Goal: Feedback & Contribution: Leave review/rating

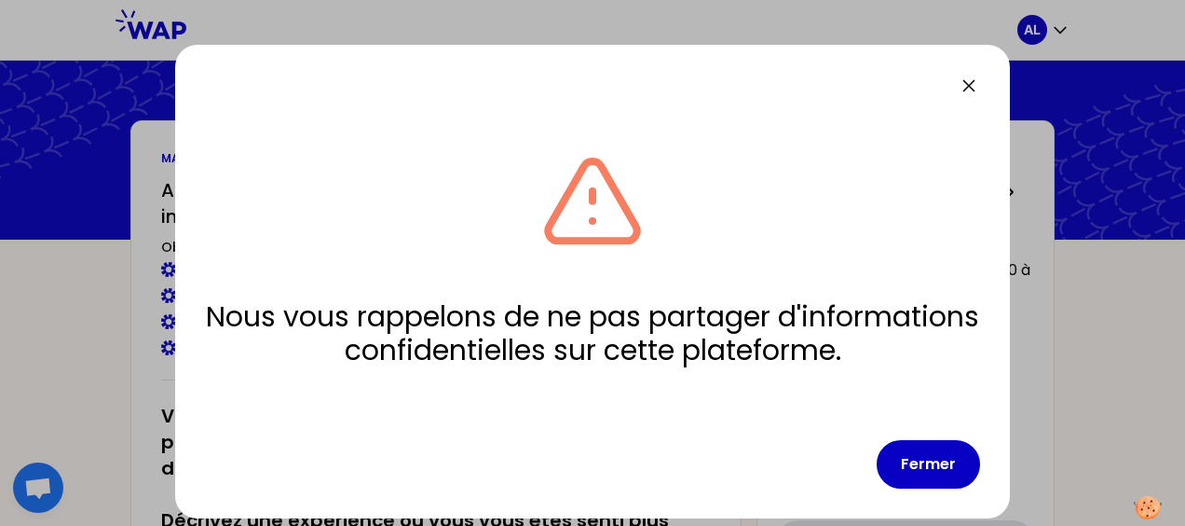
click at [909, 465] on button "Fermer" at bounding box center [928, 464] width 103 height 48
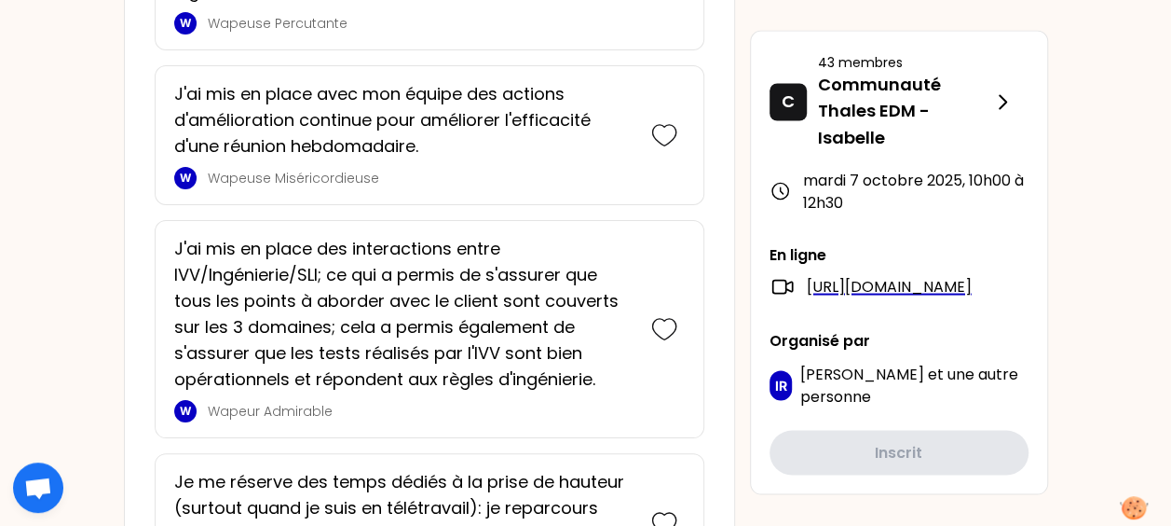
scroll to position [1644, 0]
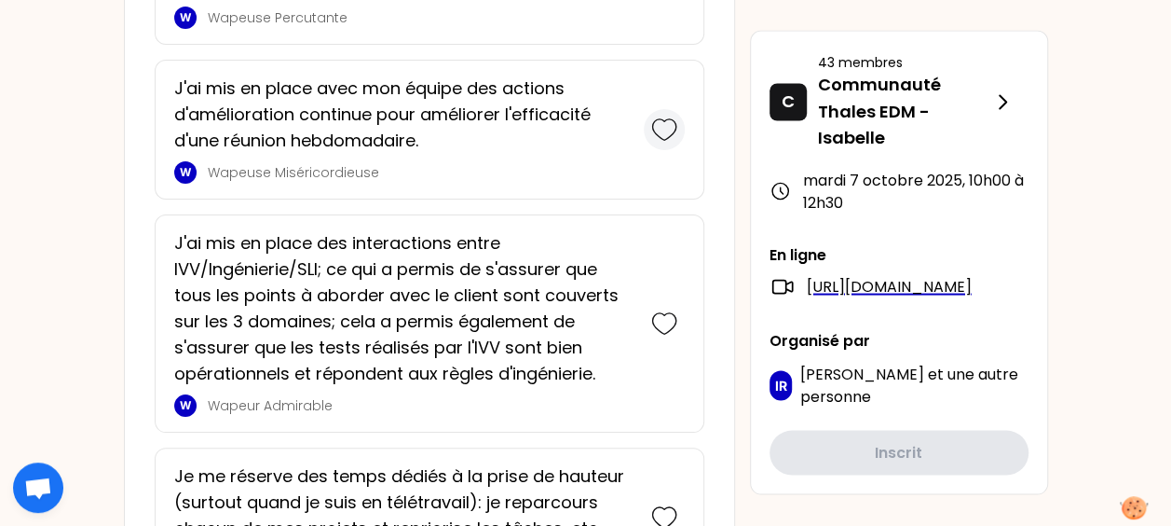
click at [663, 125] on icon at bounding box center [664, 129] width 26 height 26
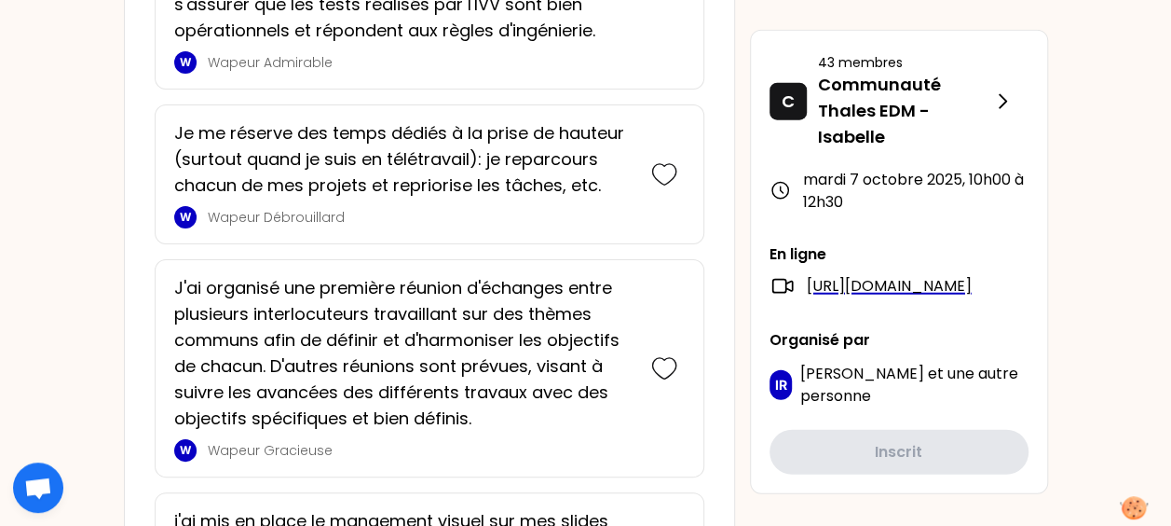
scroll to position [2258, 0]
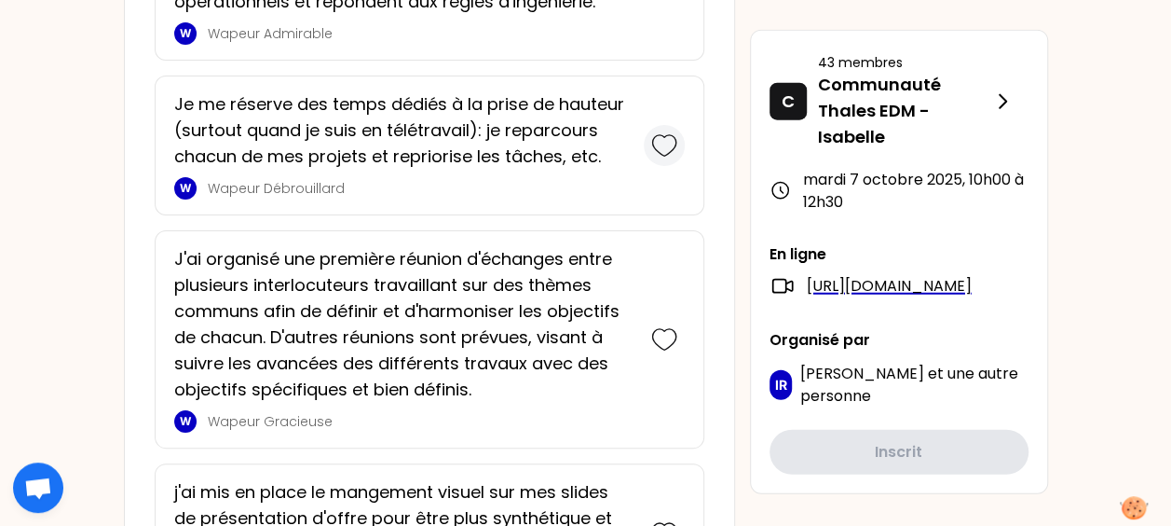
click at [663, 142] on icon at bounding box center [664, 145] width 26 height 26
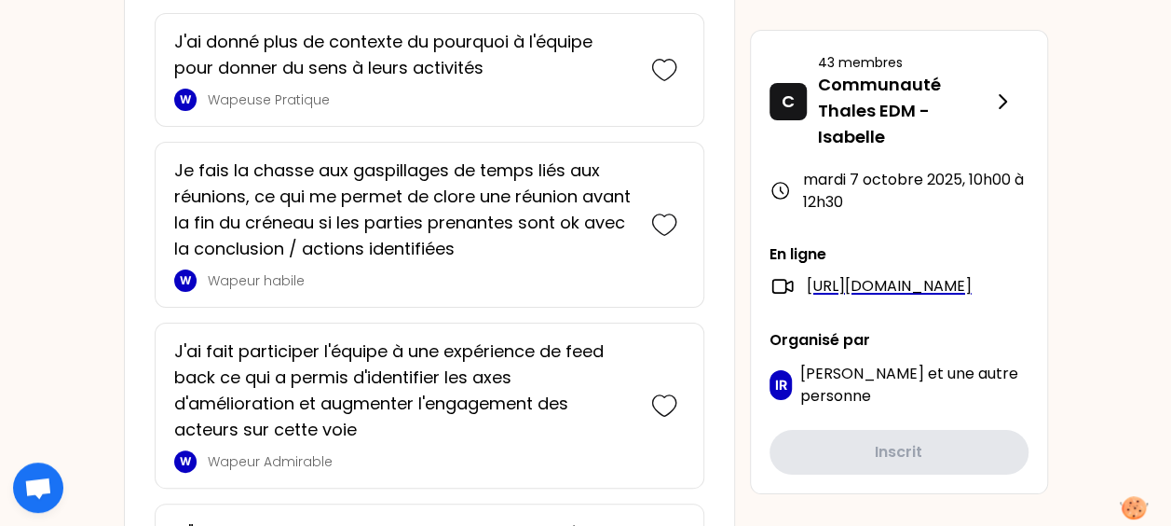
scroll to position [3498, 0]
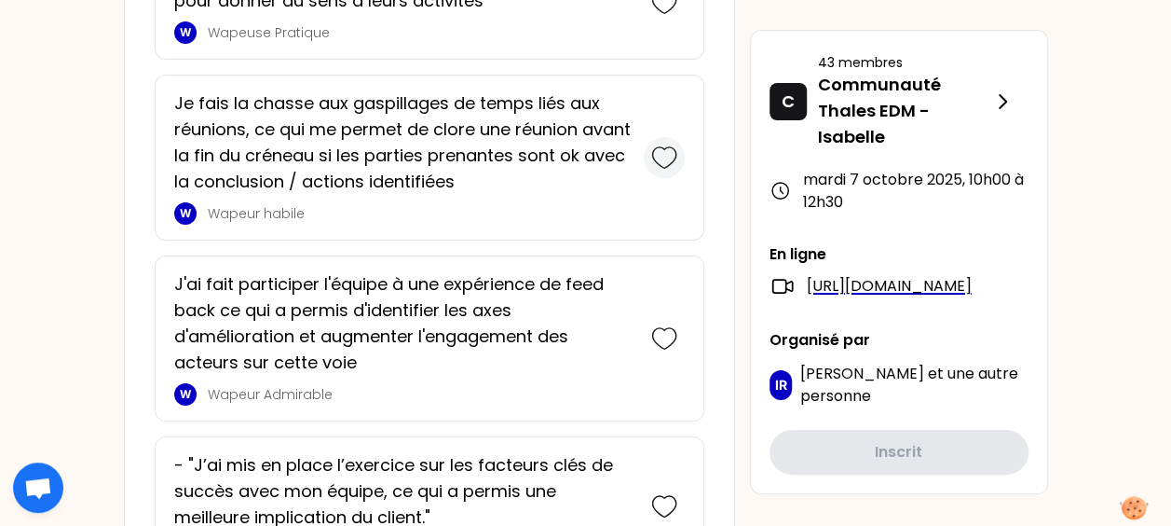
click at [665, 144] on icon at bounding box center [664, 157] width 26 height 26
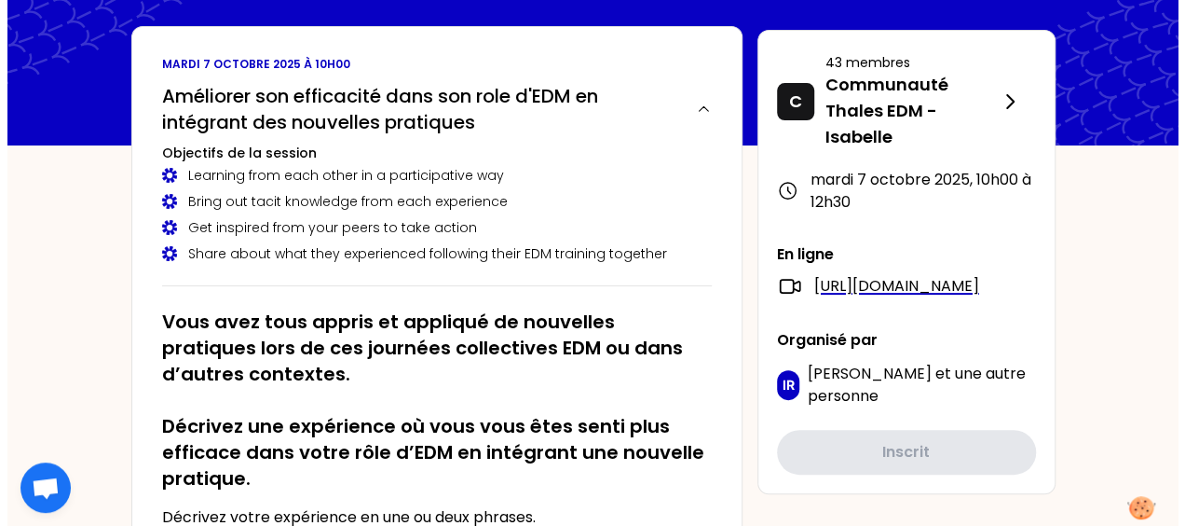
scroll to position [0, 0]
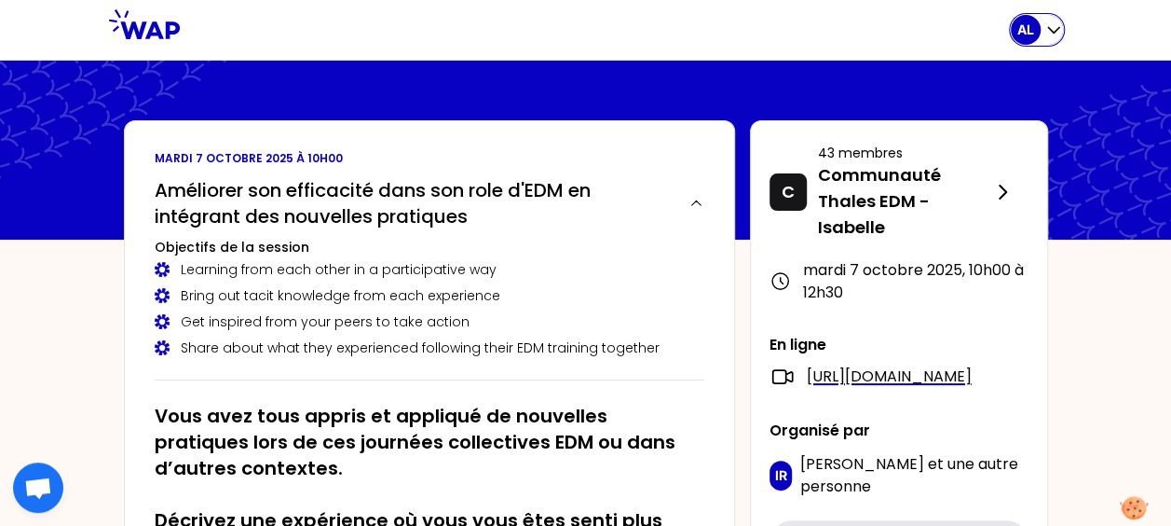
click at [1047, 35] on icon "button" at bounding box center [1053, 29] width 19 height 19
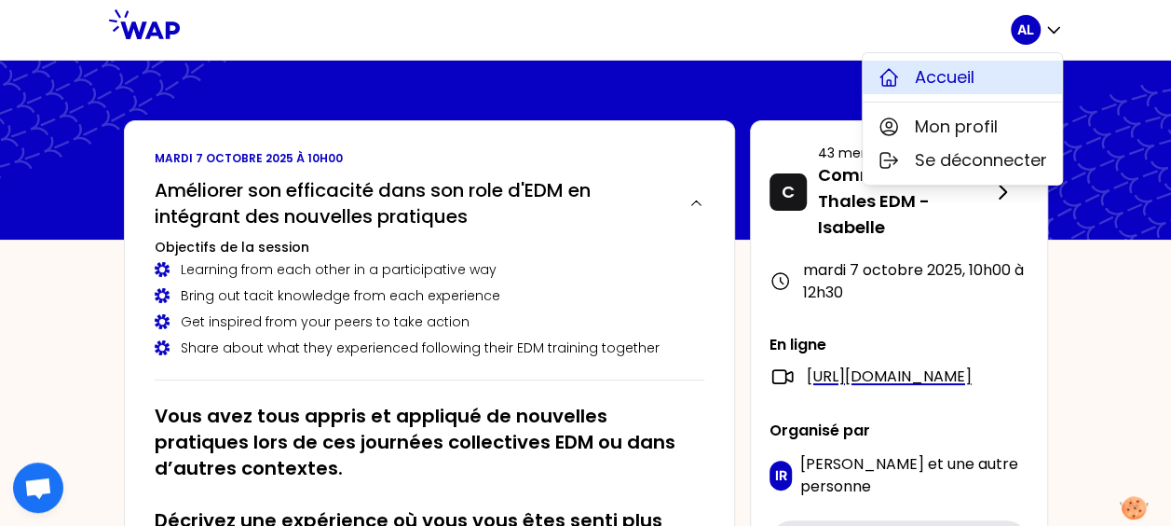
click at [999, 86] on button "Accueil" at bounding box center [962, 78] width 199 height 34
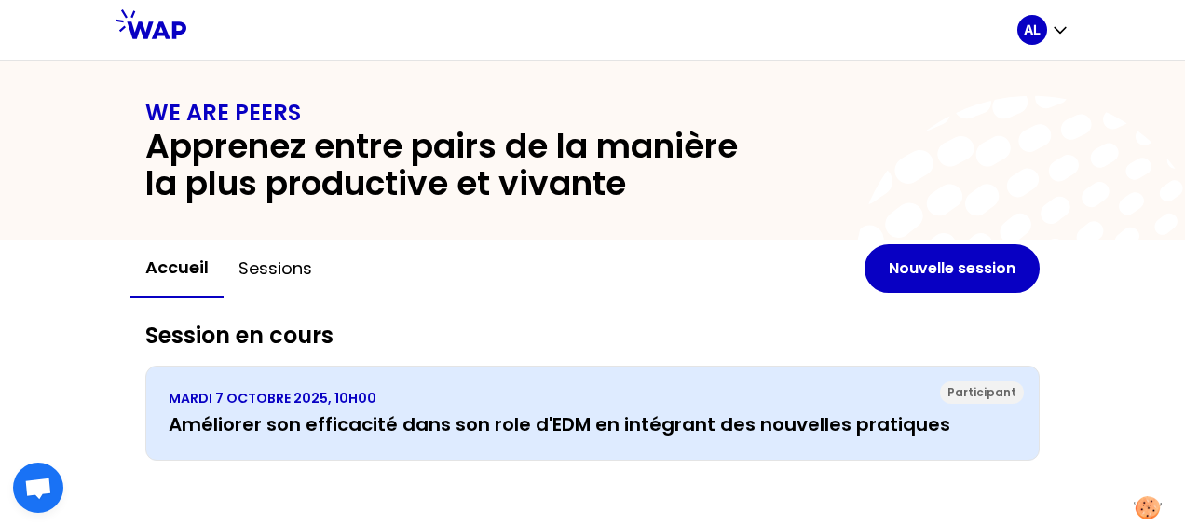
click at [421, 403] on p "MARDI 7 OCTOBRE 2025, 10H00" at bounding box center [593, 398] width 848 height 19
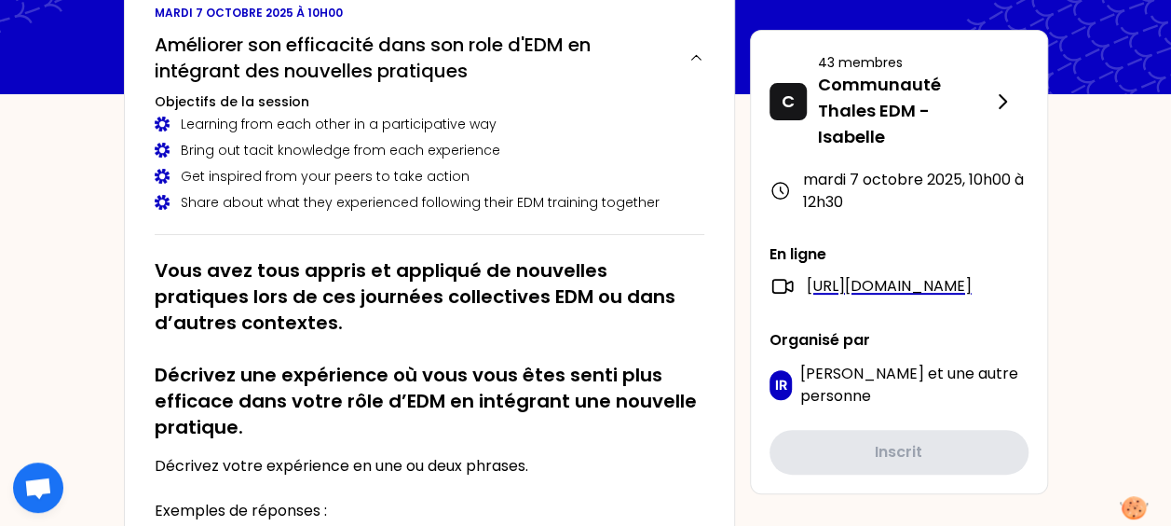
scroll to position [280, 0]
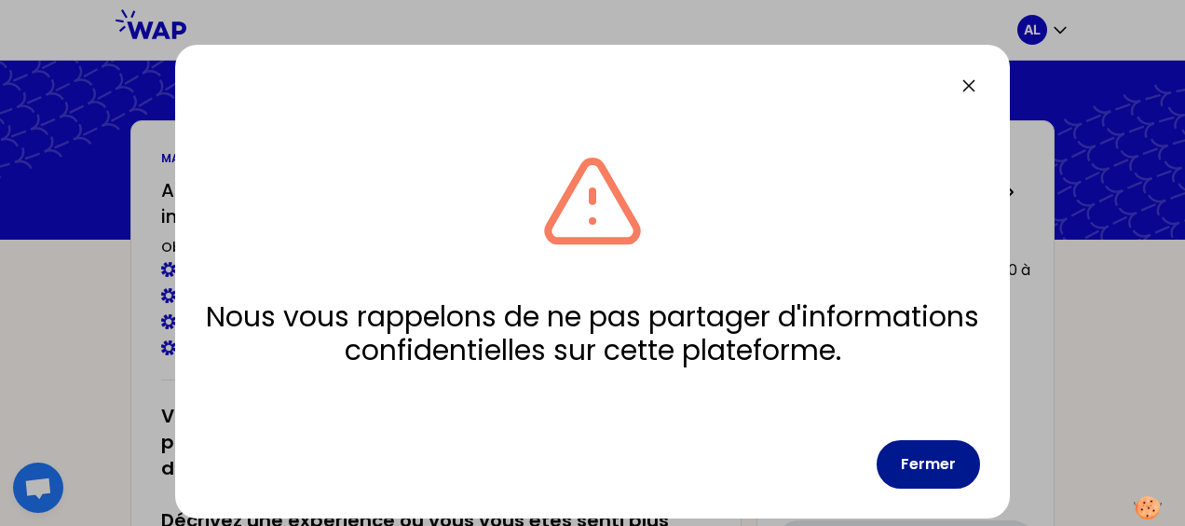
click at [905, 457] on button "Fermer" at bounding box center [928, 464] width 103 height 48
click at [909, 449] on button "Fermer" at bounding box center [928, 464] width 103 height 48
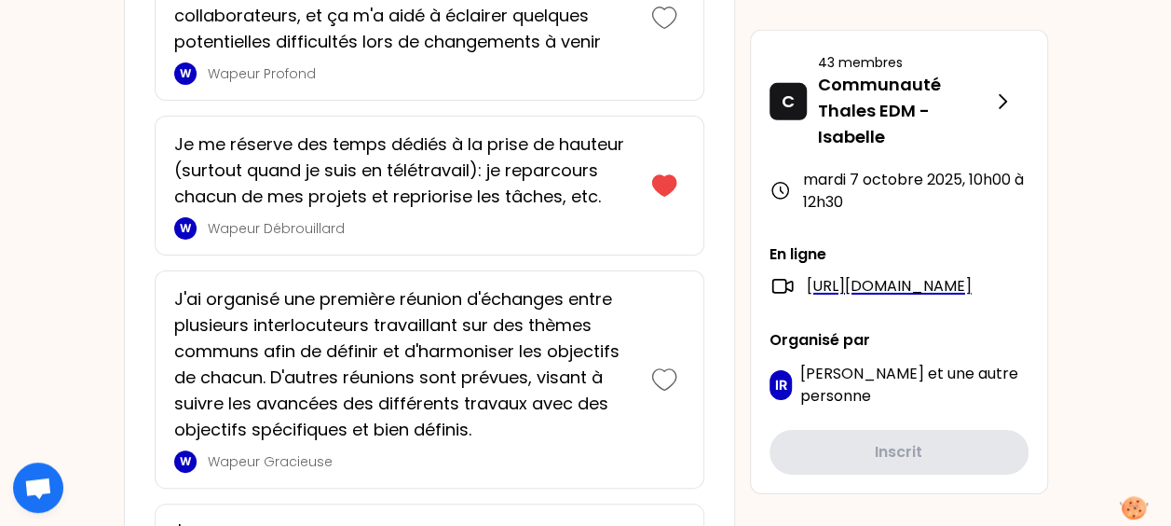
scroll to position [3261, 0]
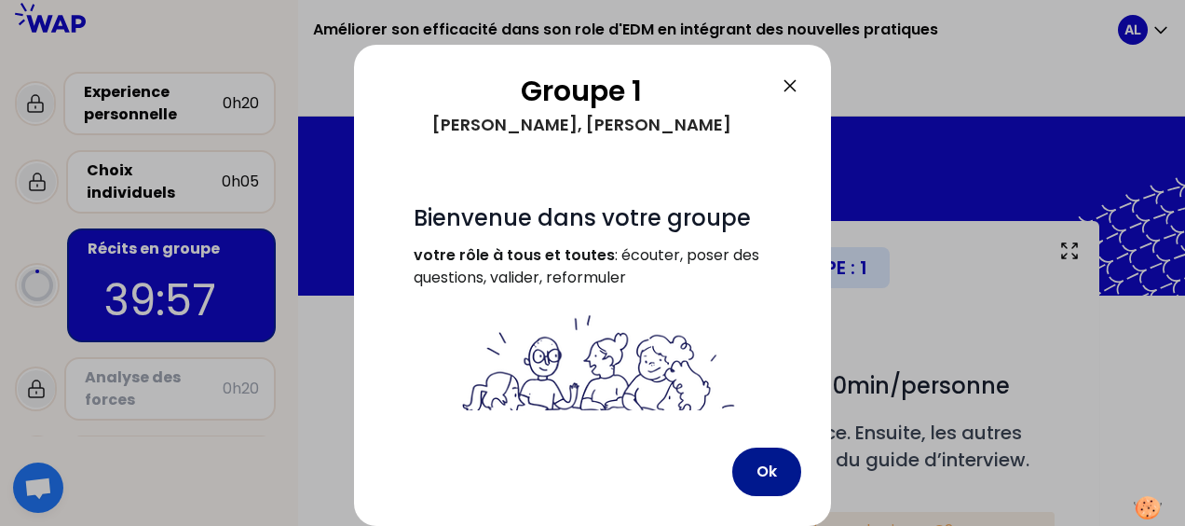
click at [773, 470] on button "Ok" at bounding box center [766, 471] width 69 height 48
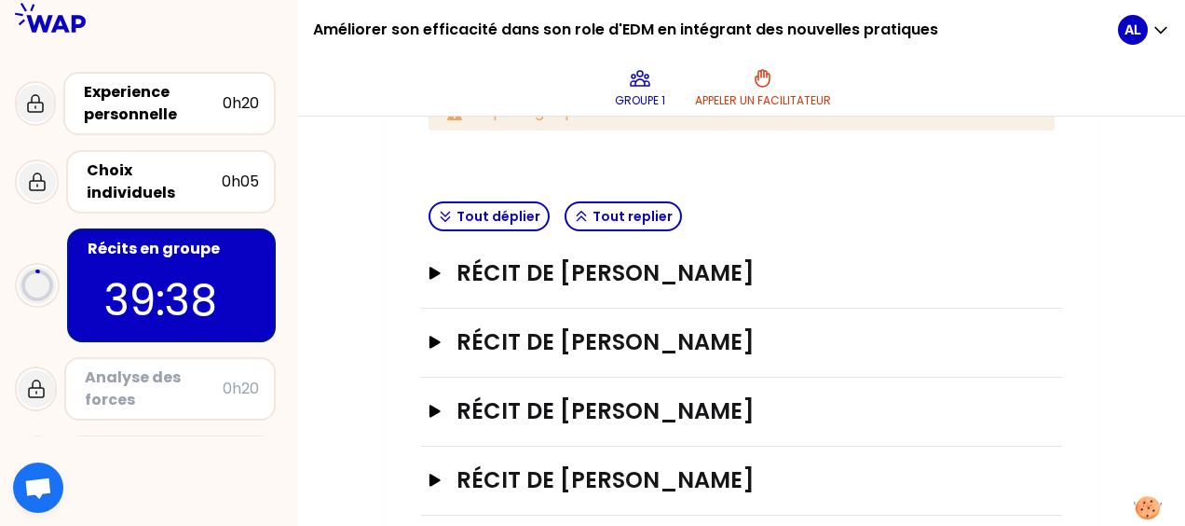
scroll to position [441, 0]
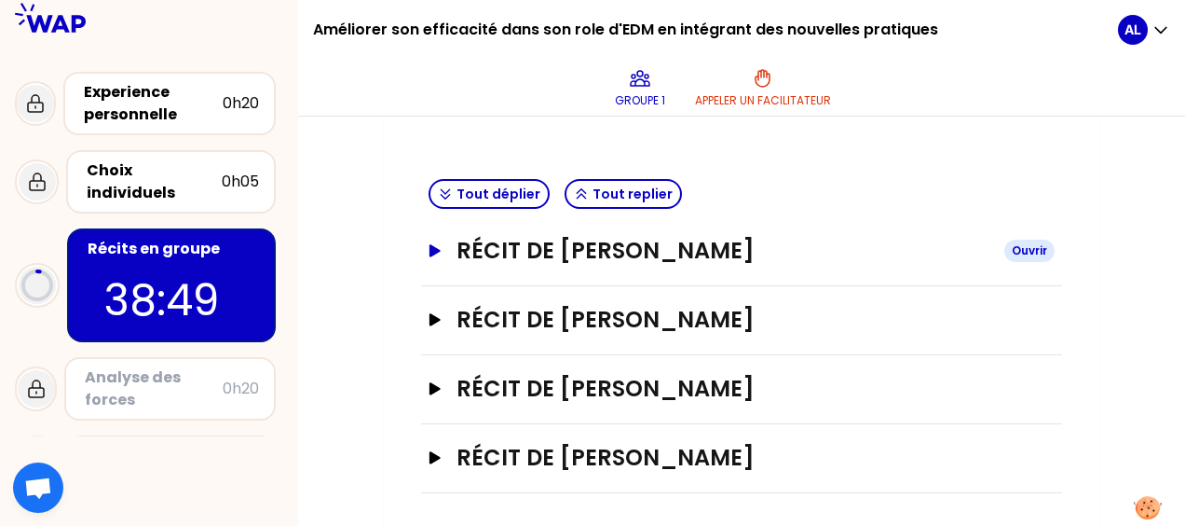
click at [431, 244] on icon "button" at bounding box center [435, 250] width 15 height 13
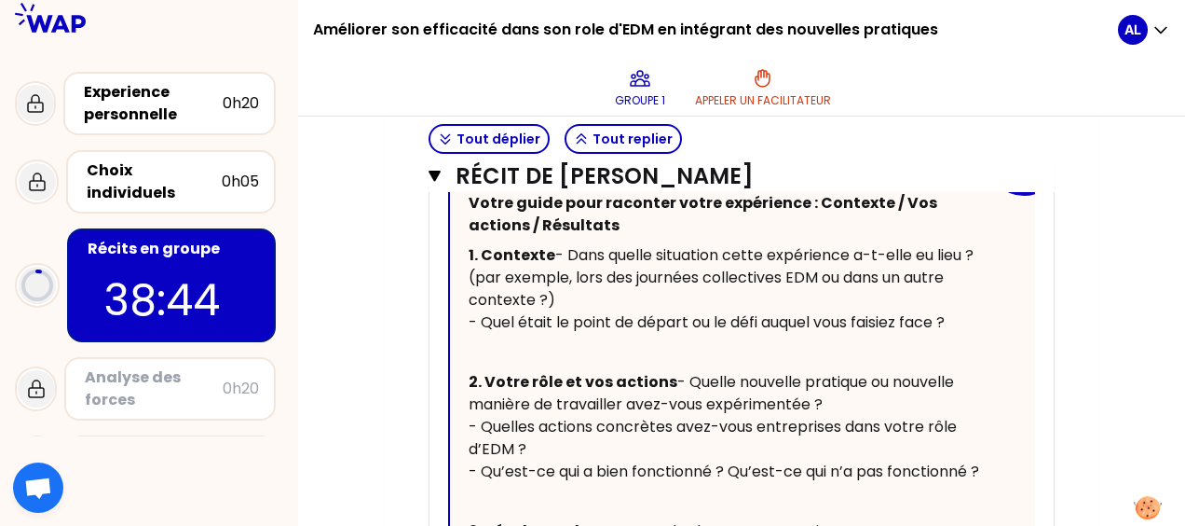
scroll to position [627, 0]
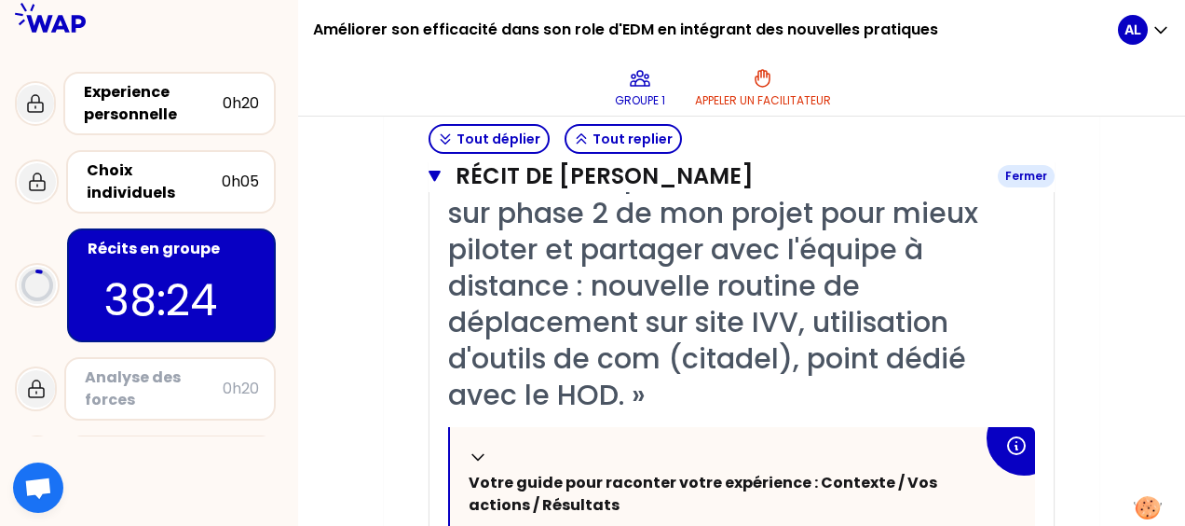
click at [438, 171] on icon "button" at bounding box center [435, 176] width 12 height 11
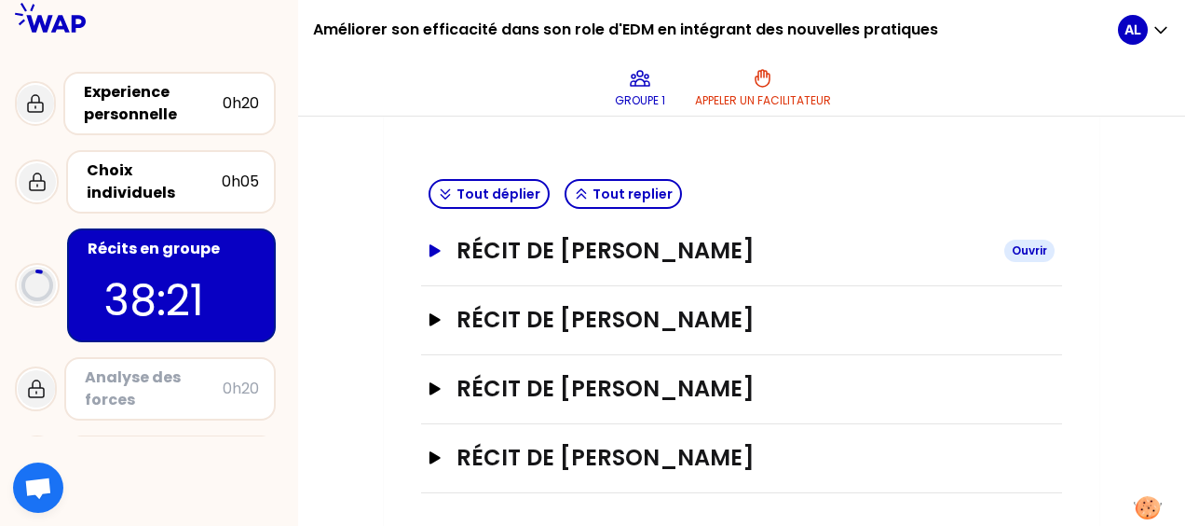
click at [432, 246] on icon "button" at bounding box center [435, 250] width 11 height 12
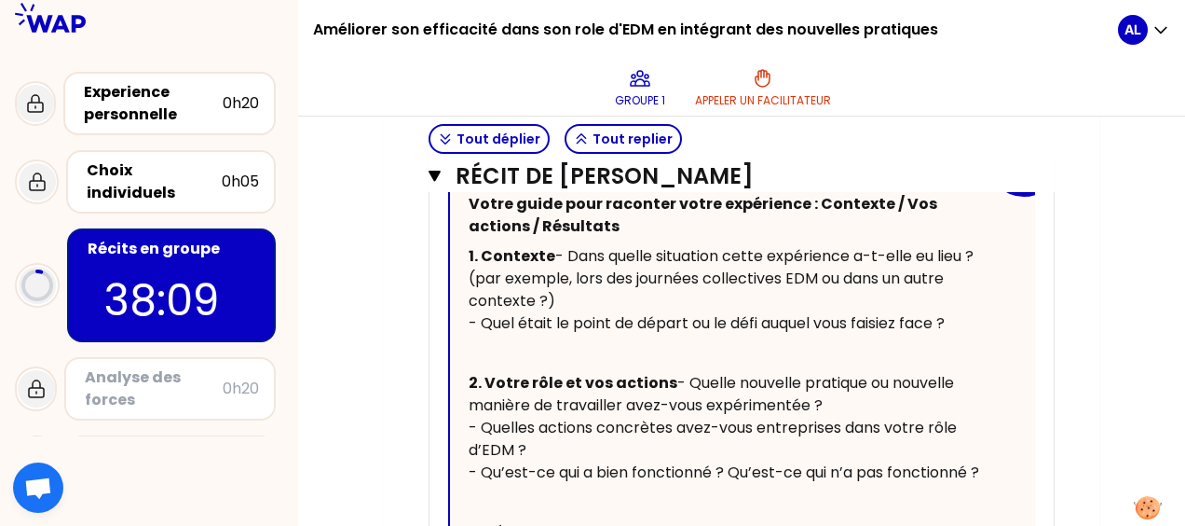
scroll to position [813, 0]
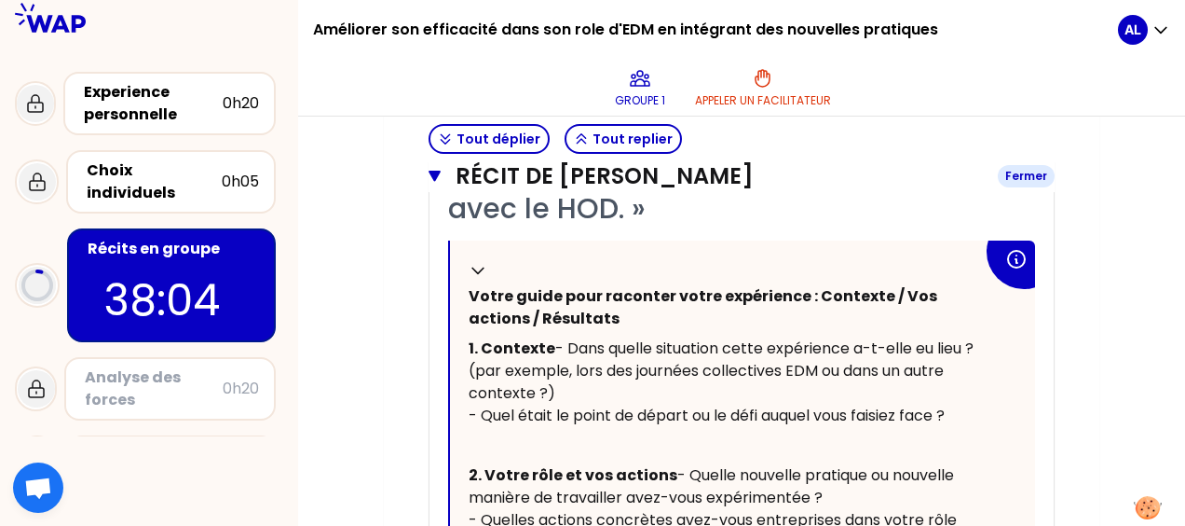
click at [438, 173] on icon "button" at bounding box center [435, 176] width 12 height 11
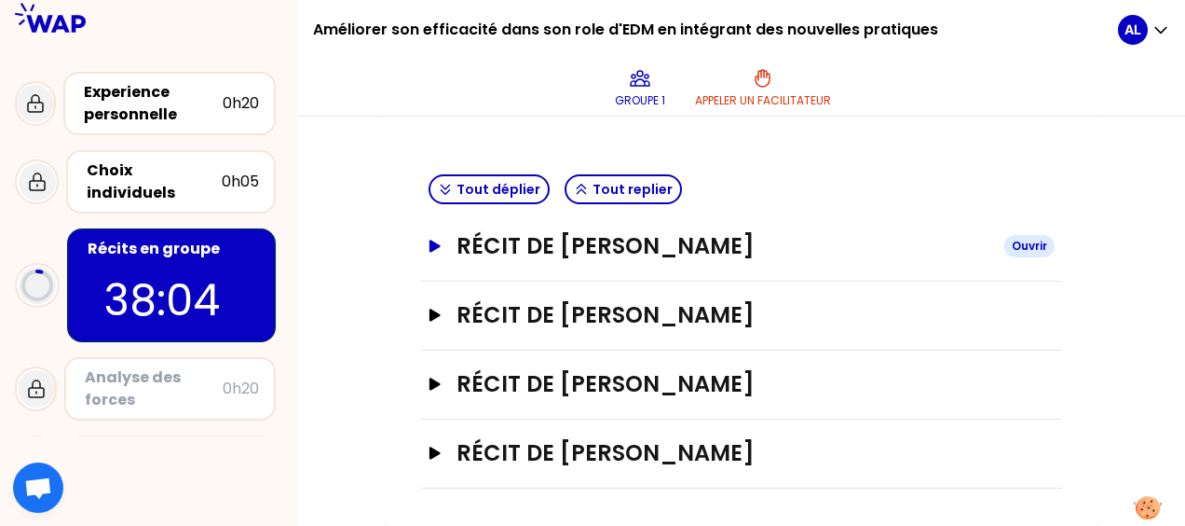
scroll to position [441, 0]
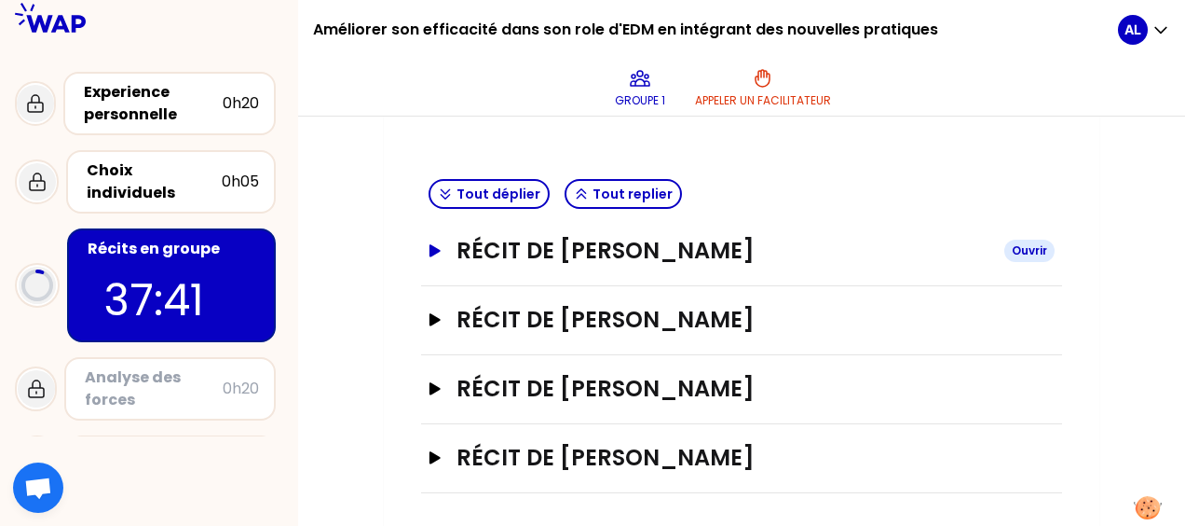
click at [434, 246] on icon "button" at bounding box center [435, 250] width 11 height 12
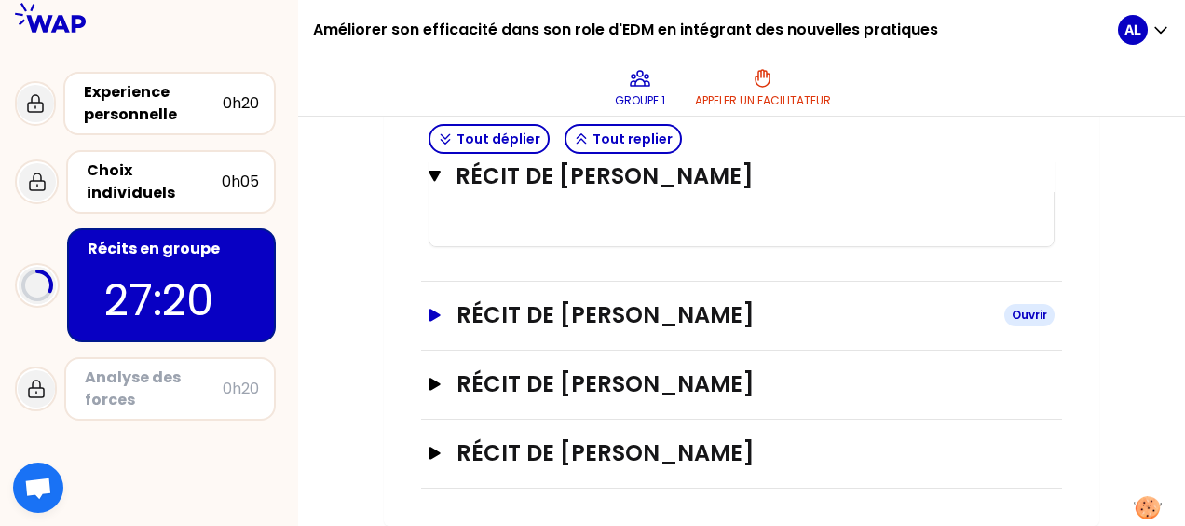
scroll to position [1611, 0]
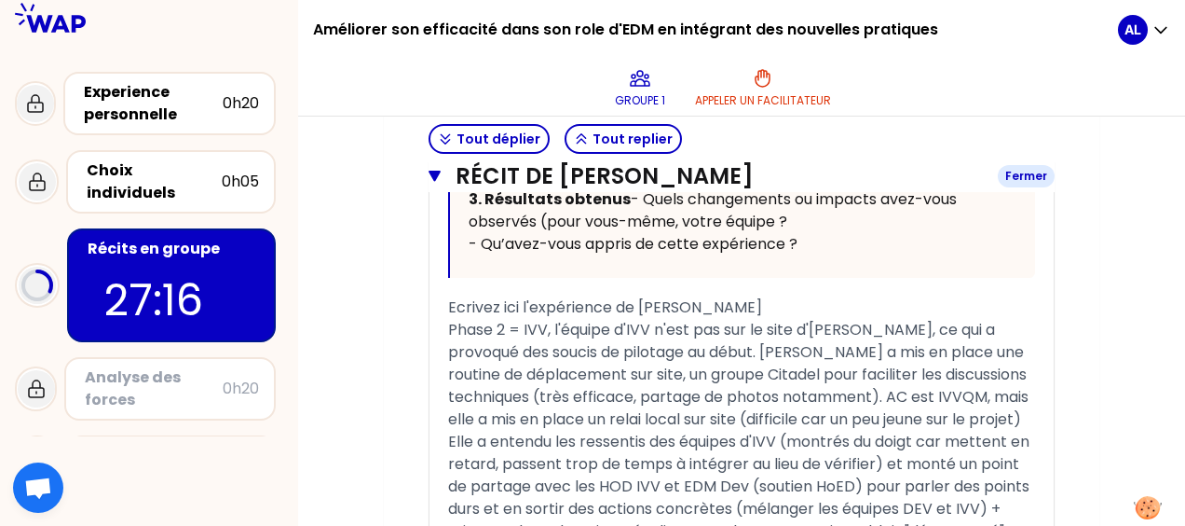
click at [437, 171] on icon "button" at bounding box center [435, 176] width 12 height 11
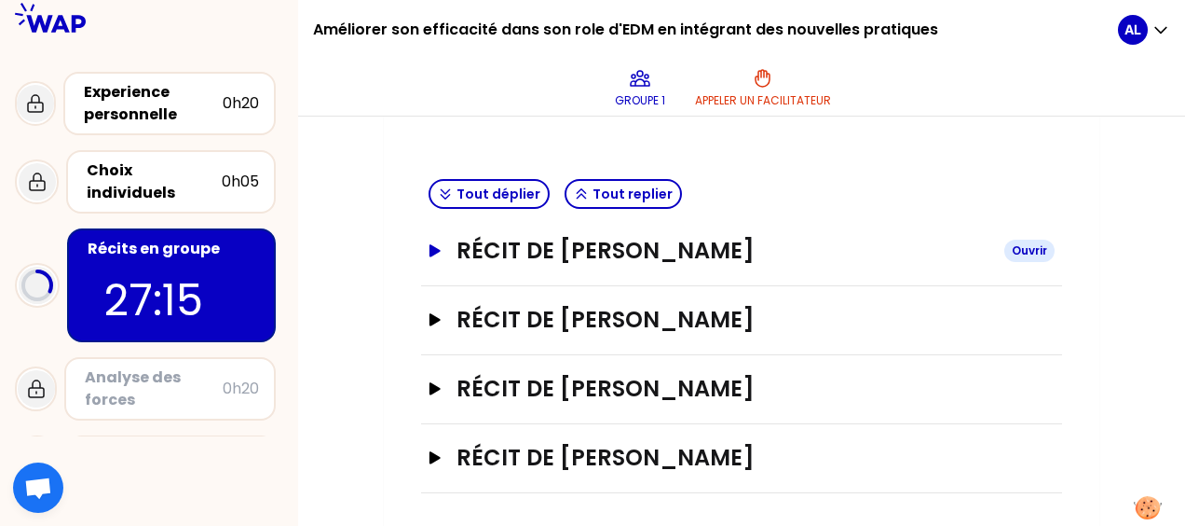
click at [436, 248] on icon "button" at bounding box center [435, 250] width 11 height 12
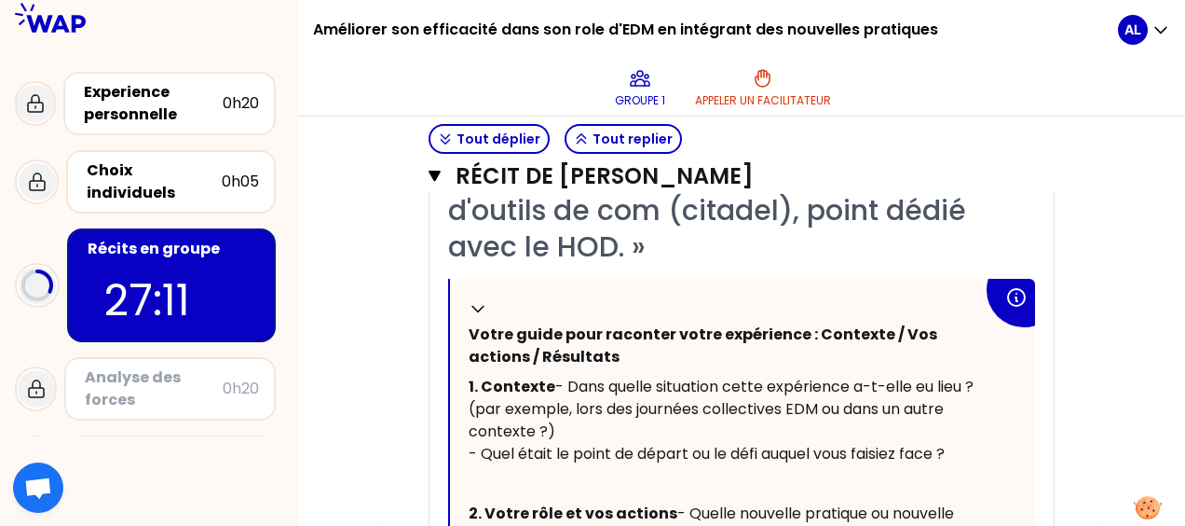
scroll to position [866, 0]
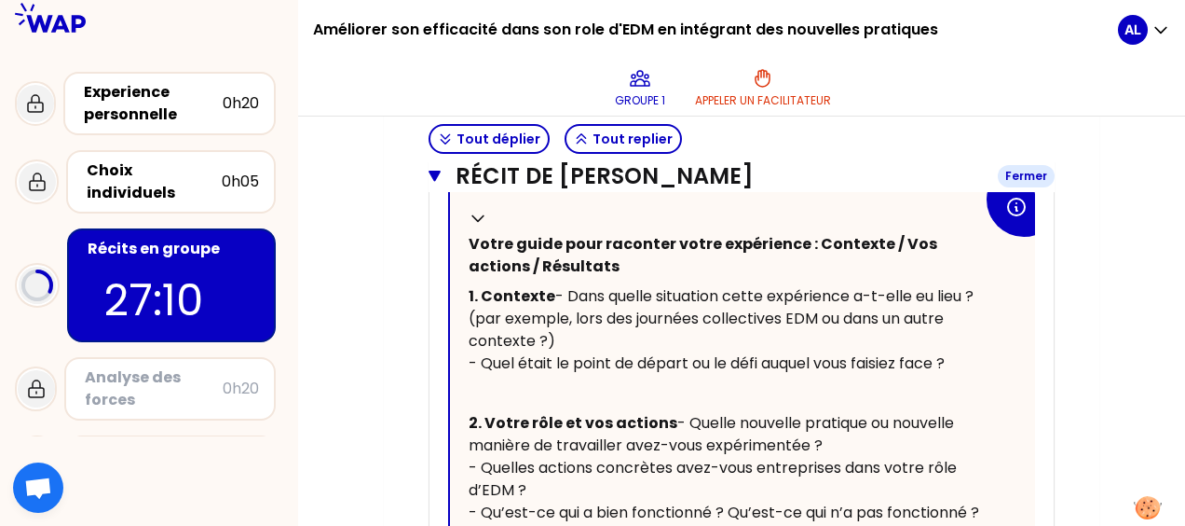
click at [436, 180] on icon "button" at bounding box center [435, 176] width 12 height 11
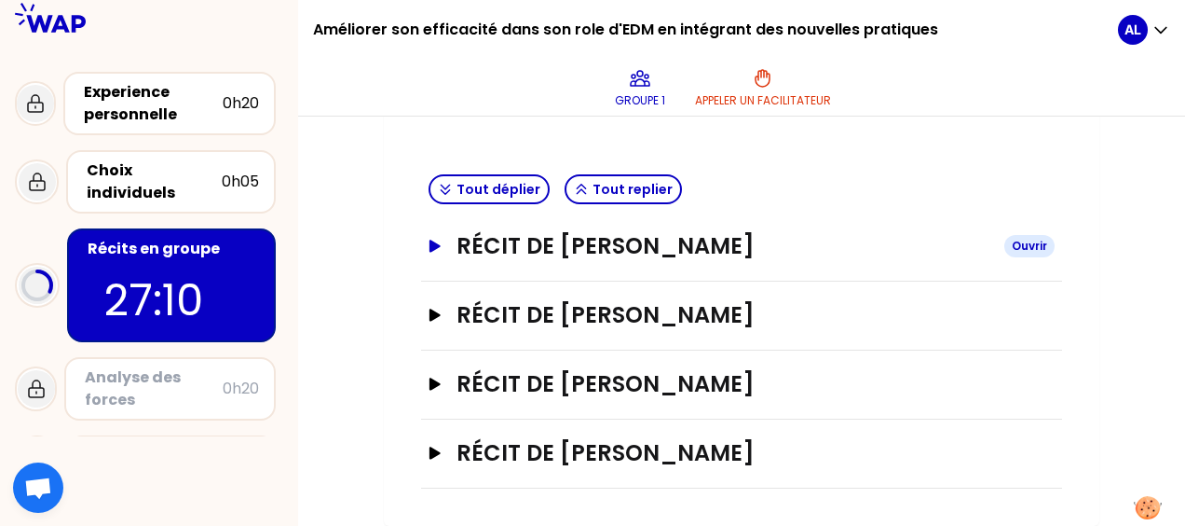
scroll to position [441, 0]
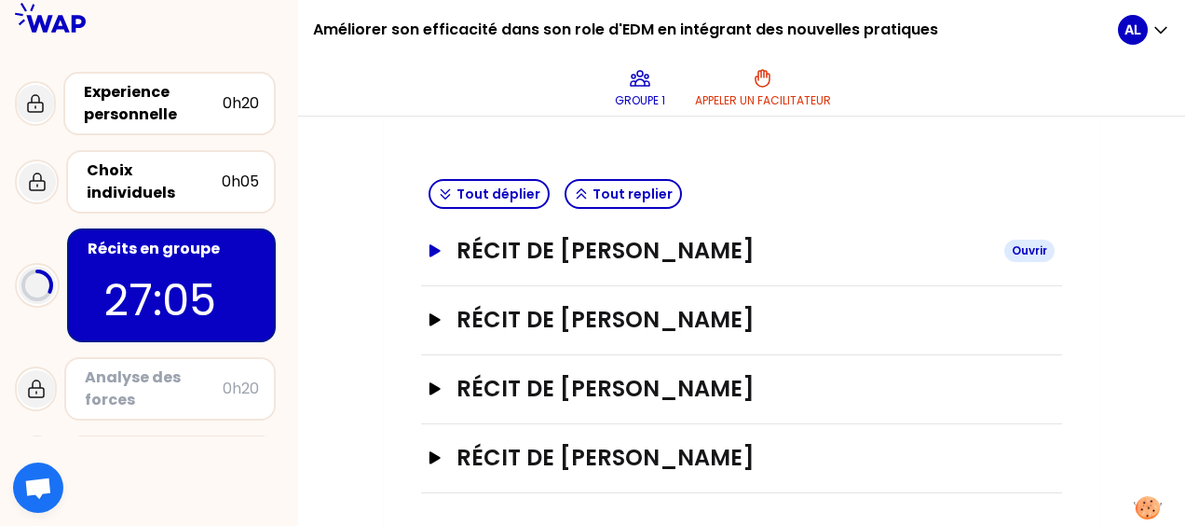
click at [1016, 244] on div "Ouvrir" at bounding box center [1029, 250] width 50 height 22
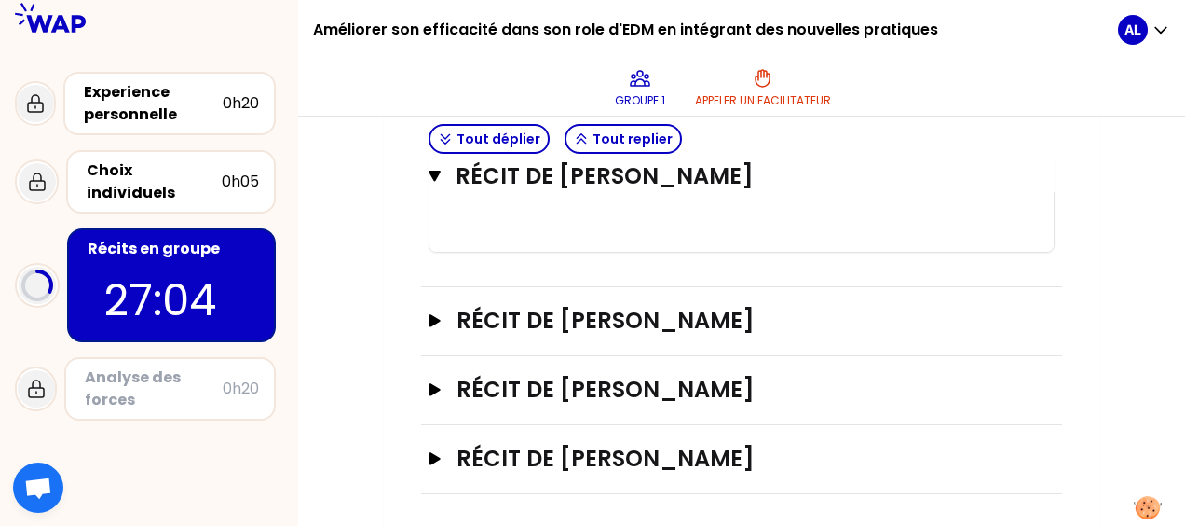
scroll to position [866, 0]
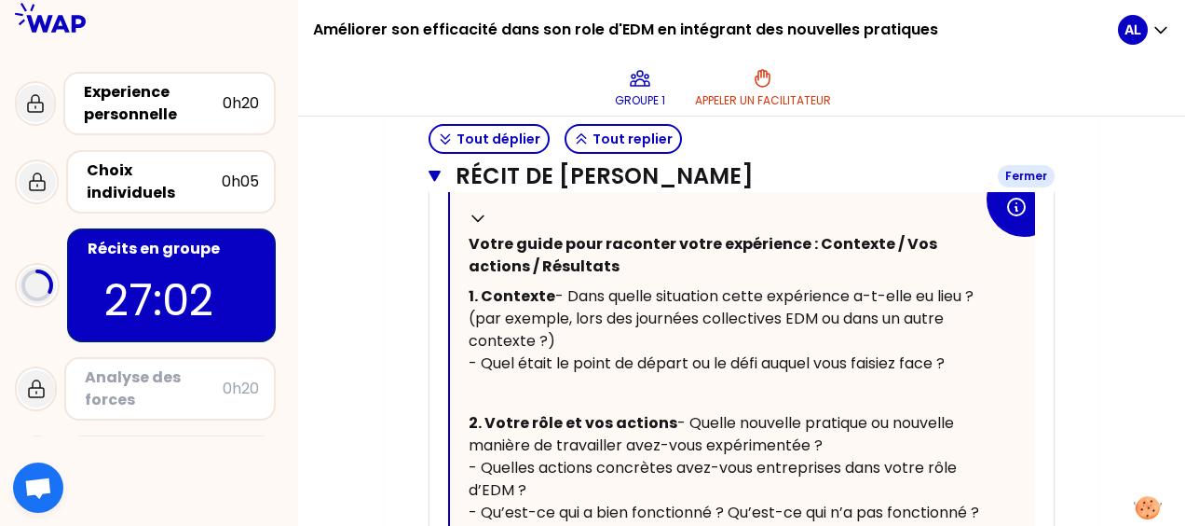
click at [440, 179] on icon "button" at bounding box center [435, 176] width 12 height 15
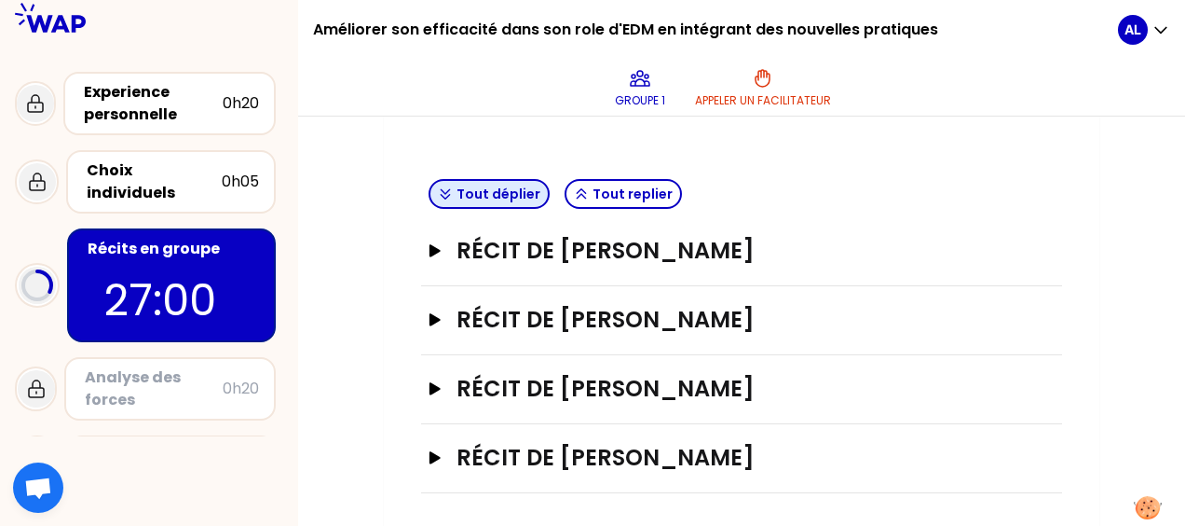
click at [522, 192] on button "Tout déplier" at bounding box center [489, 194] width 121 height 30
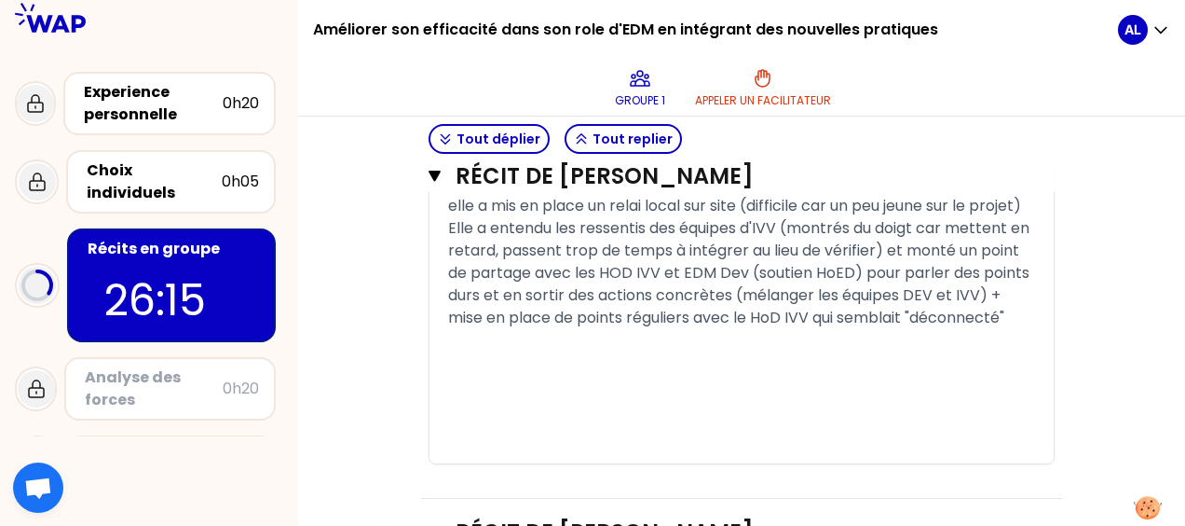
scroll to position [1483, 0]
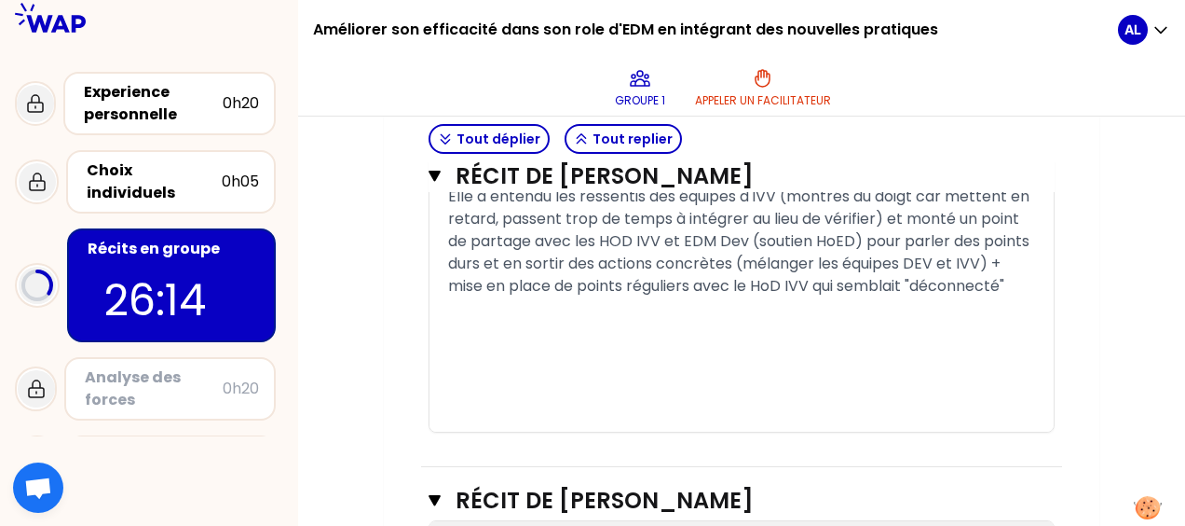
click at [593, 297] on div "Elle a entendu les ressentis des équipes d'IVV (montrés du doigt car mettent en…" at bounding box center [741, 241] width 587 height 112
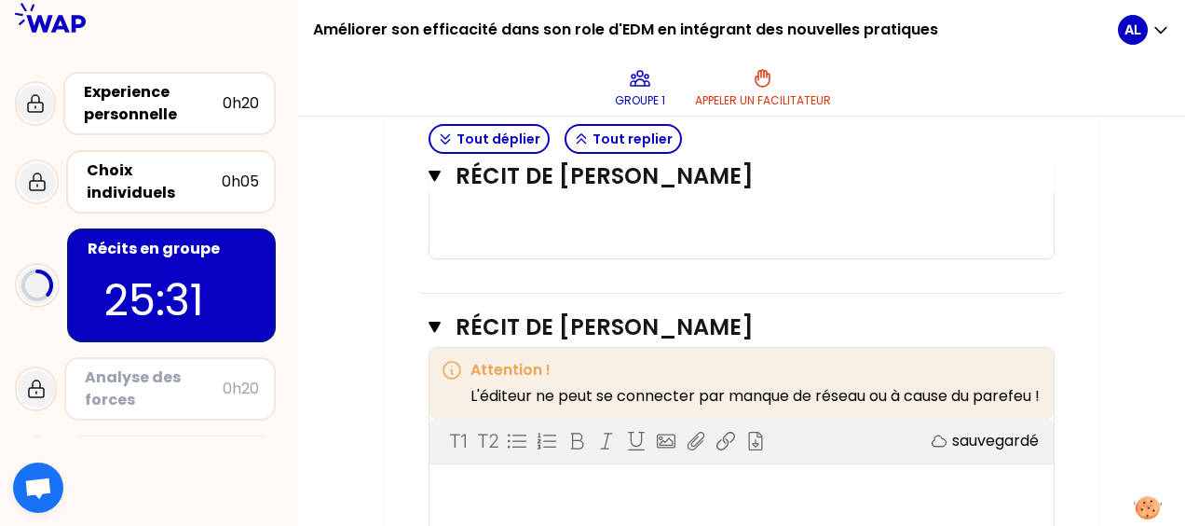
scroll to position [1763, 0]
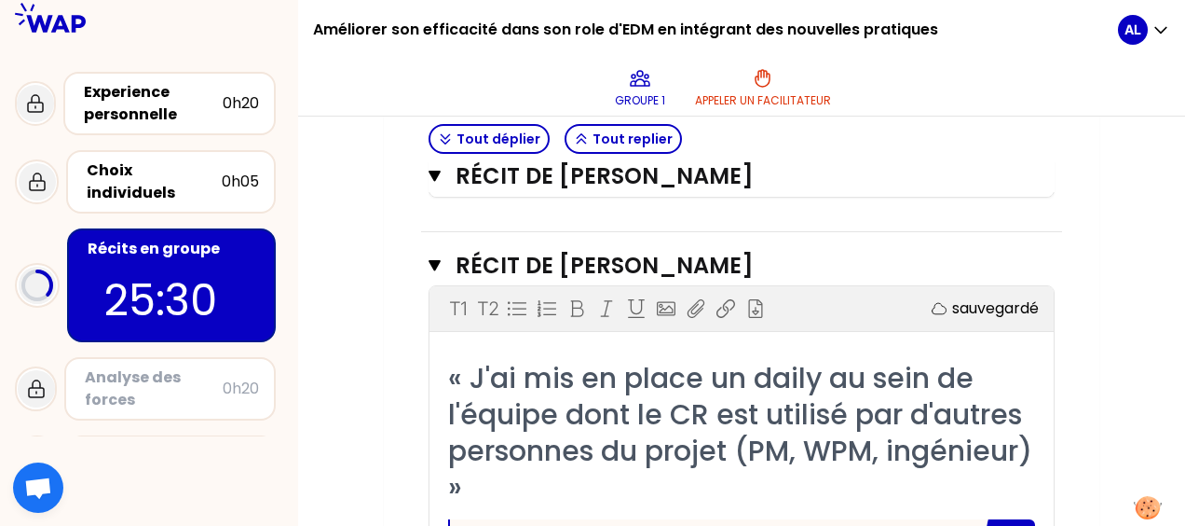
click at [1079, 324] on div "Mon numéro de groupe : 1 Objectifs # Racontez votre vécu à tour de rôle 10min/p…" at bounding box center [742, 223] width 716 height 3531
click at [1076, 250] on div "Mon numéro de groupe : 1 Objectifs # Racontez votre vécu à tour de rôle 10min/p…" at bounding box center [742, 223] width 716 height 3531
click at [388, 365] on div "Mon numéro de groupe : 1 Objectifs # Racontez votre vécu à tour de rôle 10min/p…" at bounding box center [742, 223] width 716 height 3531
click at [587, 142] on button "Tout replier" at bounding box center [623, 139] width 117 height 30
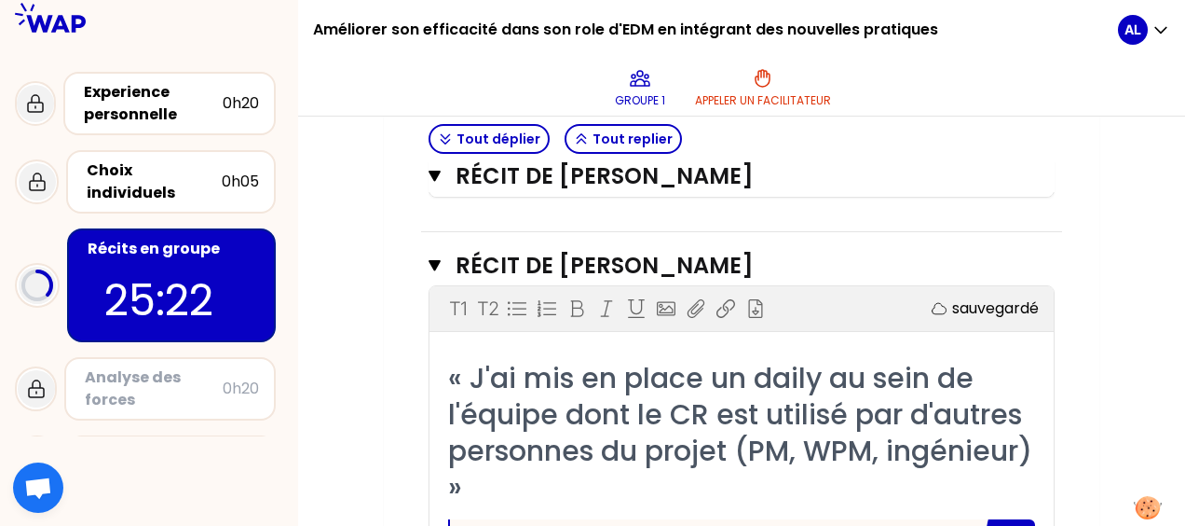
scroll to position [441, 0]
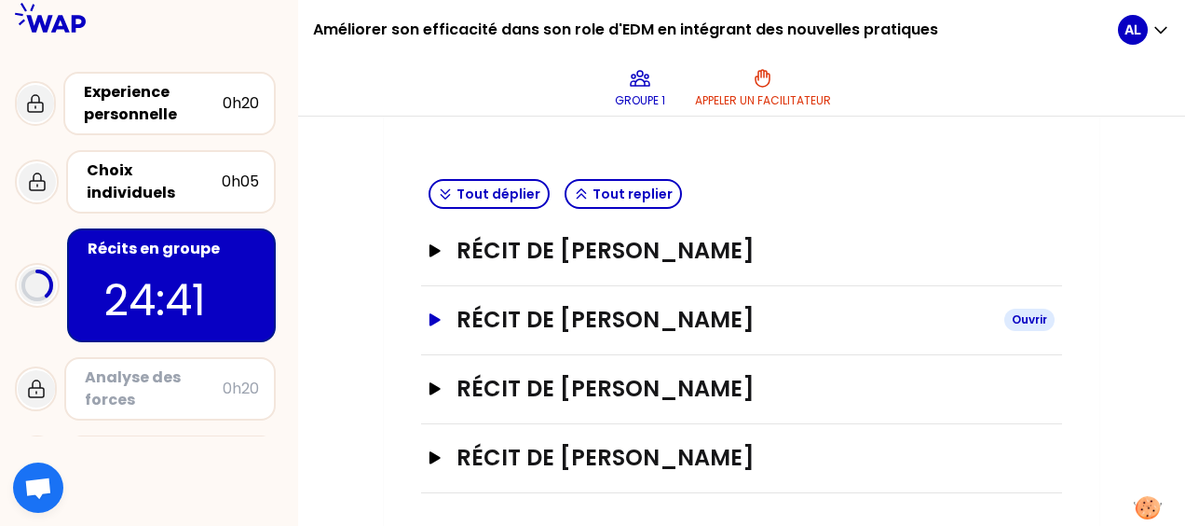
click at [435, 318] on icon "button" at bounding box center [435, 319] width 11 height 12
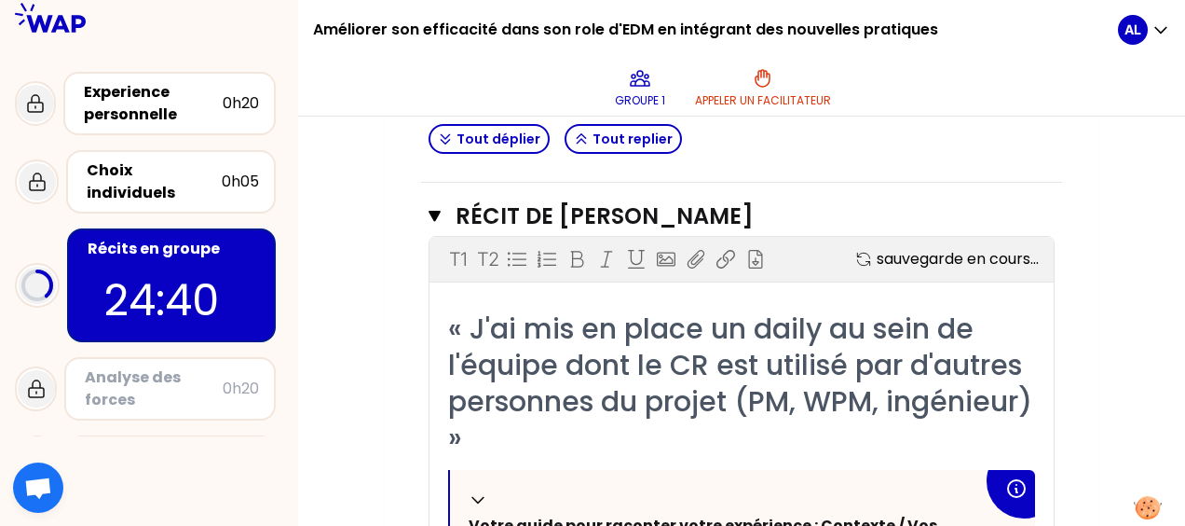
scroll to position [627, 0]
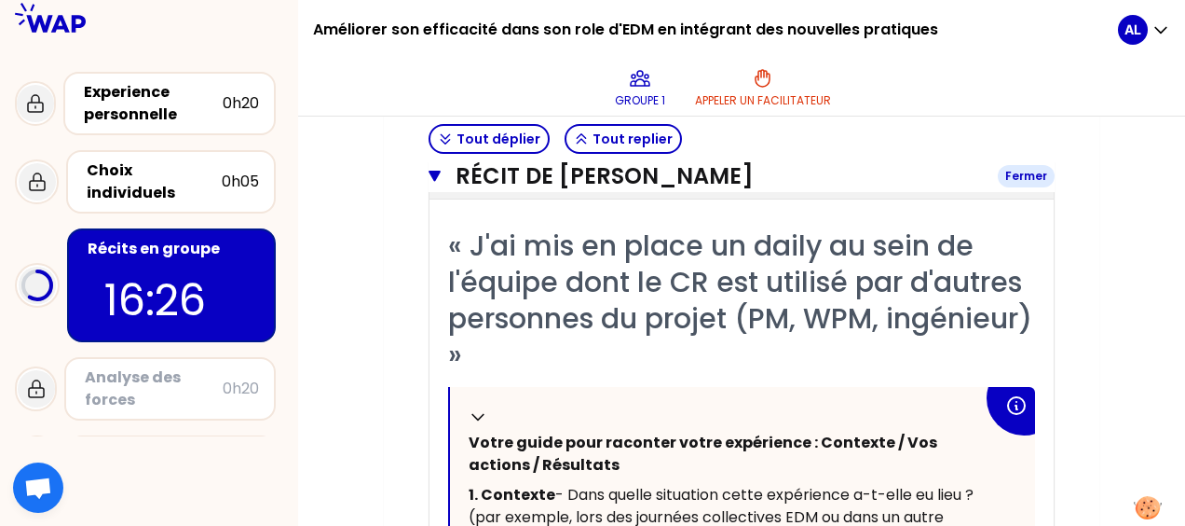
click at [440, 177] on icon "button" at bounding box center [435, 176] width 12 height 15
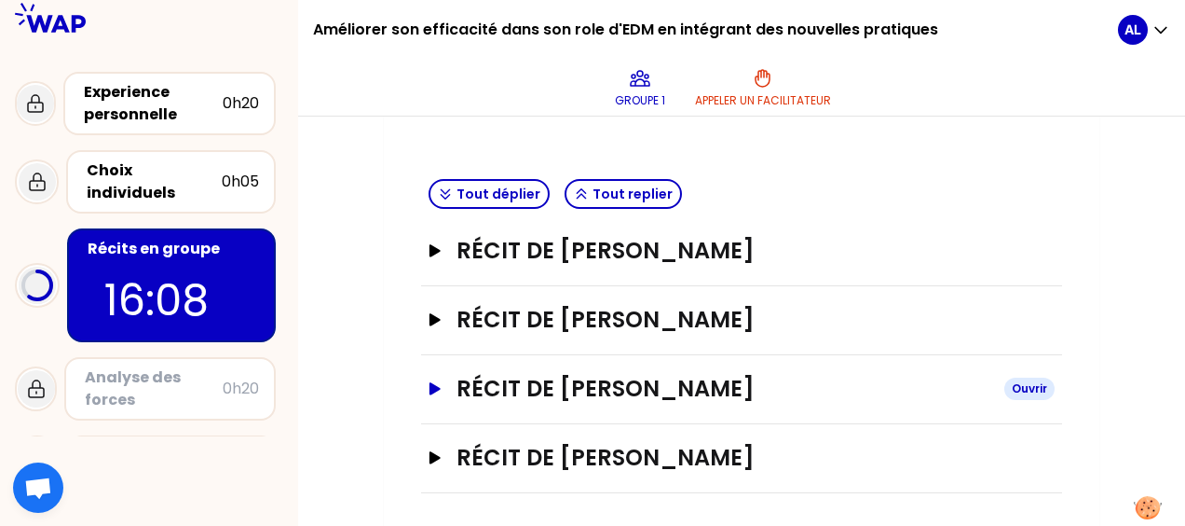
click at [443, 384] on button "Récit de [PERSON_NAME]" at bounding box center [742, 389] width 626 height 30
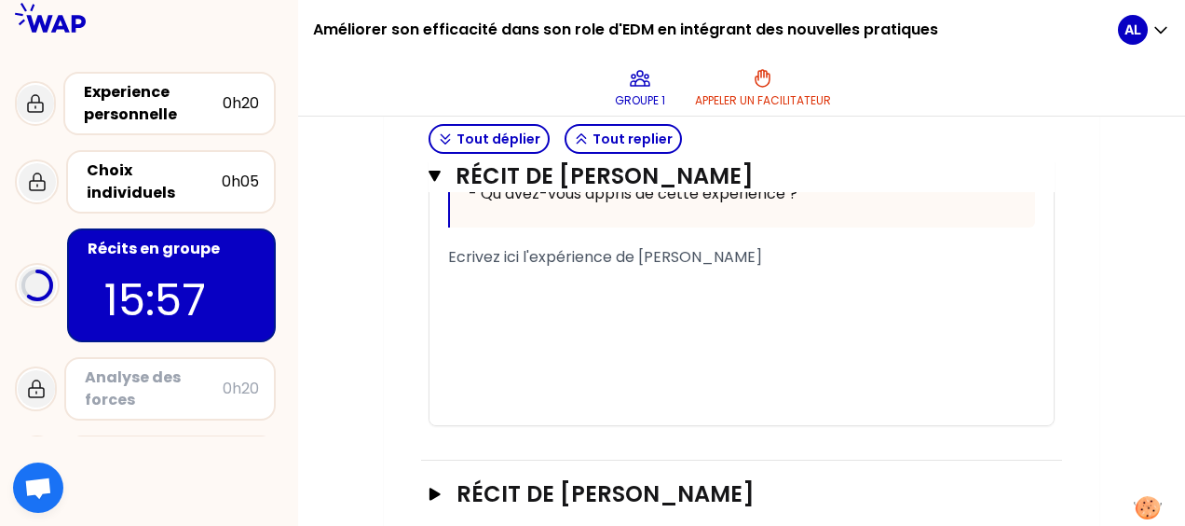
scroll to position [1479, 0]
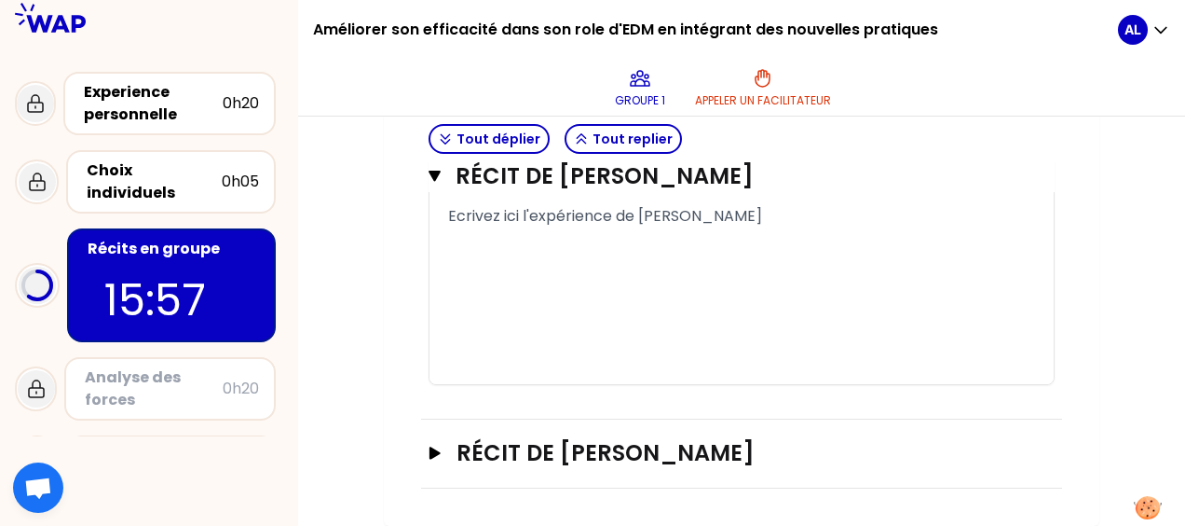
click at [503, 260] on div "﻿" at bounding box center [741, 261] width 587 height 22
click at [543, 268] on div "﻿" at bounding box center [741, 261] width 587 height 22
click at [536, 235] on div "﻿" at bounding box center [741, 238] width 587 height 22
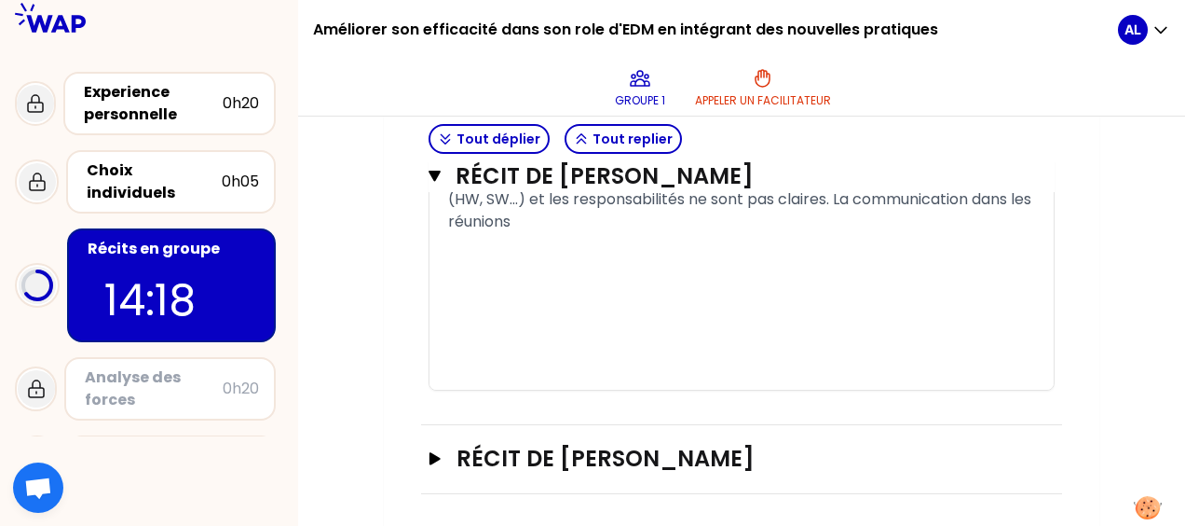
click at [847, 232] on span "COntexte: [PERSON_NAME] est Team Leader EDM et souhaite mieux s'appropprier les…" at bounding box center [741, 187] width 587 height 89
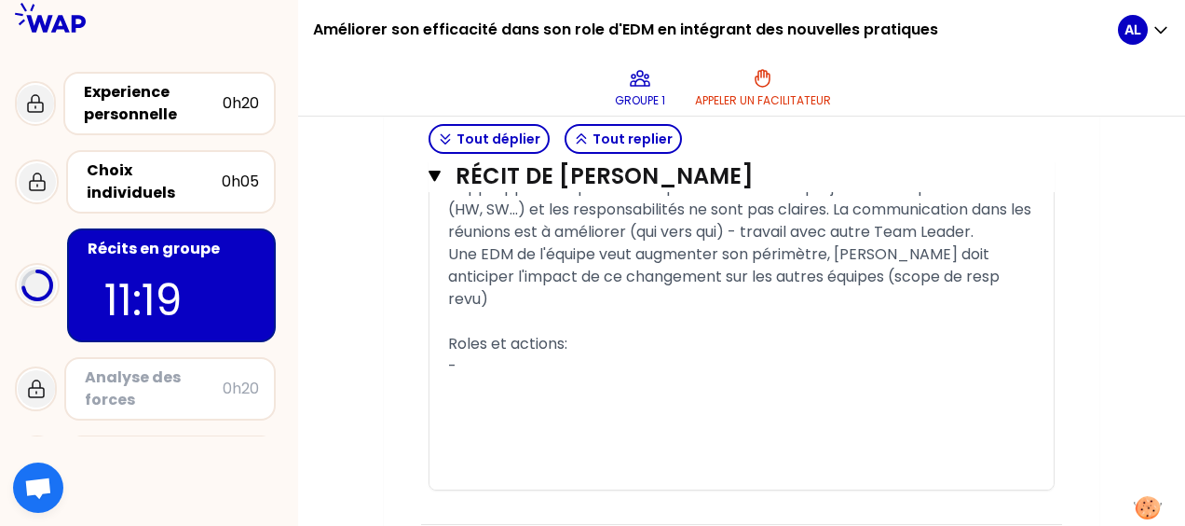
scroll to position [1572, 0]
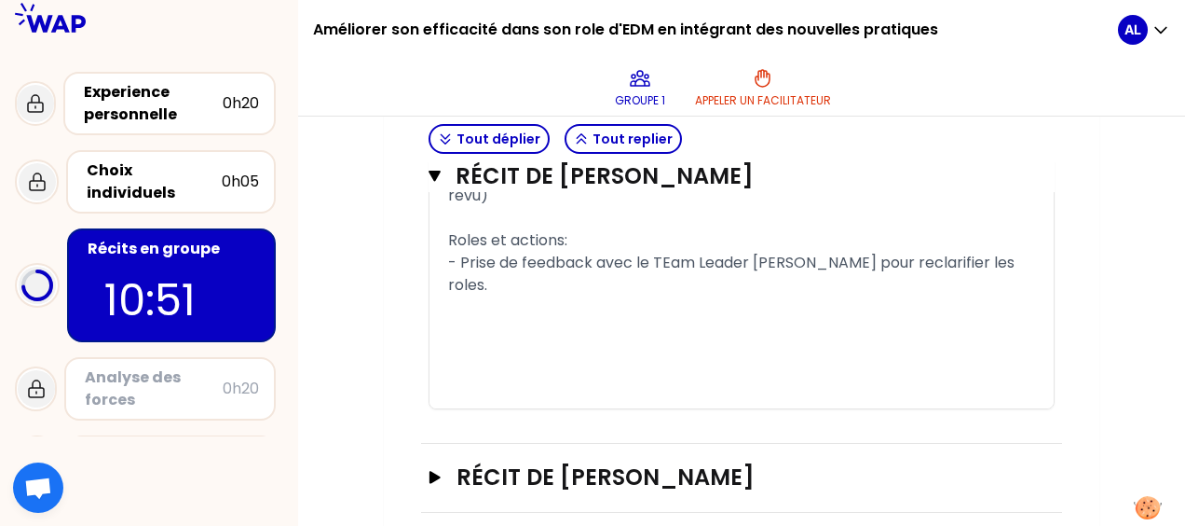
click at [795, 295] on span "- Prise de feedback avec le TEam Leader [PERSON_NAME] pour reclarifier les role…" at bounding box center [733, 274] width 570 height 44
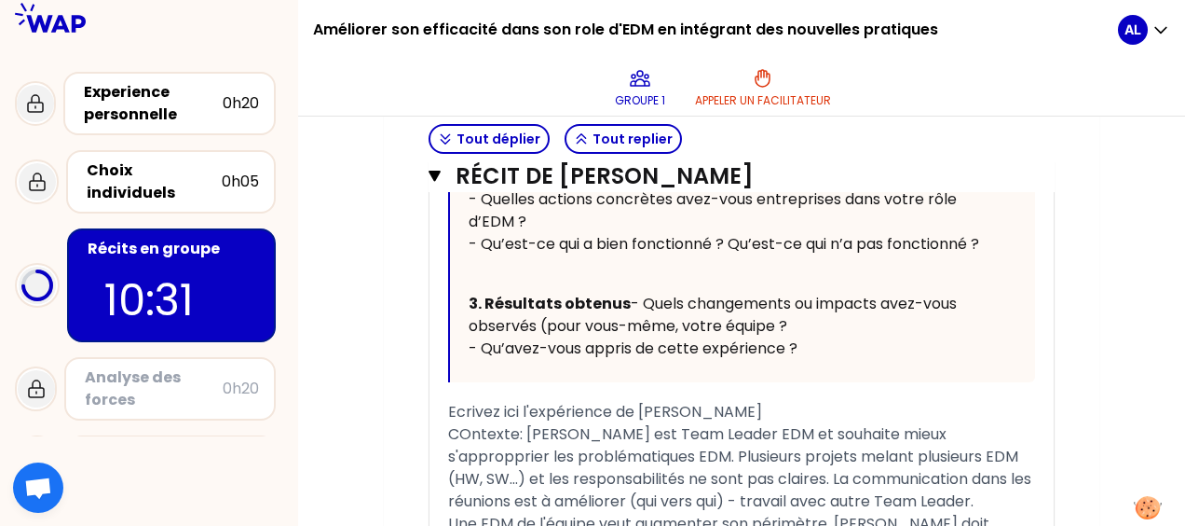
scroll to position [1479, 0]
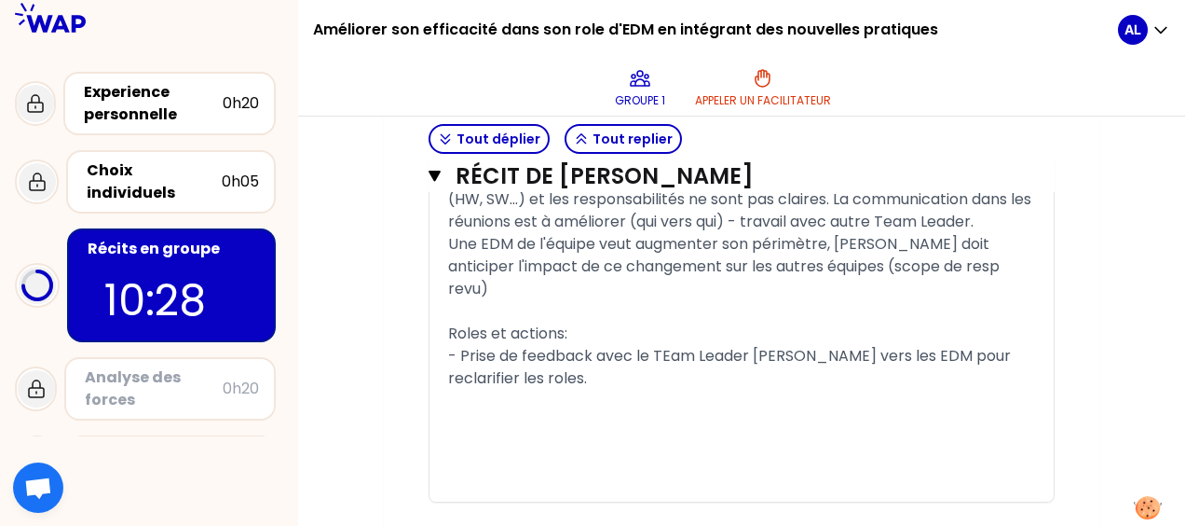
click at [665, 389] on span "- Prise de feedback avec le TEam Leader [PERSON_NAME] vers les EDM pour reclari…" at bounding box center [731, 367] width 566 height 44
click at [588, 389] on div "- Prise de feedback avec le Team Leader [PERSON_NAME] vers les EDM pour reclari…" at bounding box center [741, 367] width 587 height 45
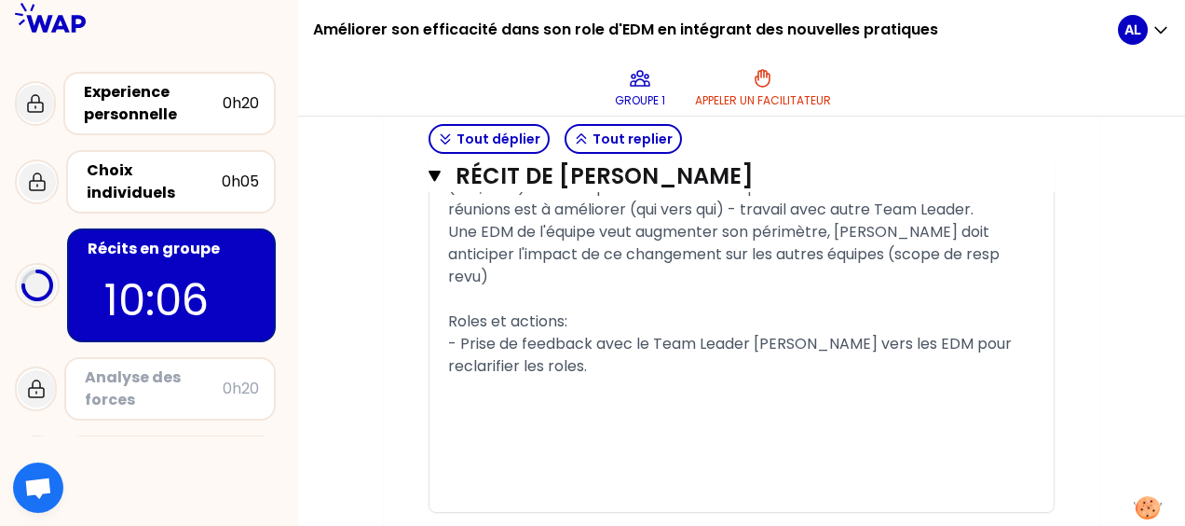
scroll to position [1572, 0]
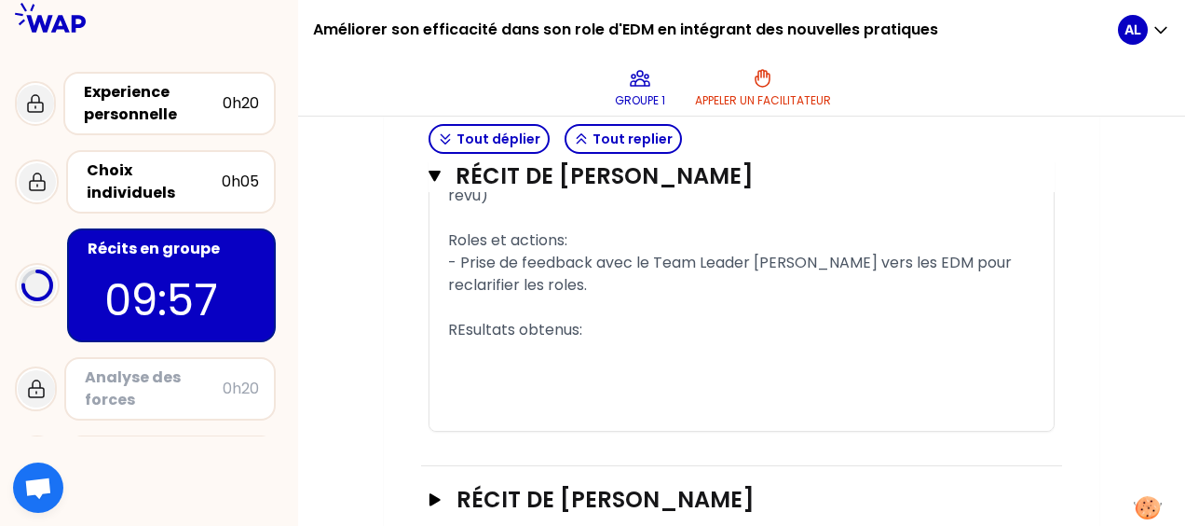
click at [544, 296] on div "- Prise de feedback avec le Team Leader [PERSON_NAME] vers les EDM pour reclari…" at bounding box center [741, 274] width 587 height 45
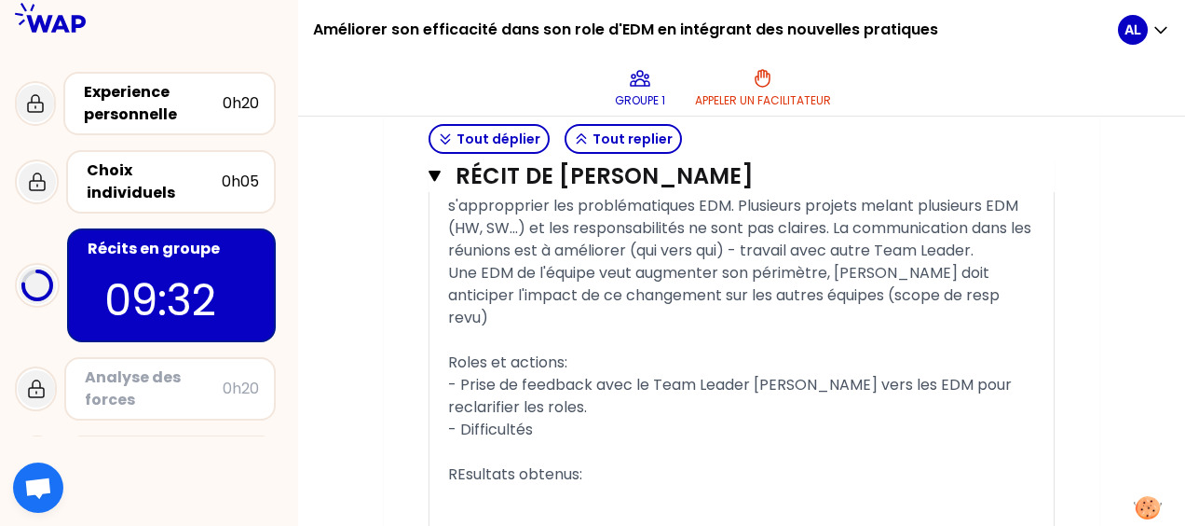
scroll to position [1479, 0]
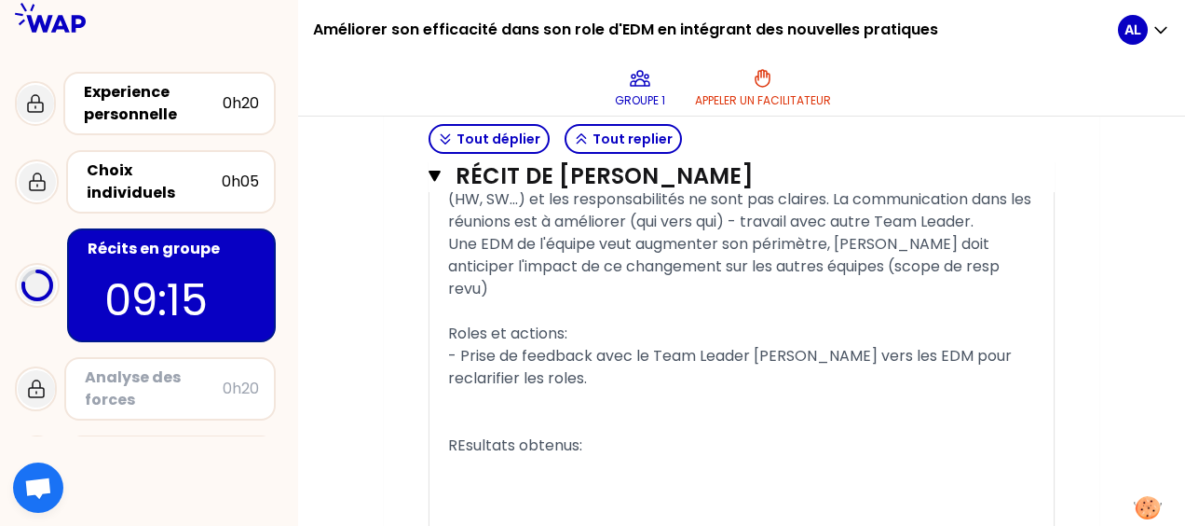
click at [450, 299] on span "Une EDM de l'équipe veut augmenter son périmètre, [PERSON_NAME] doit anticiper …" at bounding box center [725, 266] width 555 height 66
click at [525, 232] on span "COntexte: [PERSON_NAME] est Team Leader EDM et souhaite mieux s'appropprier les…" at bounding box center [741, 187] width 587 height 89
click at [611, 232] on span "COntexte: [PERSON_NAME] est Team Leader EDM et souhaite mieux s'appropprier les…" at bounding box center [741, 187] width 587 height 89
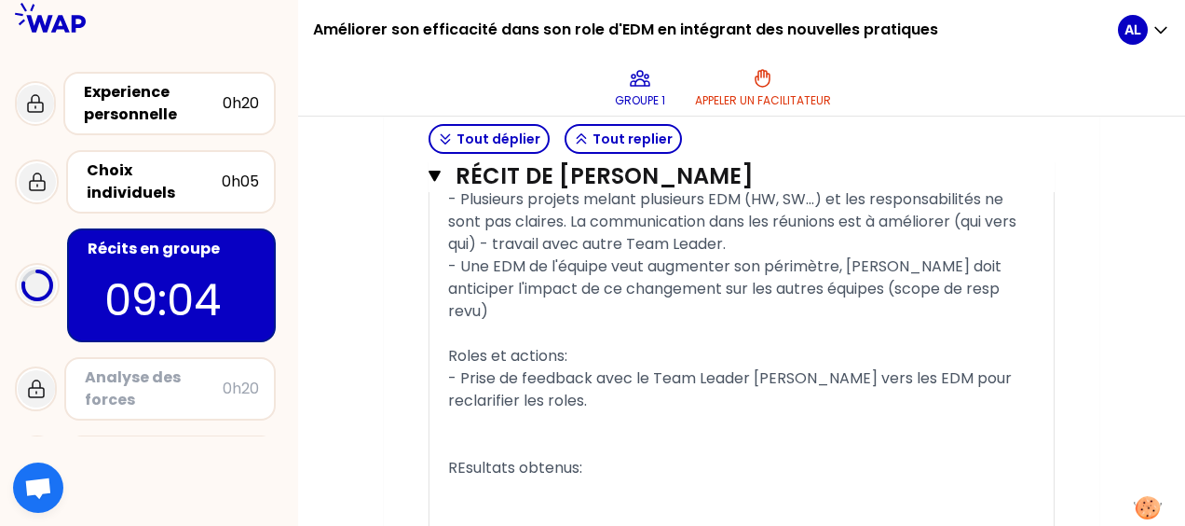
click at [529, 412] on div "- Prise de feedback avec le Team Leader [PERSON_NAME] vers les EDM pour reclari…" at bounding box center [741, 389] width 587 height 45
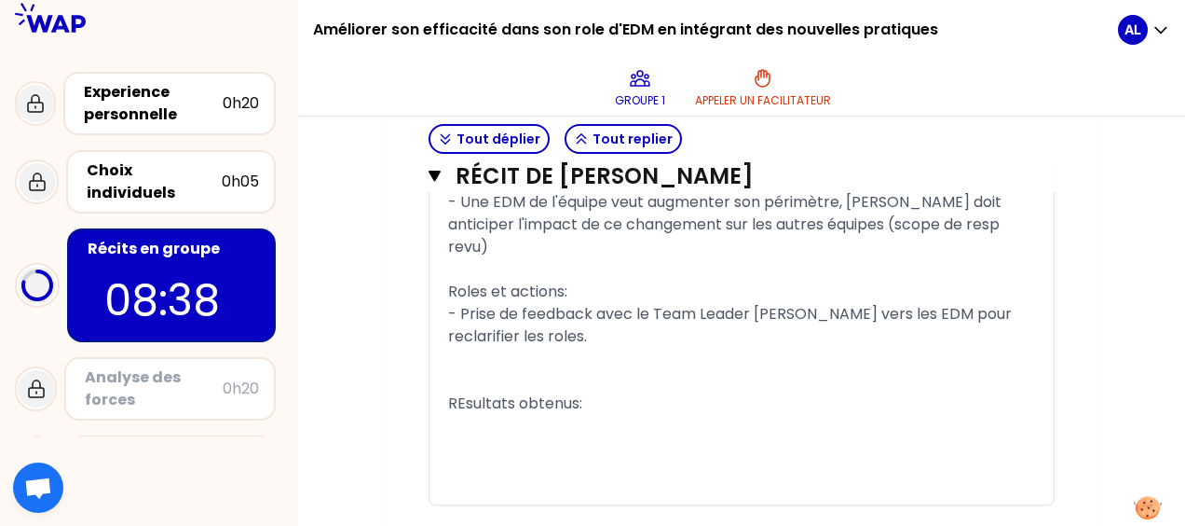
scroll to position [1572, 0]
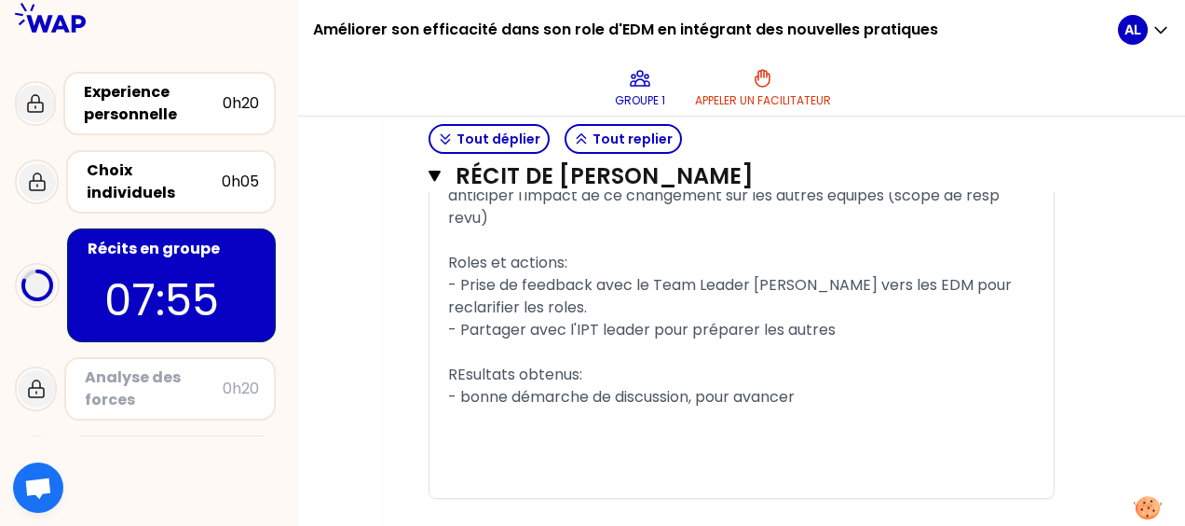
click at [857, 341] on div "- Partager avec l'IPT leader pour préparer les autres" at bounding box center [741, 330] width 587 height 22
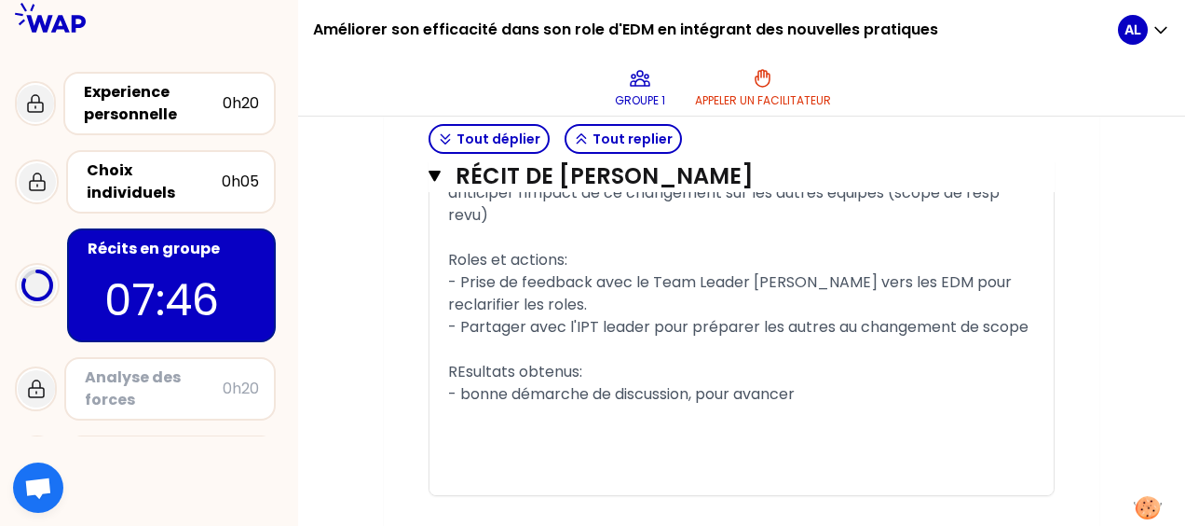
scroll to position [1479, 0]
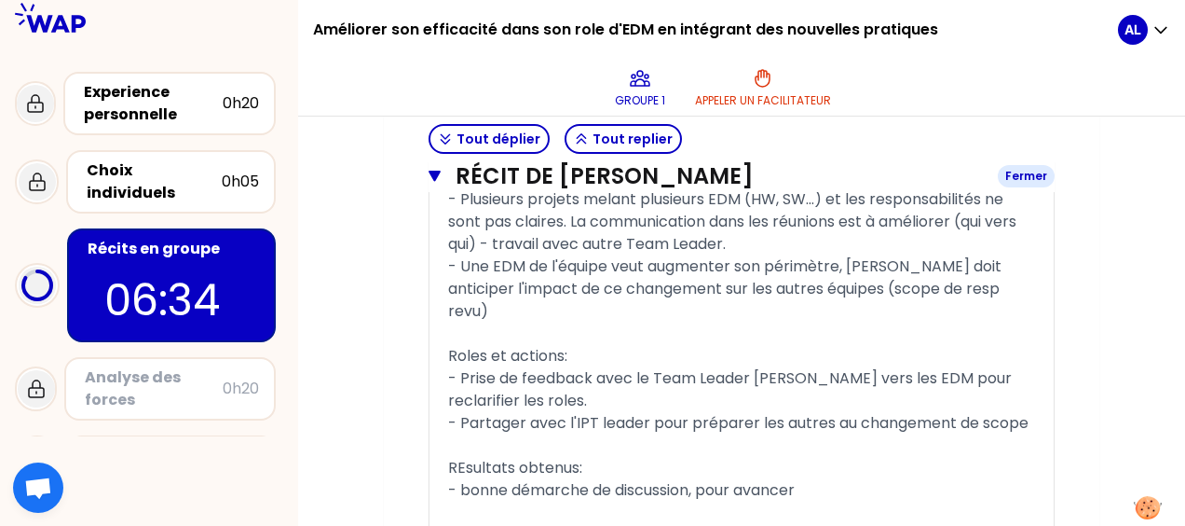
click at [436, 171] on icon "button" at bounding box center [435, 176] width 12 height 11
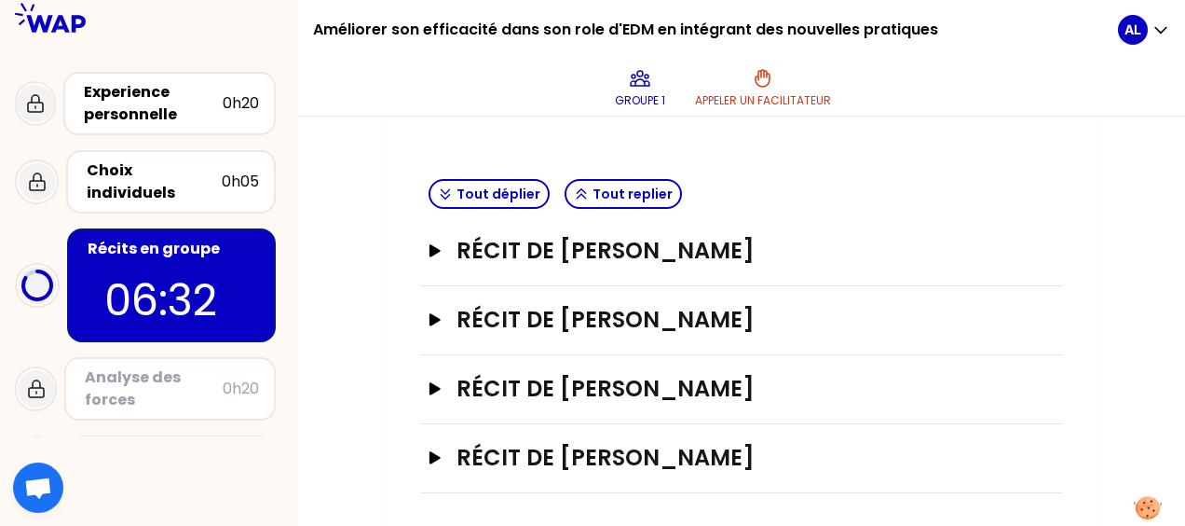
click at [427, 380] on div "Récit de [PERSON_NAME]" at bounding box center [741, 389] width 641 height 69
click at [436, 383] on icon "button" at bounding box center [435, 388] width 11 height 12
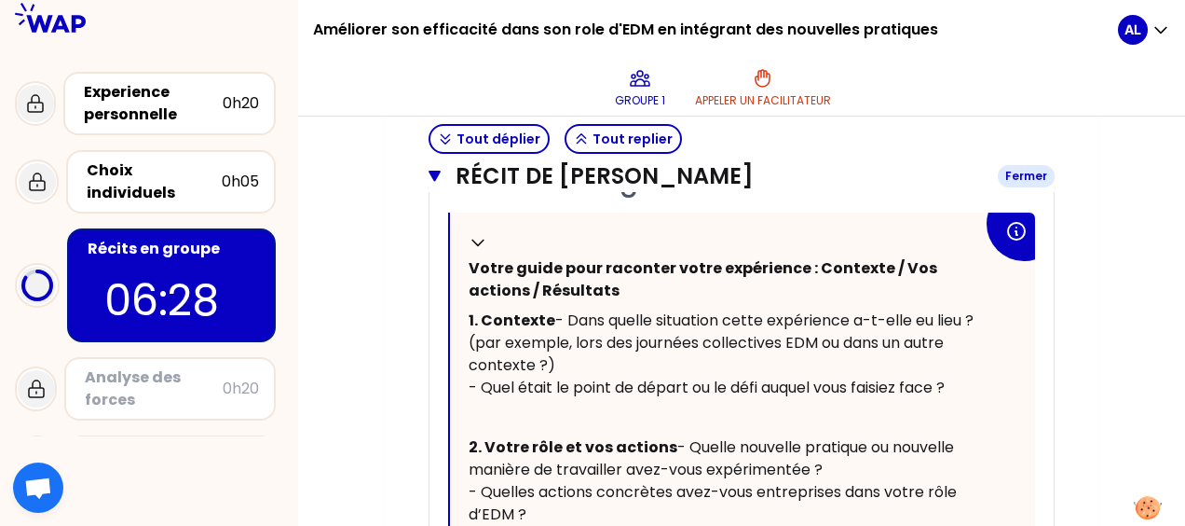
click at [438, 180] on icon "button" at bounding box center [435, 176] width 12 height 15
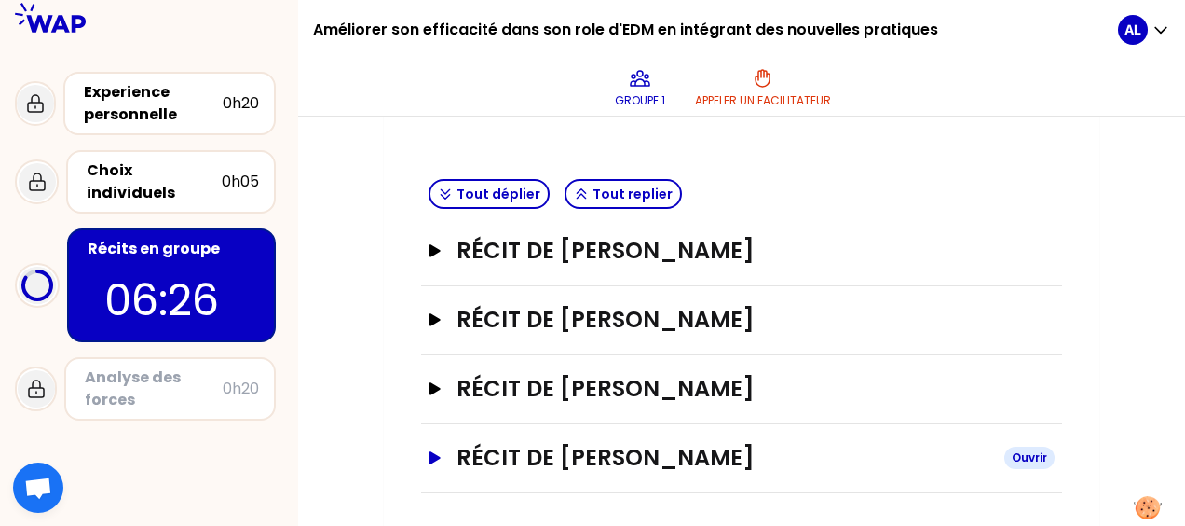
click at [429, 455] on icon "button" at bounding box center [435, 457] width 15 height 13
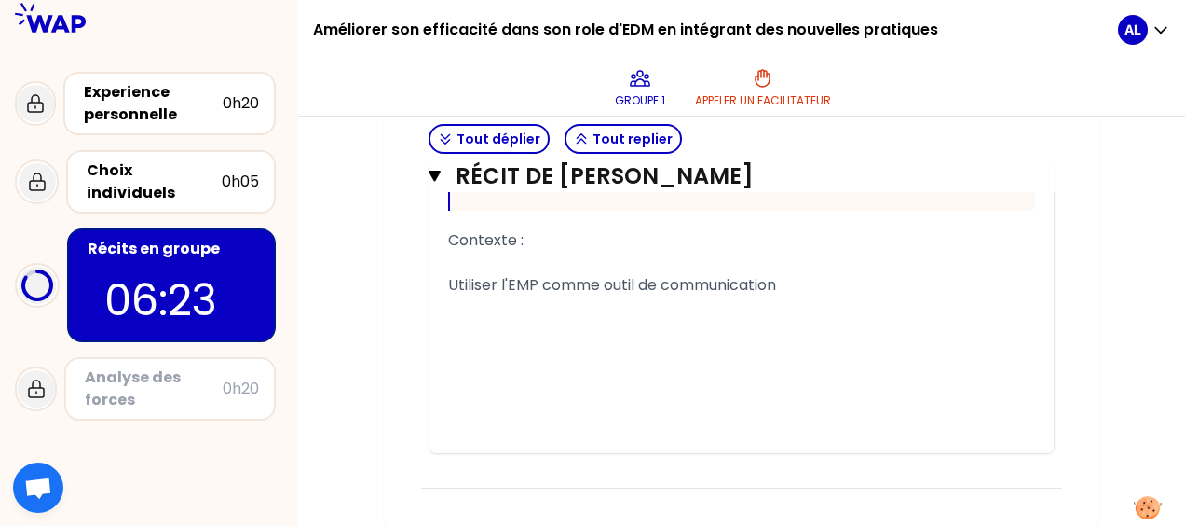
scroll to position [1568, 0]
click at [434, 171] on icon "button" at bounding box center [435, 176] width 12 height 11
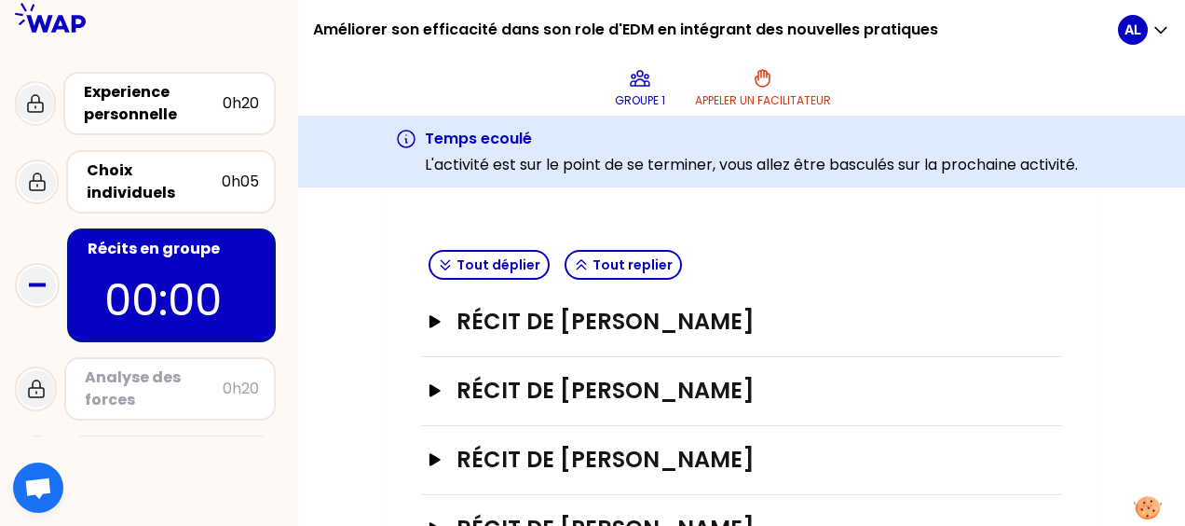
scroll to position [512, 0]
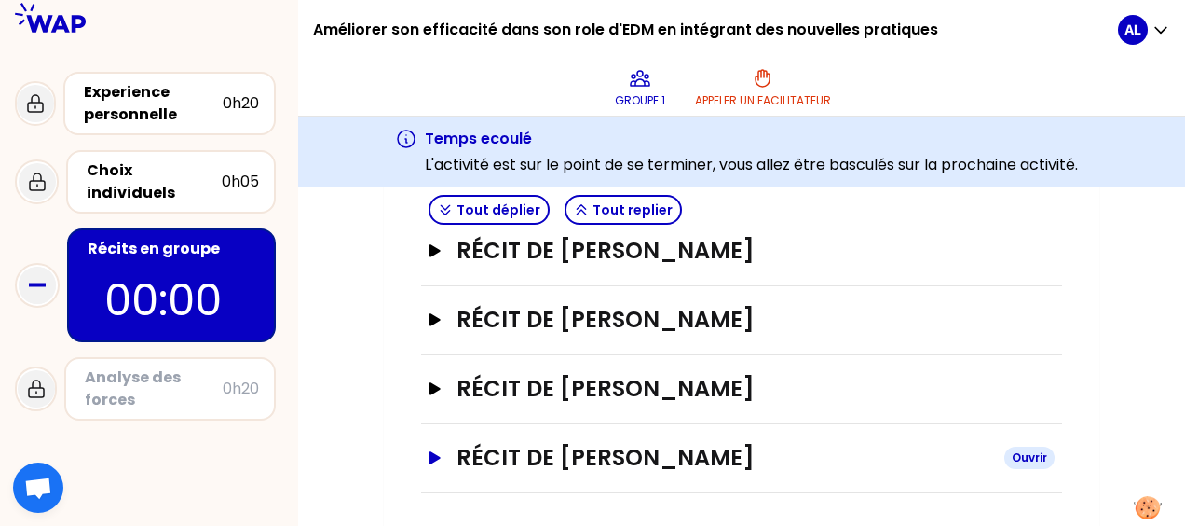
click at [434, 451] on icon "button" at bounding box center [435, 457] width 11 height 12
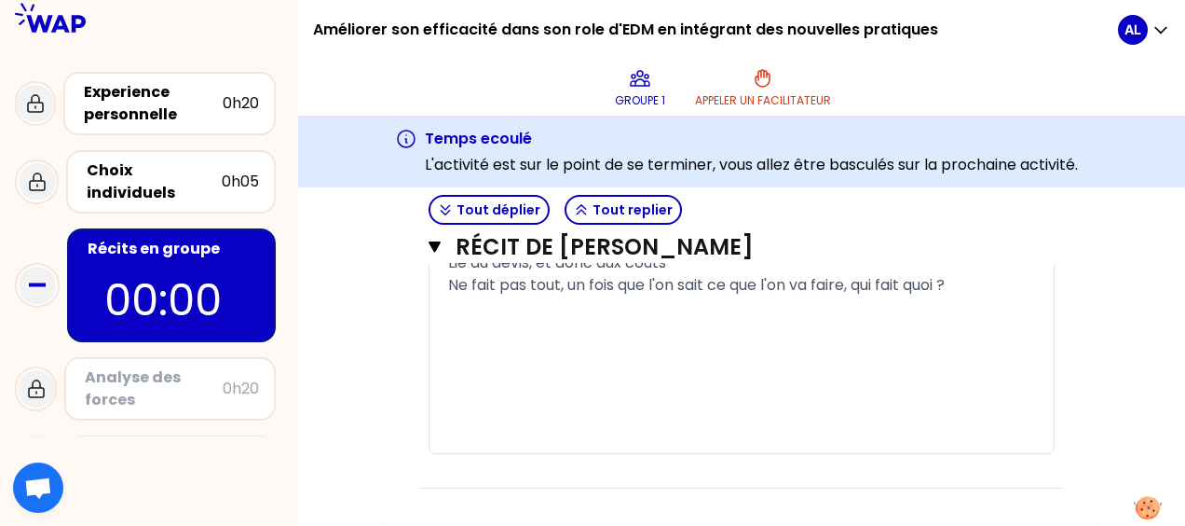
scroll to position [1568, 0]
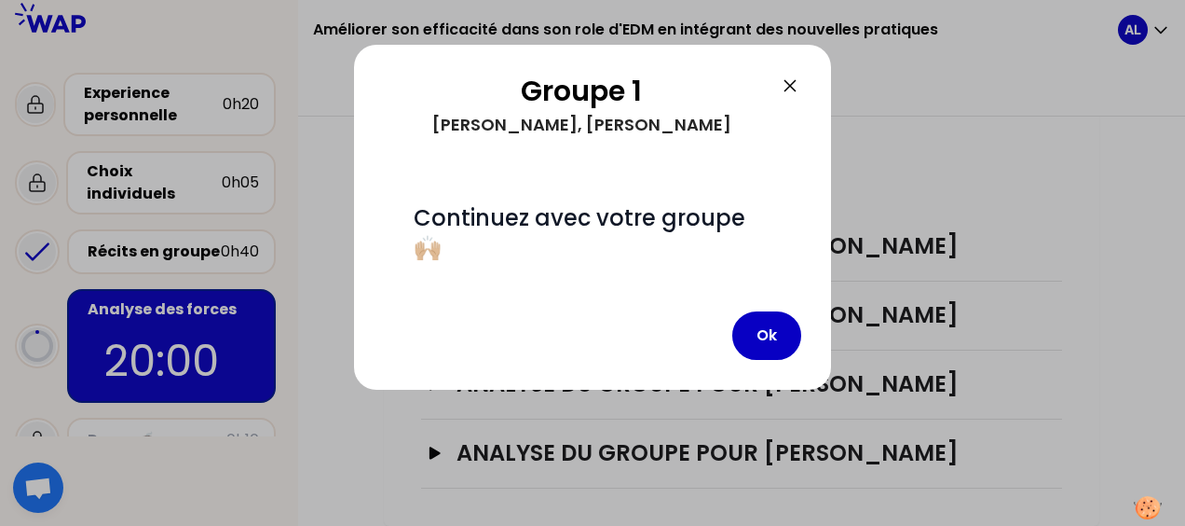
scroll to position [543, 0]
click at [760, 333] on button "Ok" at bounding box center [766, 335] width 69 height 48
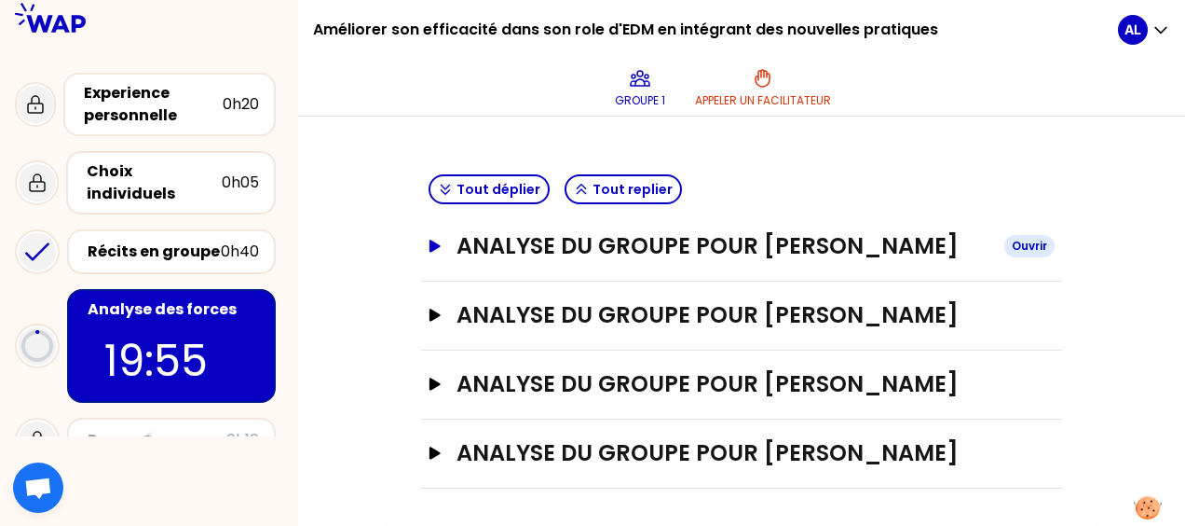
click at [431, 231] on button "Analyse du groupe pour [PERSON_NAME]" at bounding box center [742, 246] width 626 height 30
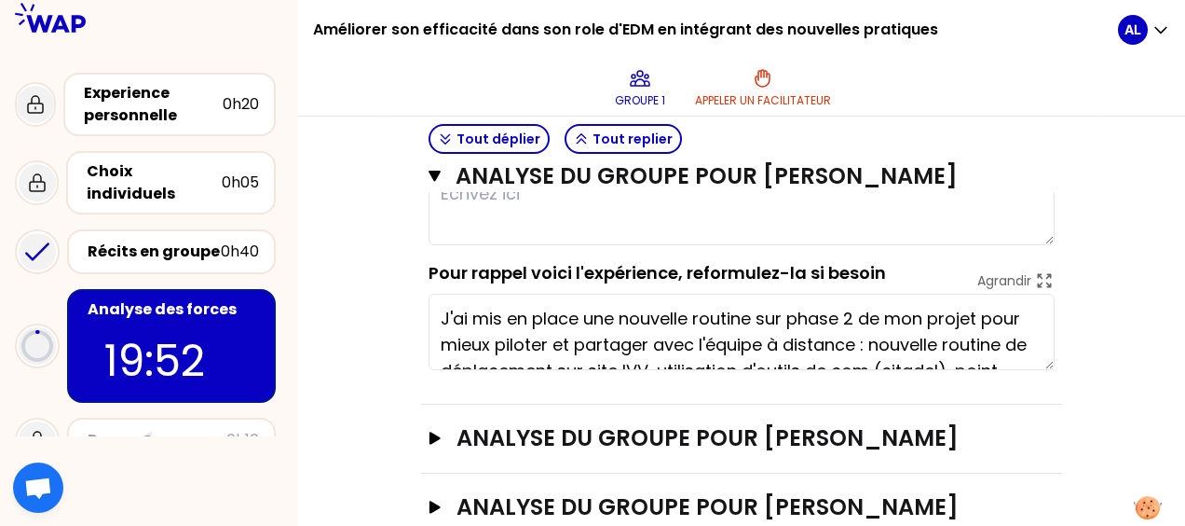
scroll to position [636, 0]
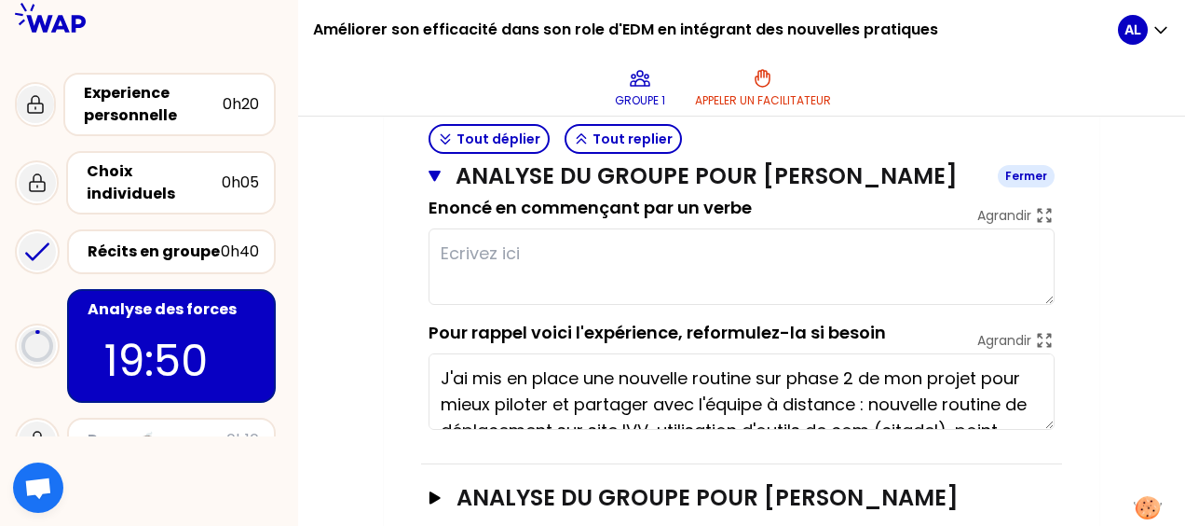
click at [435, 182] on icon "button" at bounding box center [435, 176] width 12 height 11
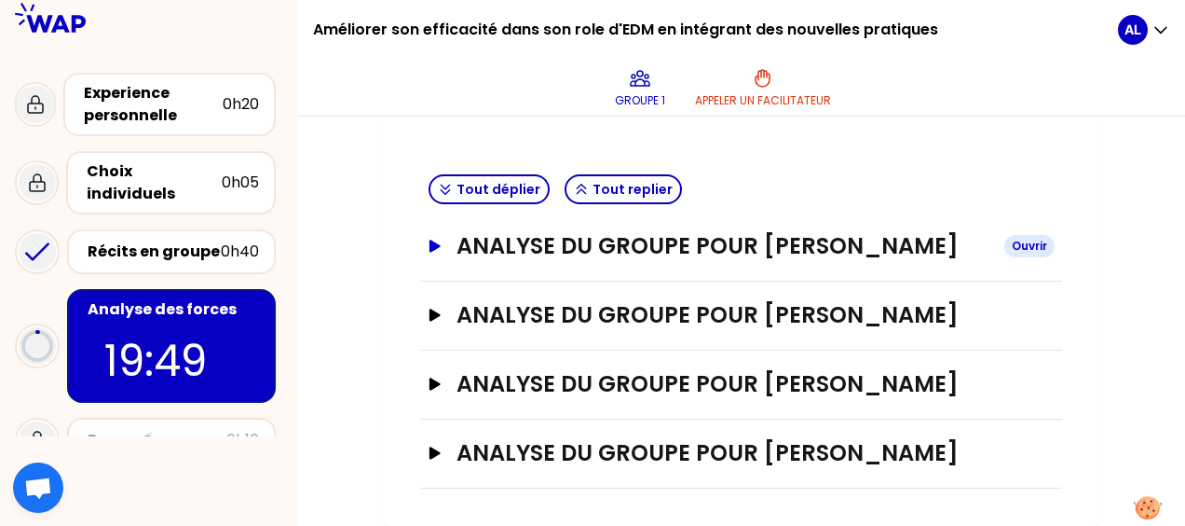
click at [431, 239] on icon "button" at bounding box center [435, 245] width 11 height 12
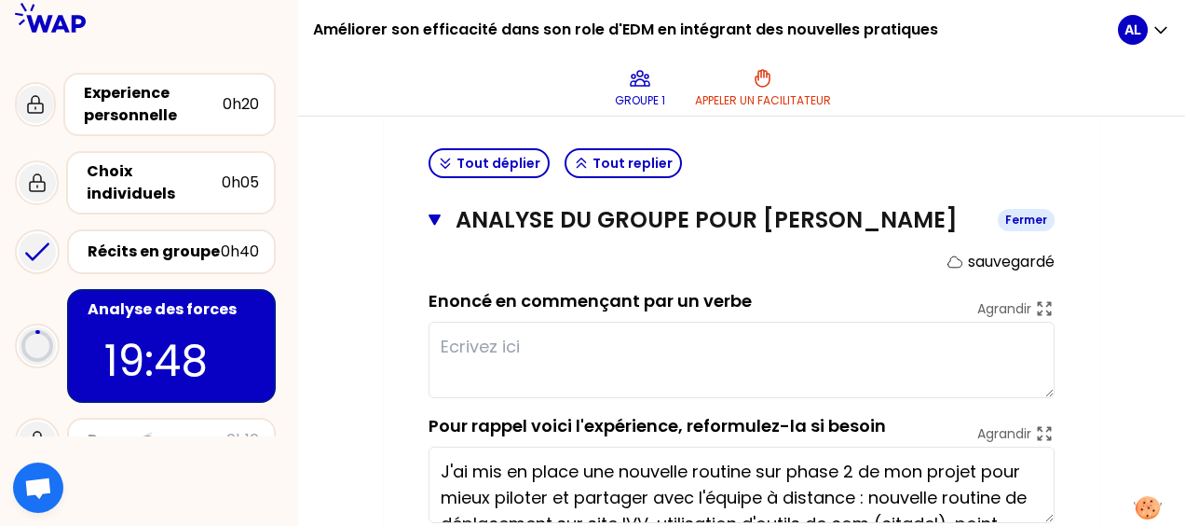
scroll to position [636, 0]
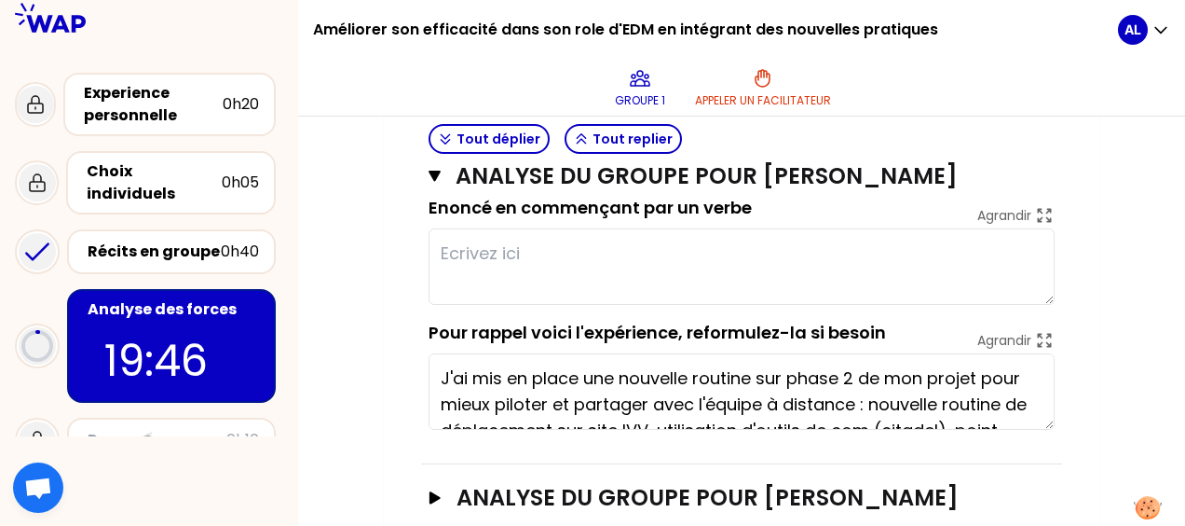
click at [475, 283] on textarea at bounding box center [742, 266] width 626 height 76
click at [430, 182] on icon "button" at bounding box center [435, 176] width 12 height 11
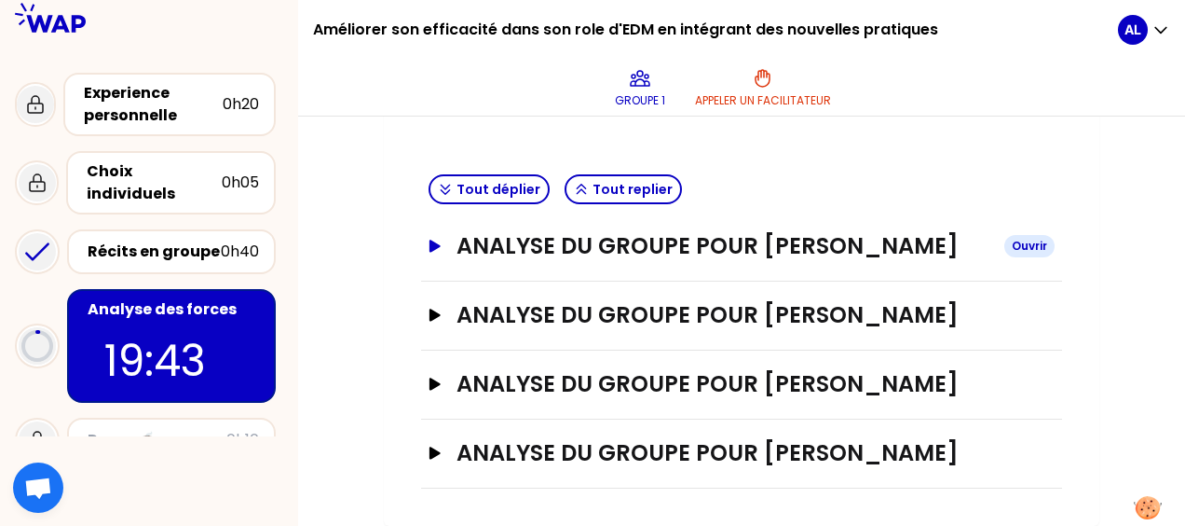
click at [436, 239] on icon "button" at bounding box center [435, 245] width 15 height 13
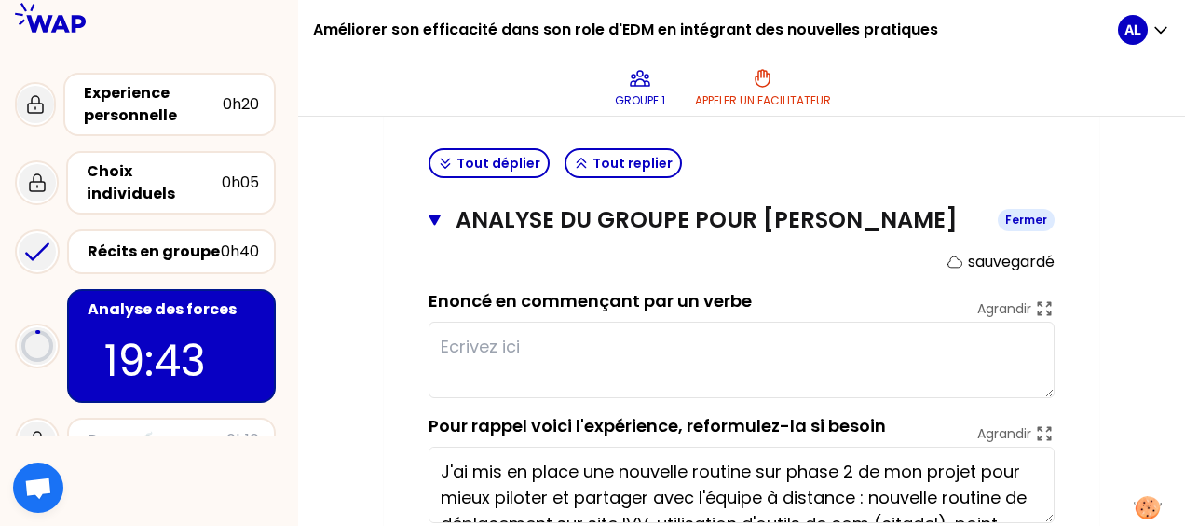
scroll to position [636, 0]
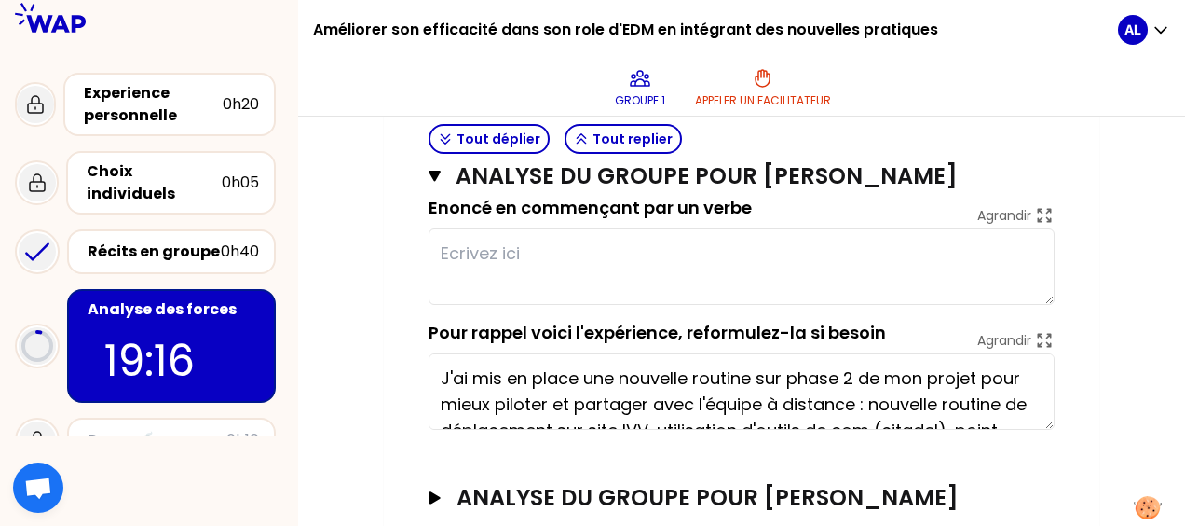
click at [486, 282] on textarea at bounding box center [742, 266] width 626 height 76
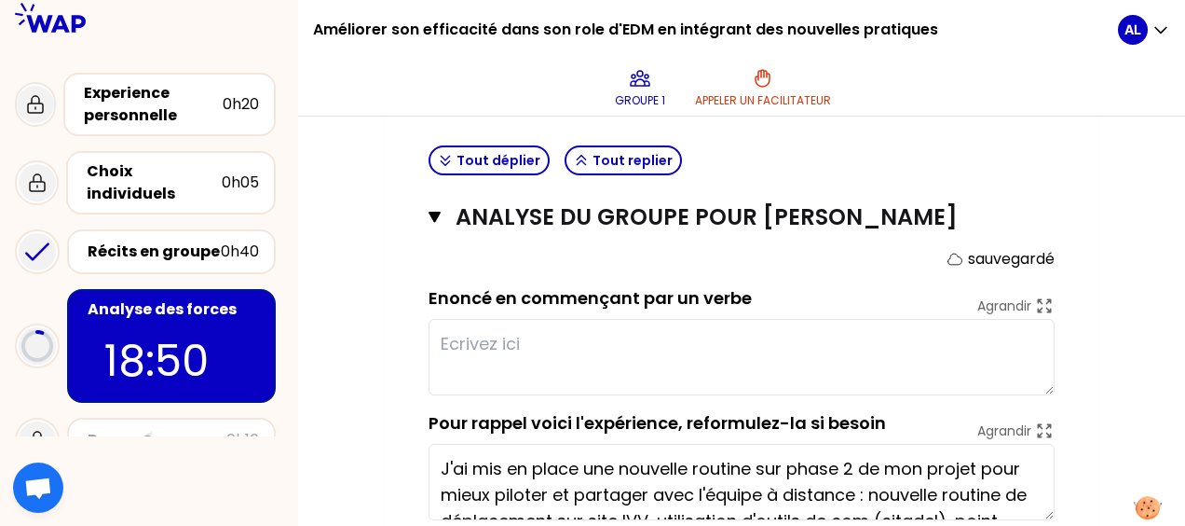
scroll to position [543, 0]
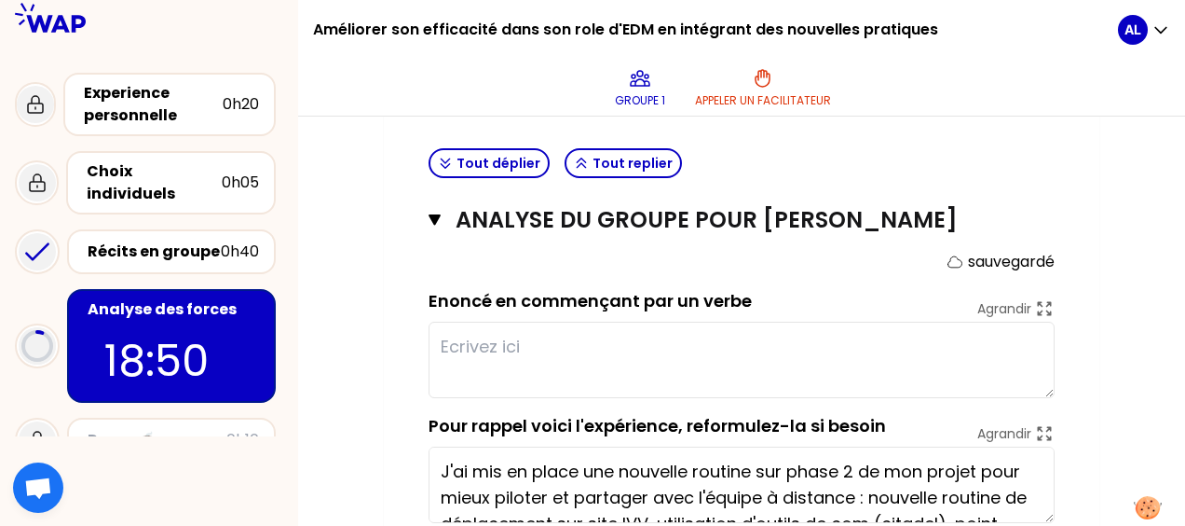
click at [505, 362] on textarea at bounding box center [742, 359] width 626 height 76
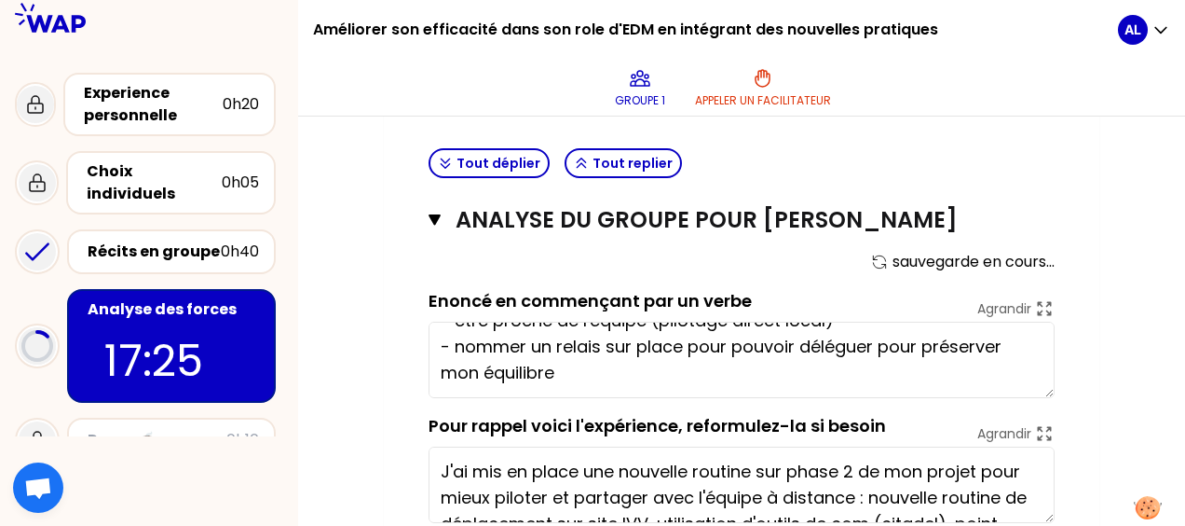
scroll to position [26, 0]
type textarea "- être proche de l'équipe (pilotage direct local) - nommer un relais sur place …"
click at [1041, 319] on icon at bounding box center [1044, 308] width 20 height 20
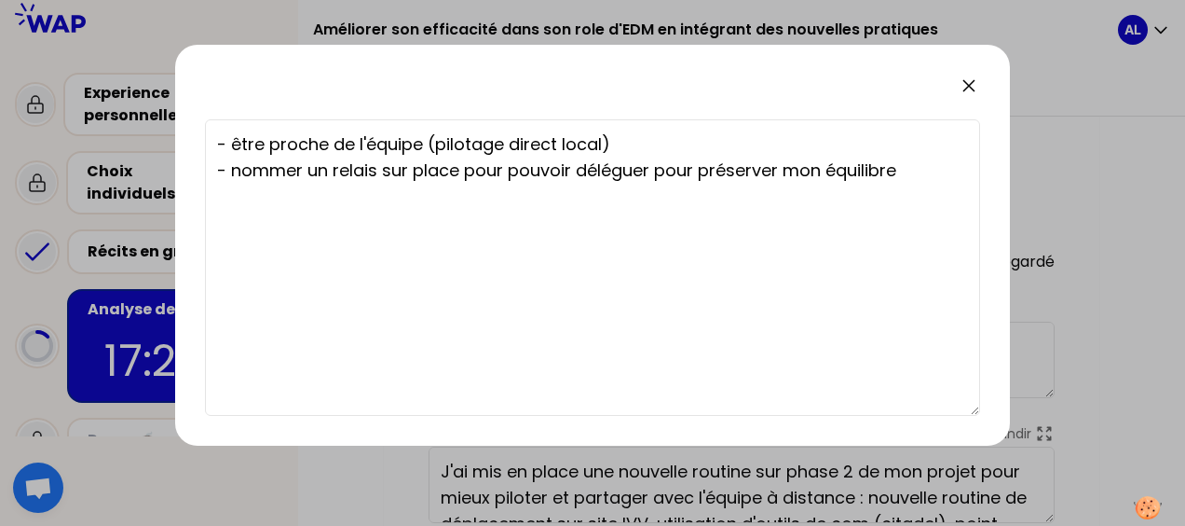
click at [422, 216] on textarea "- être proche de l'équipe (pilotage direct local) - nommer un relais sur place …" at bounding box center [592, 267] width 775 height 296
click at [926, 170] on textarea "- être proche de l'équipe (pilotage direct local) - nommer un relais sur place …" at bounding box center [592, 267] width 775 height 296
type textarea "- être proche de l'équipe (pilotage direct local) - nommer un relais sur place …"
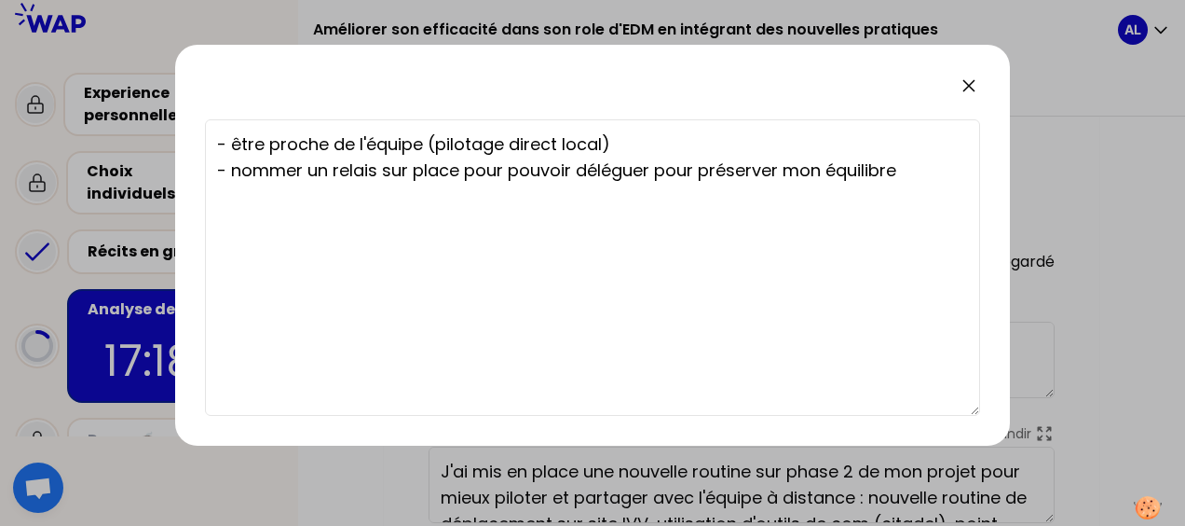
type textarea "- être proche de l'équipe (pilotage direct local) - nommer un relais sur place …"
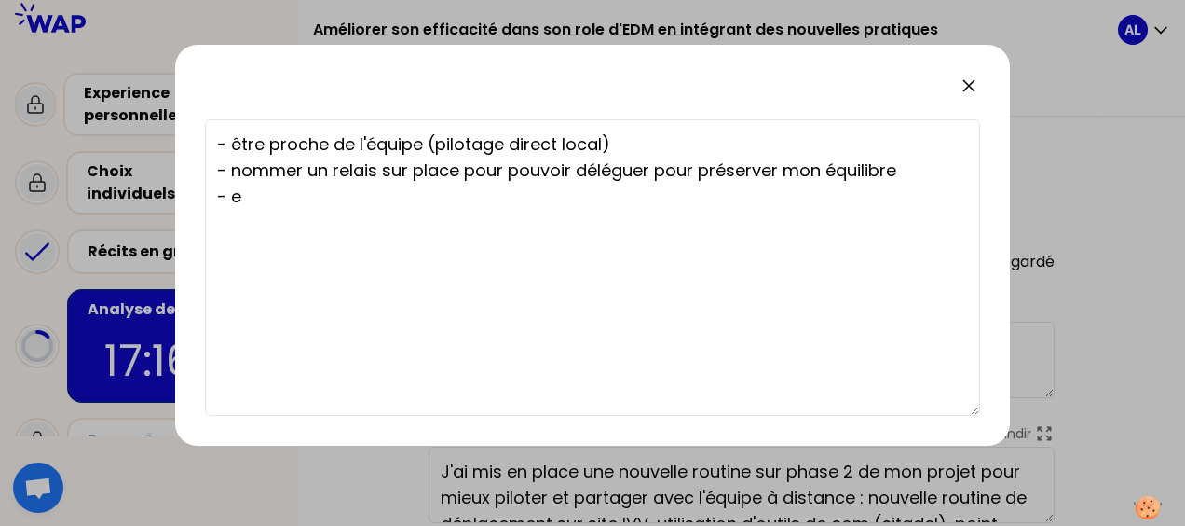
type textarea "- être proche de l'équipe (pilotage direct local) - nommer un relais sur place …"
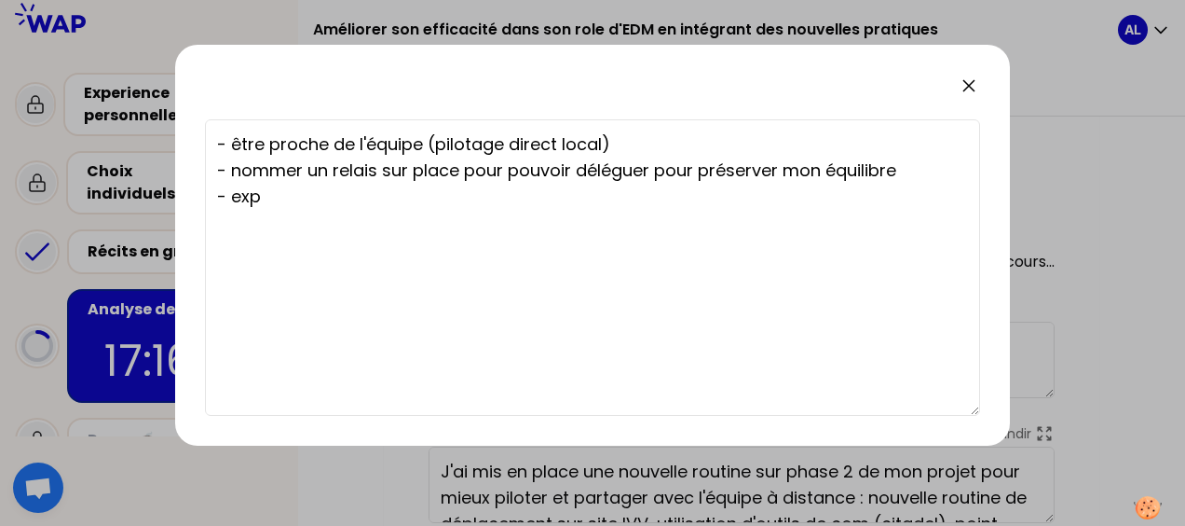
type textarea "- être proche de l'équipe (pilotage direct local) - nommer un relais sur place …"
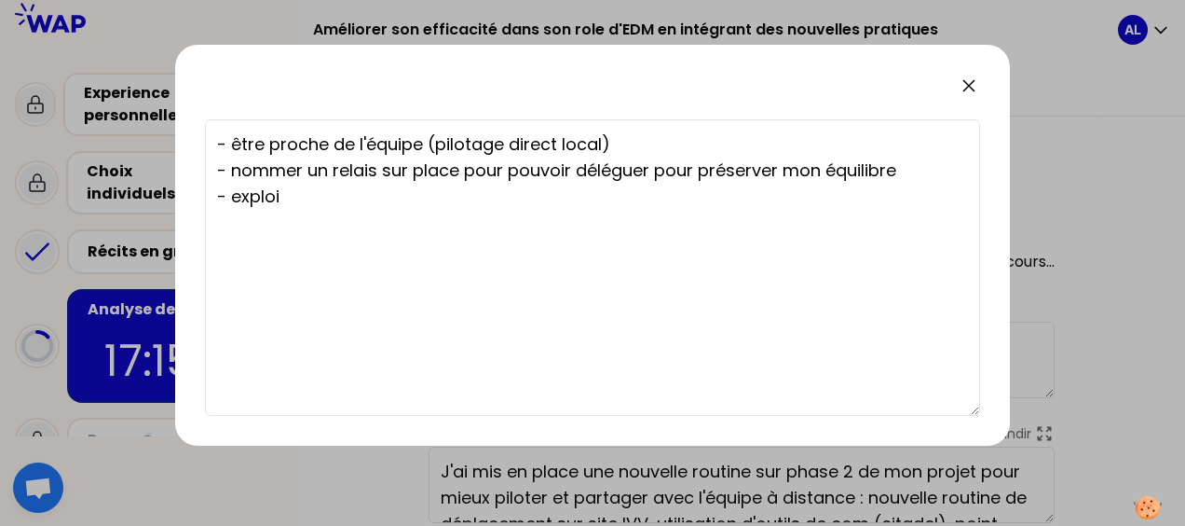
type textarea "- être proche de l'équipe (pilotage direct local) - nommer un relais sur place …"
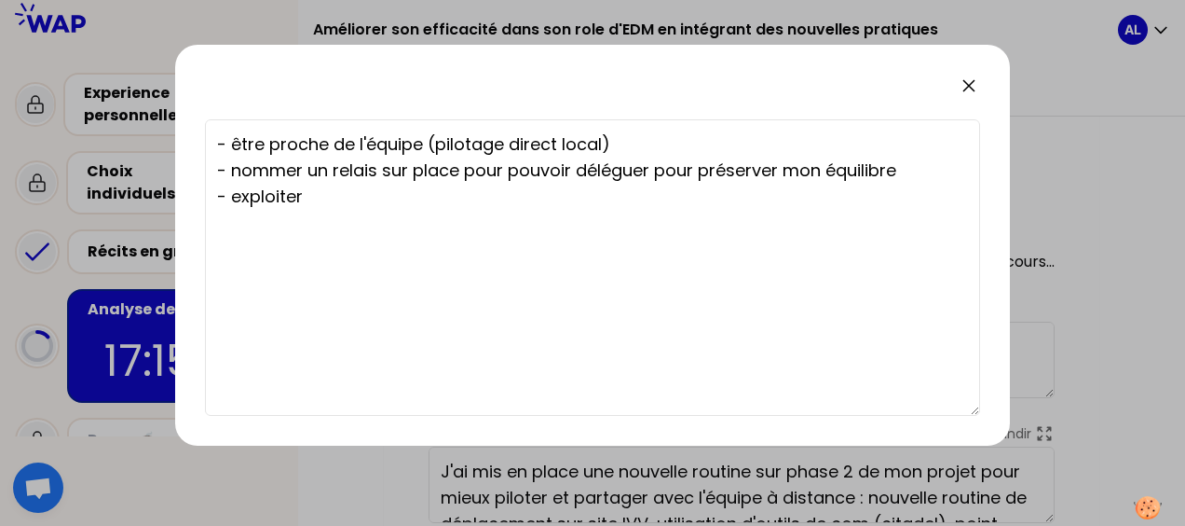
type textarea "- être proche de l'équipe (pilotage direct local) - nommer un relais sur place …"
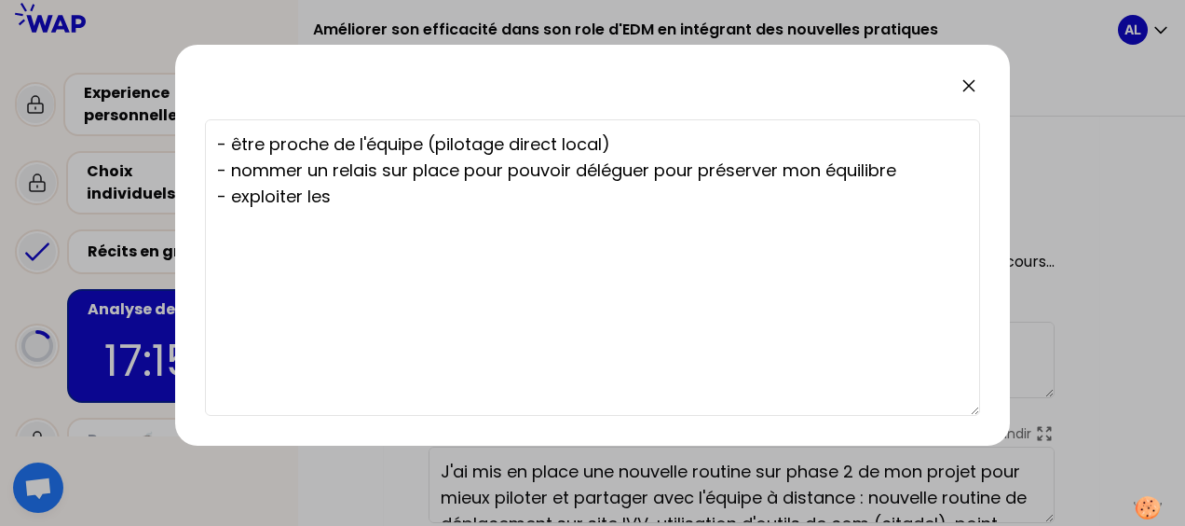
type textarea "- être proche de l'équipe (pilotage direct local) - nommer un relais sur place …"
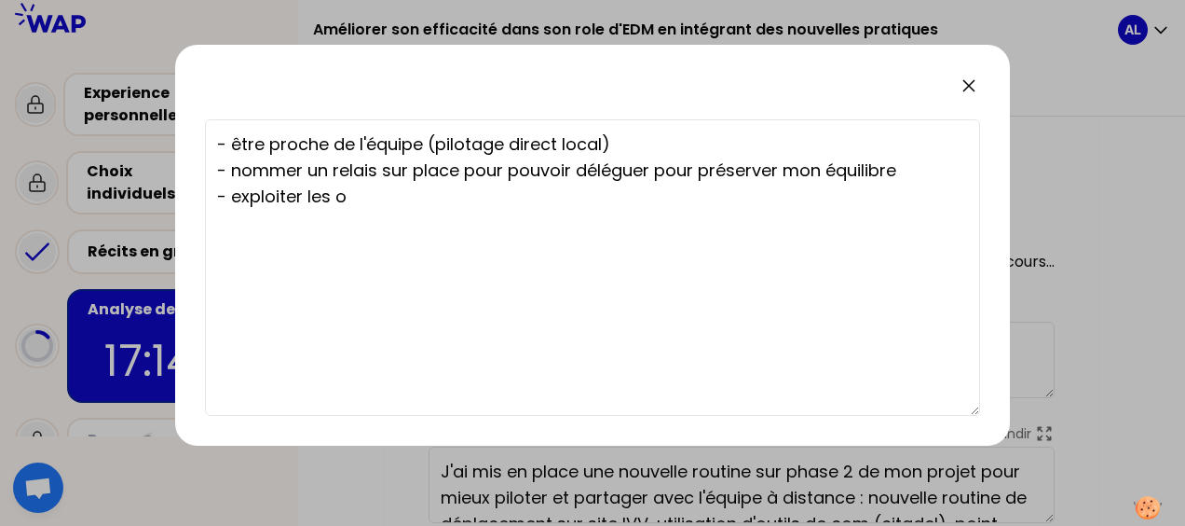
type textarea "- être proche de l'équipe (pilotage direct local) - nommer un relais sur place …"
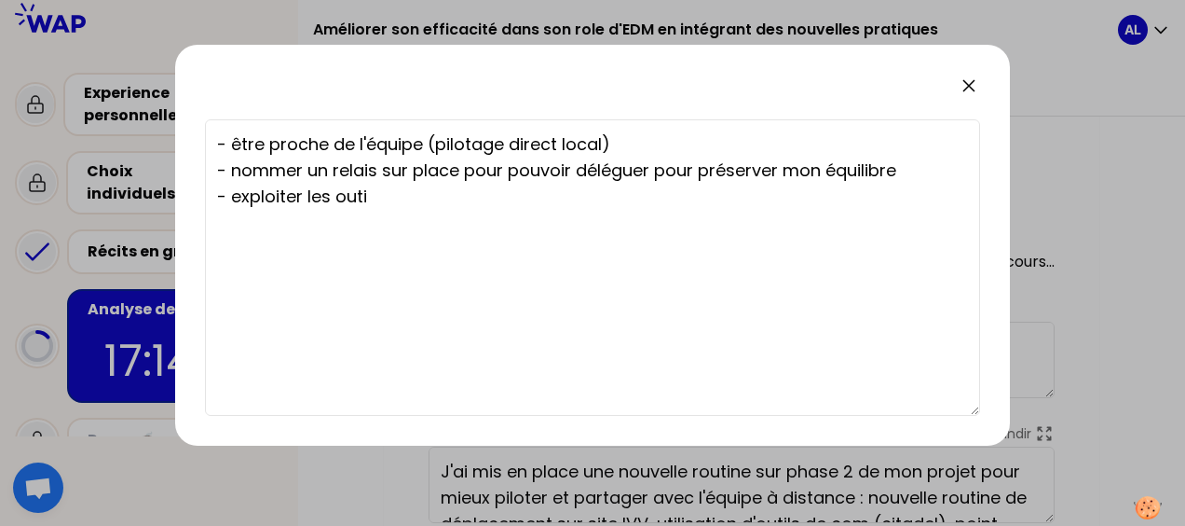
type textarea "- être proche de l'équipe (pilotage direct local) - nommer un relais sur place …"
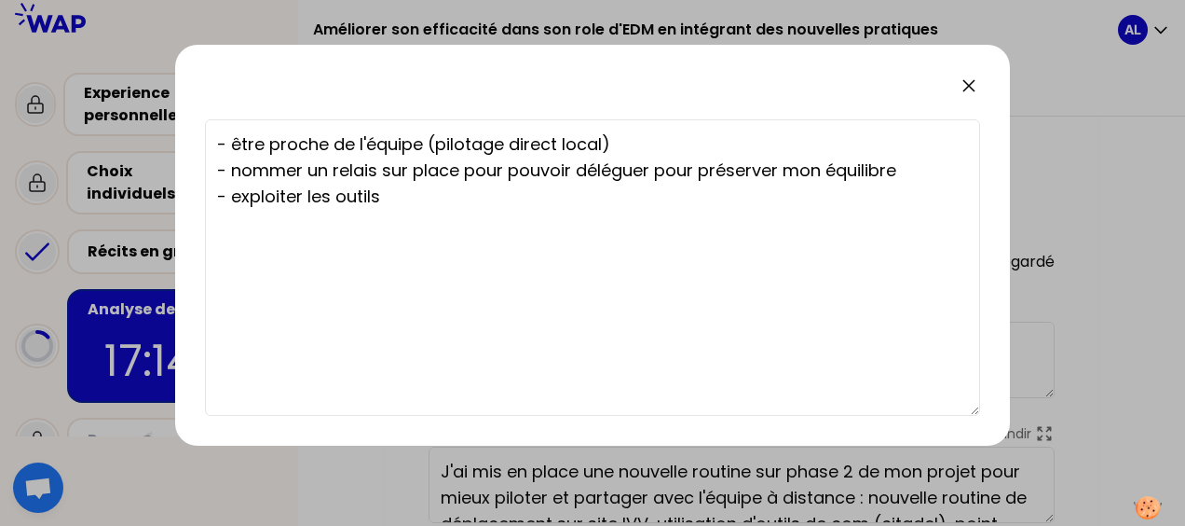
type textarea "- être proche de l'équipe (pilotage direct local) - nommer un relais sur place …"
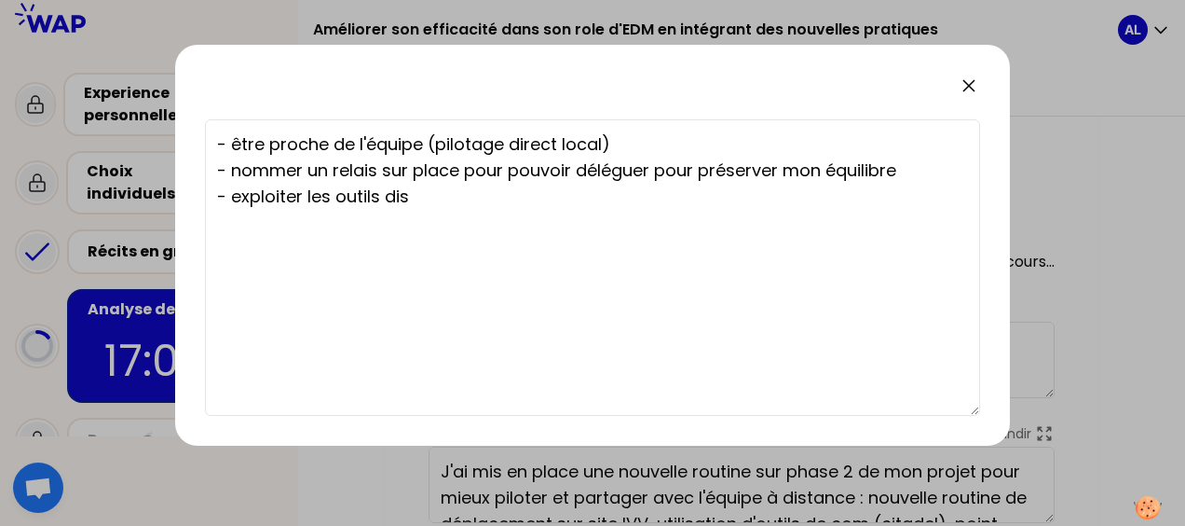
type textarea "- être proche de l'équipe (pilotage direct local) - nommer un relais sur place …"
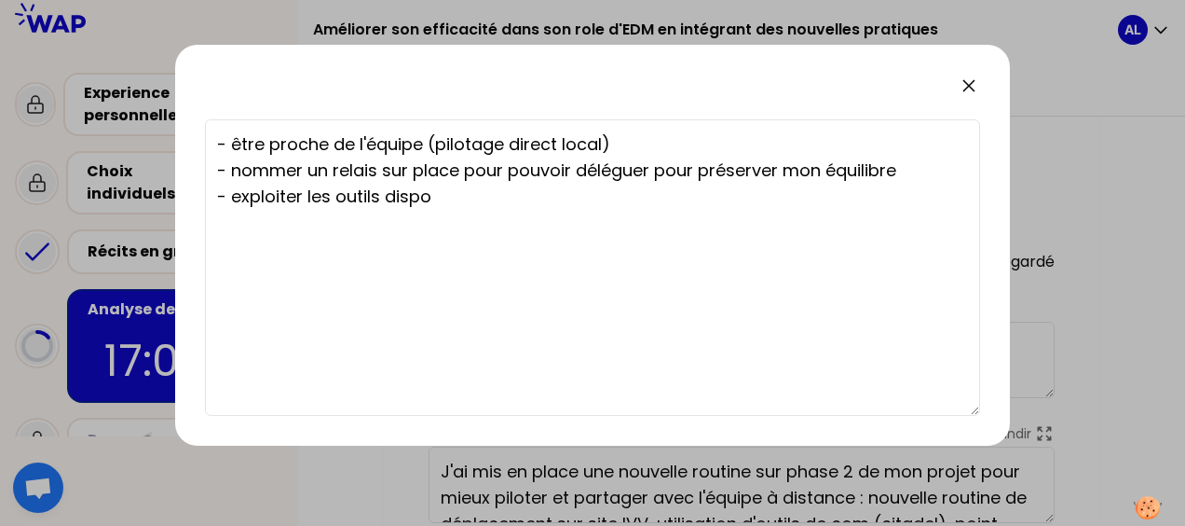
type textarea "- être proche de l'équipe (pilotage direct local) - nommer un relais sur place …"
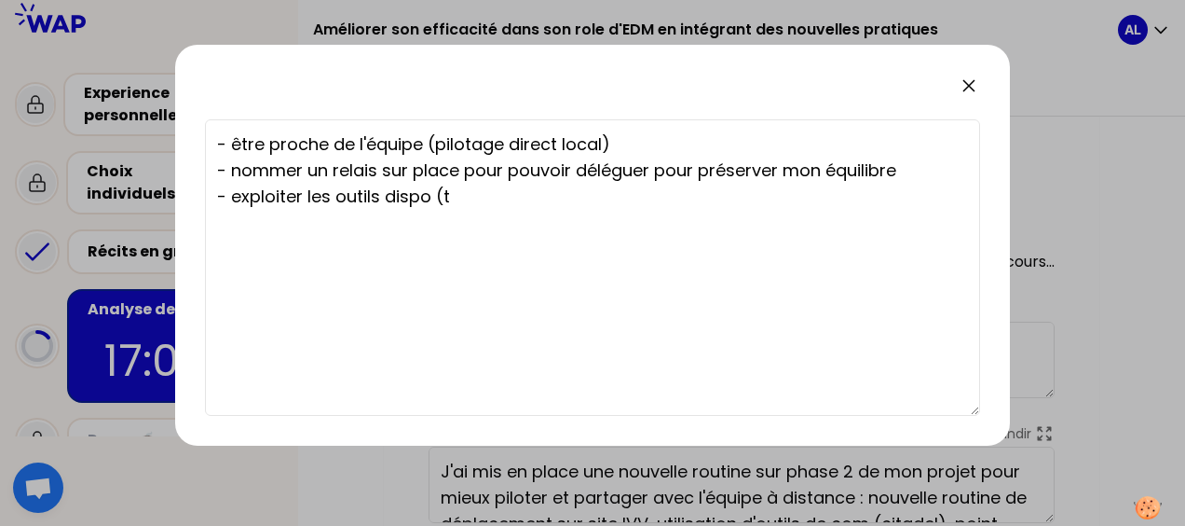
type textarea "- être proche de l'équipe (pilotage direct local) - nommer un relais sur place …"
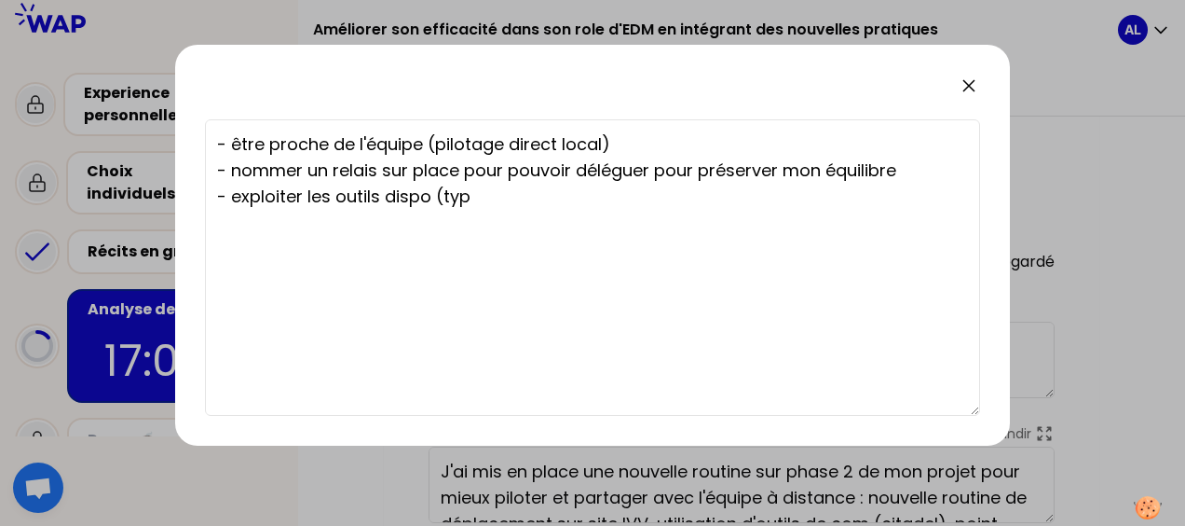
type textarea "- être proche de l'équipe (pilotage direct local) - nommer un relais sur place …"
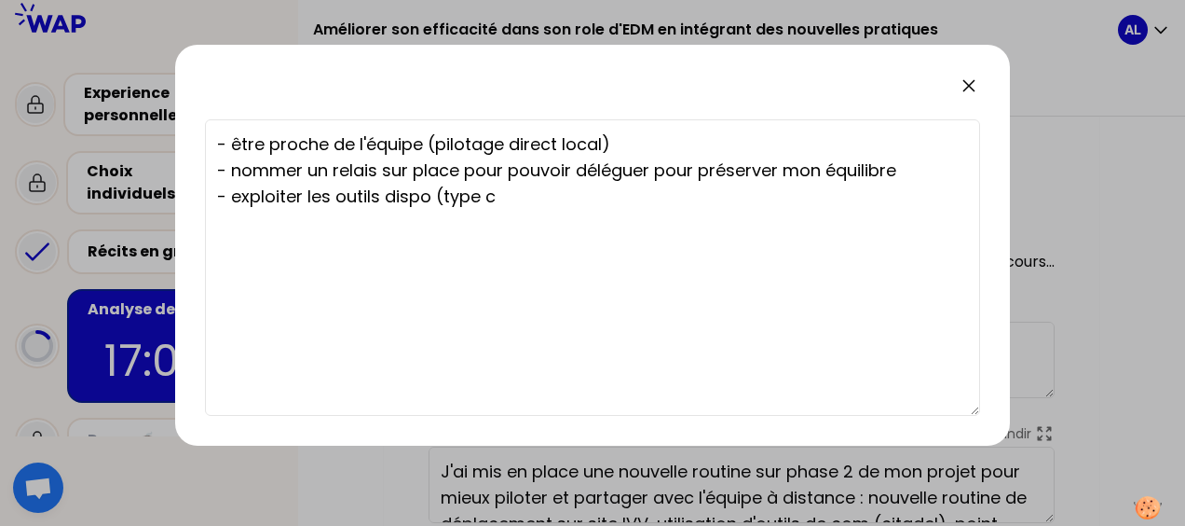
type textarea "- être proche de l'équipe (pilotage direct local) - nommer un relais sur place …"
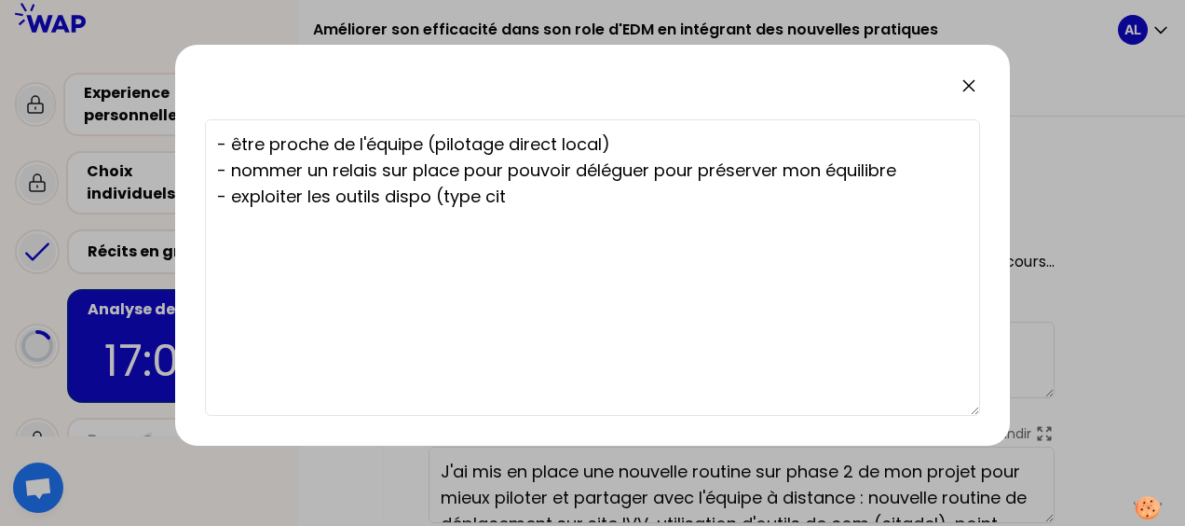
type textarea "- être proche de l'équipe (pilotage direct local) - nommer un relais sur place …"
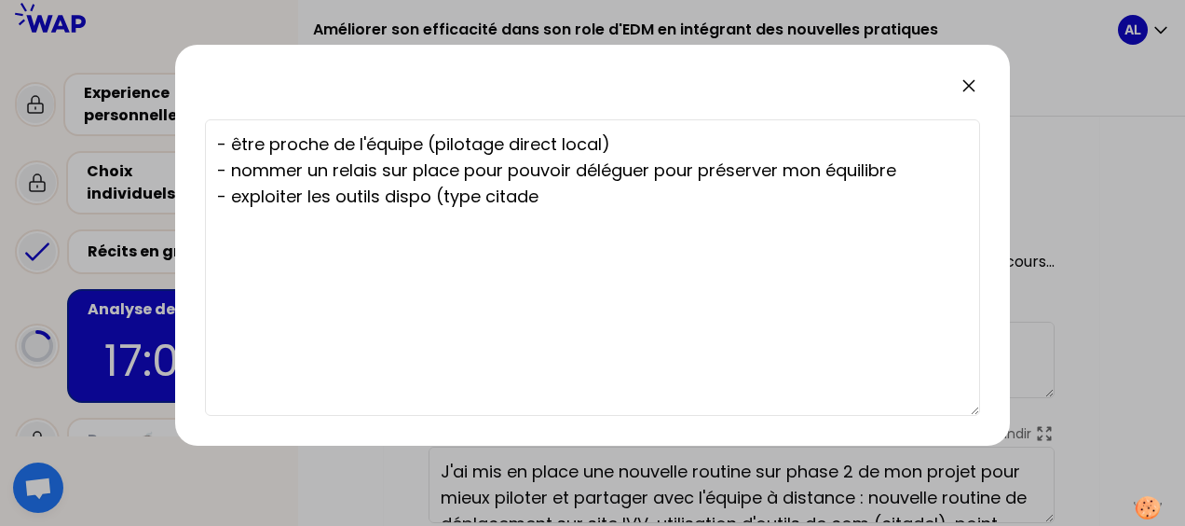
type textarea "- être proche de l'équipe (pilotage direct local) - nommer un relais sur place …"
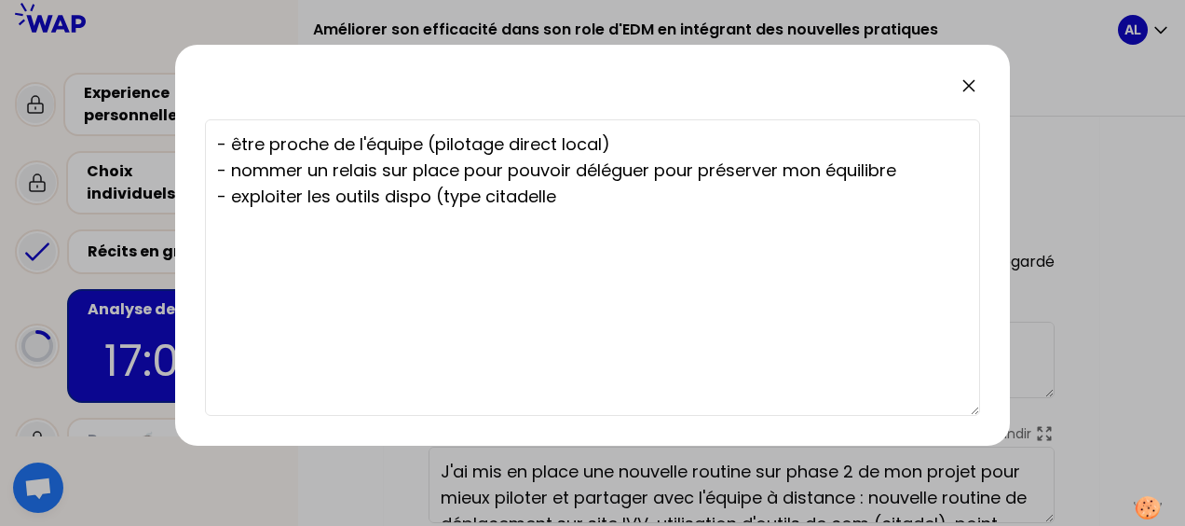
type textarea "- être proche de l'équipe (pilotage direct local) - nommer un relais sur place …"
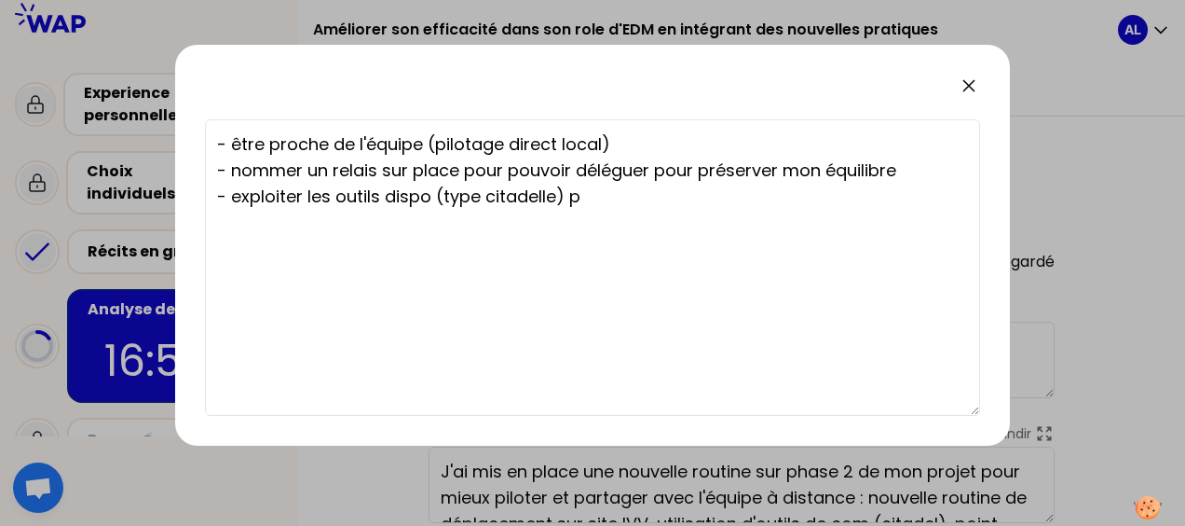
type textarea "- être proche de l'équipe (pilotage direct local) - nommer un relais sur place …"
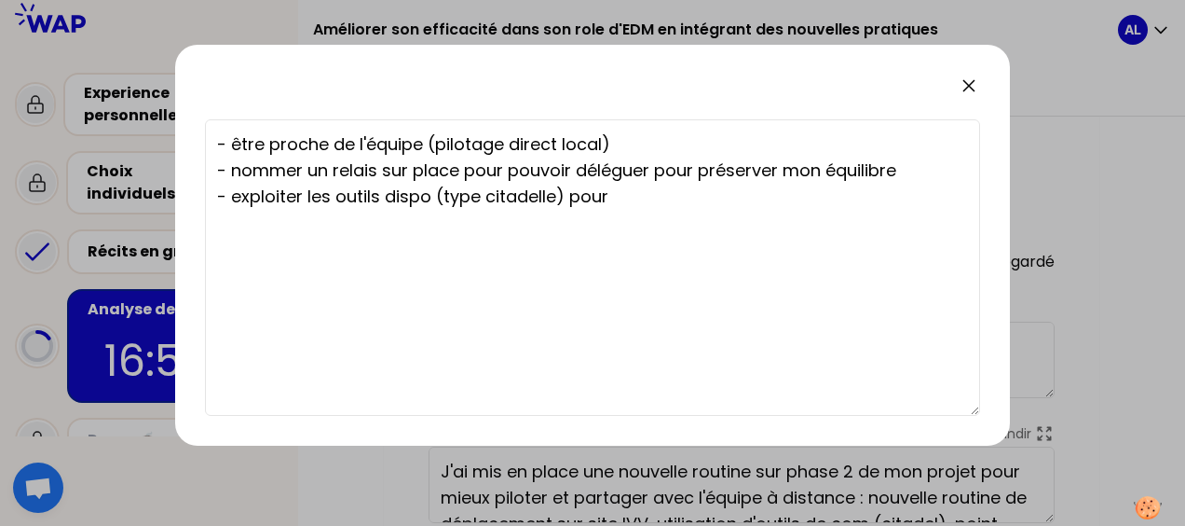
type textarea "- être proche de l'équipe (pilotage direct local) - nommer un relais sur place …"
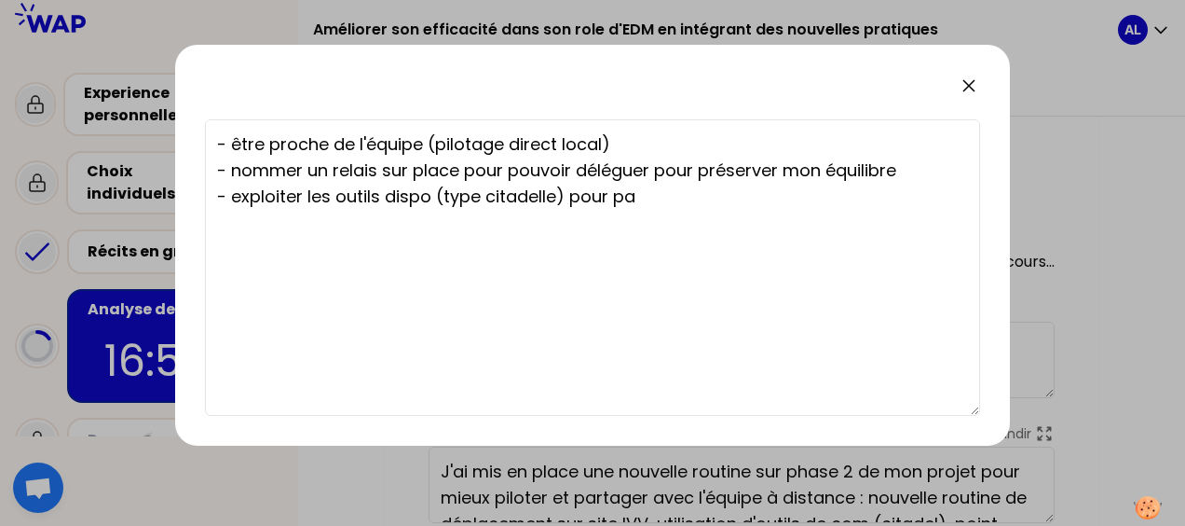
type textarea "- être proche de l'équipe (pilotage direct local) - nommer un relais sur place …"
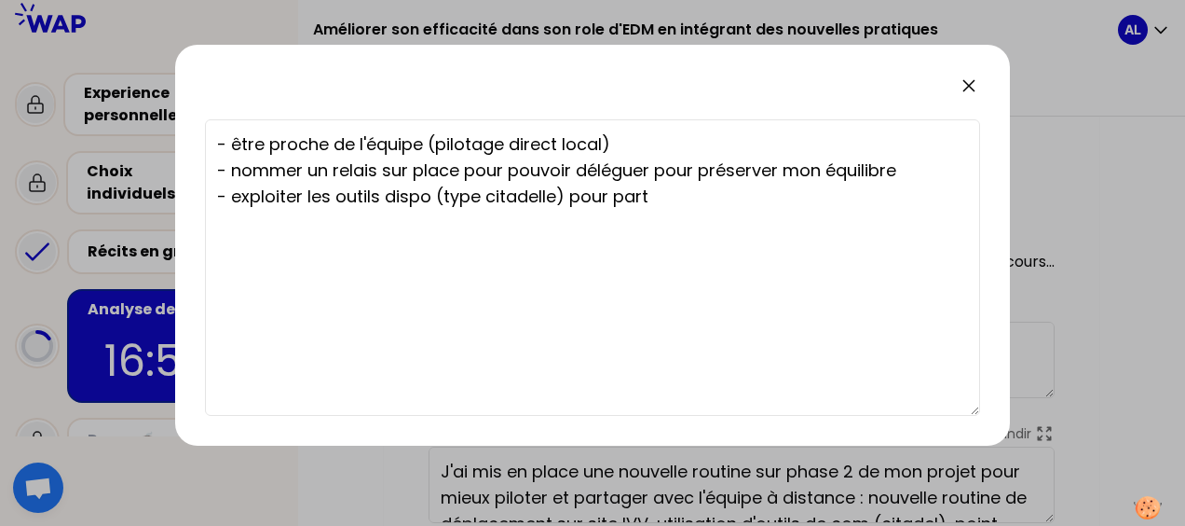
type textarea "- être proche de l'équipe (pilotage direct local) - nommer un relais sur place …"
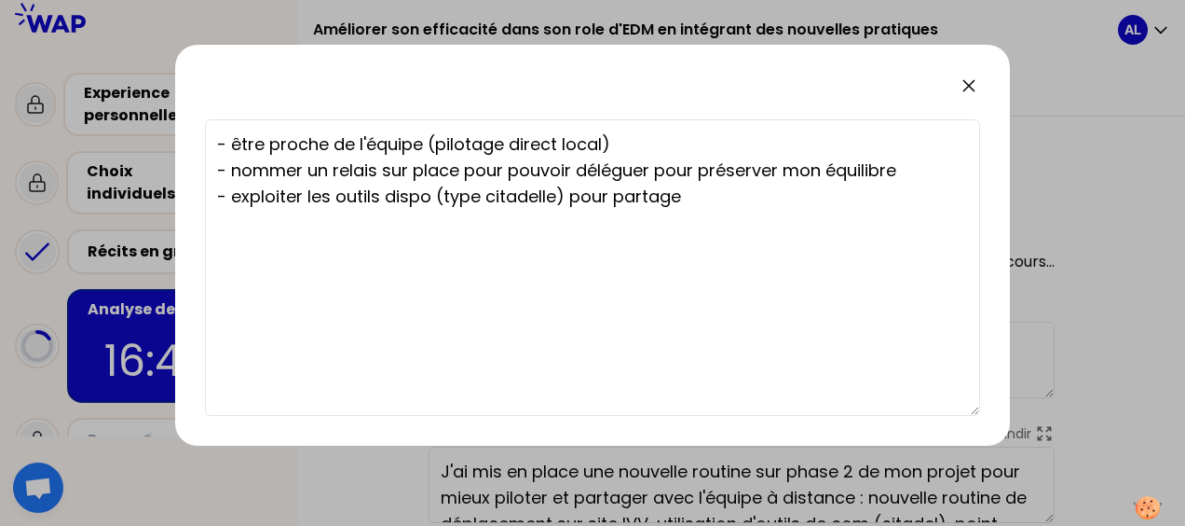
type textarea "- être proche de l'équipe (pilotage direct local) - nommer un relais sur place …"
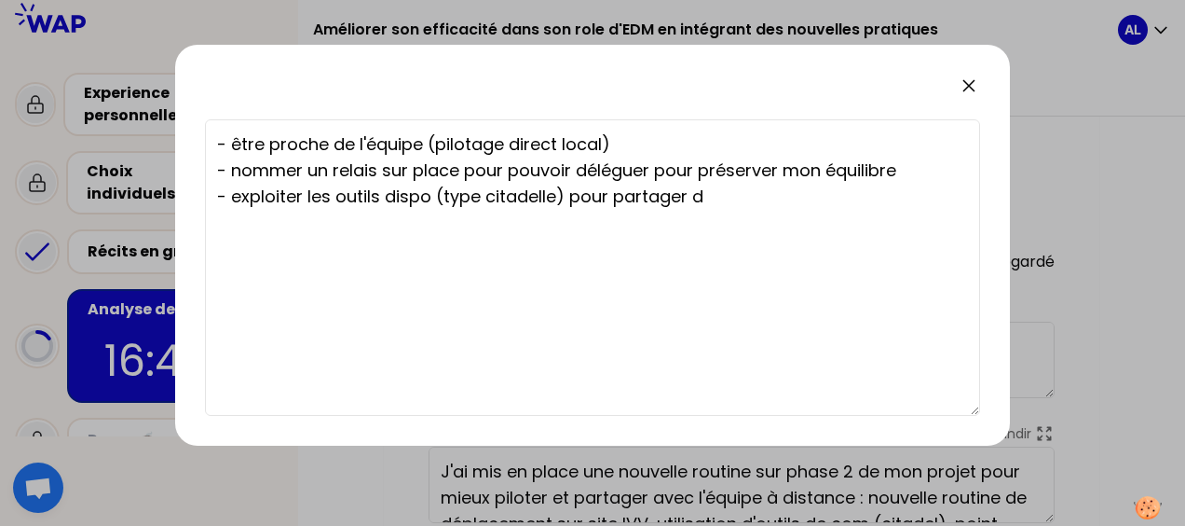
type textarea "- être proche de l'équipe (pilotage direct local) - nommer un relais sur place …"
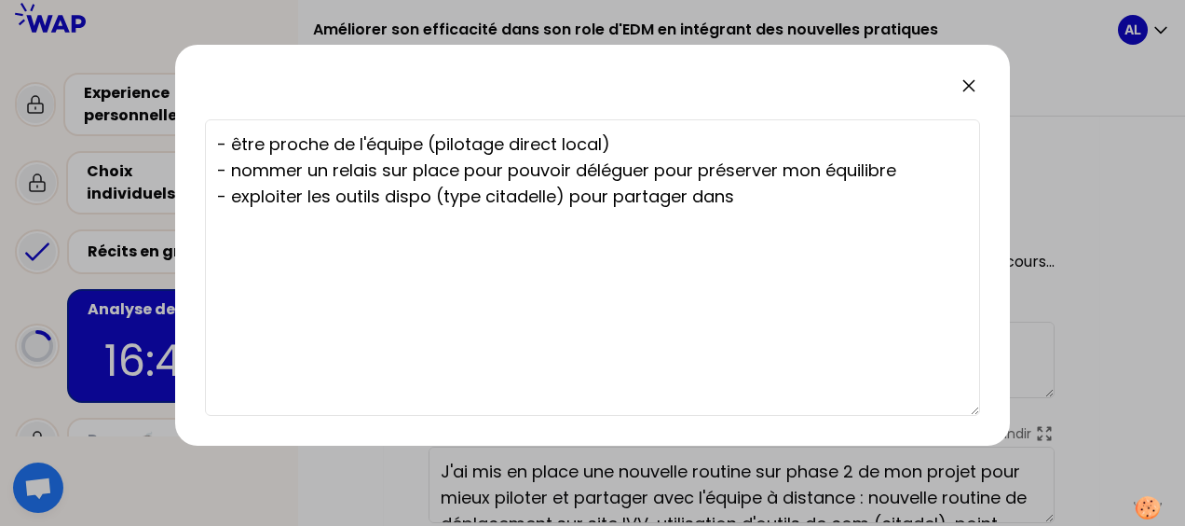
type textarea "- être proche de l'équipe (pilotage direct local) - nommer un relais sur place …"
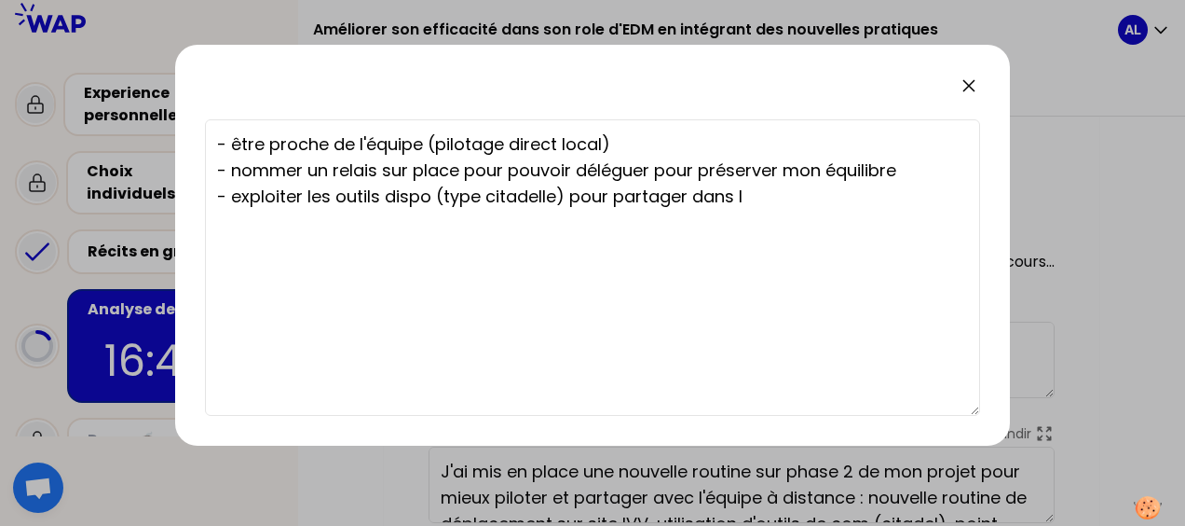
type textarea "- être proche de l'équipe (pilotage direct local) - nommer un relais sur place …"
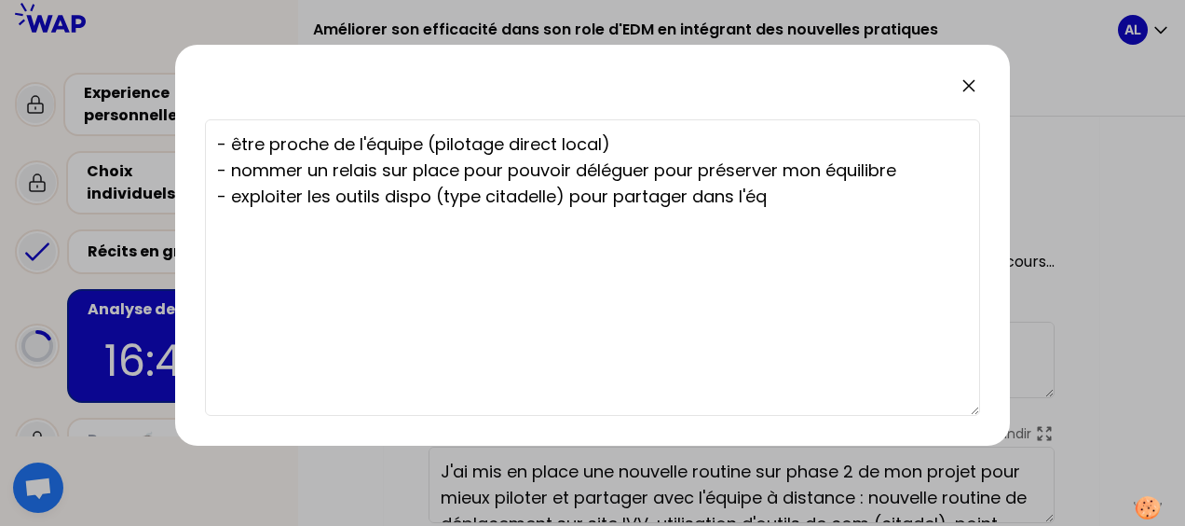
type textarea "- être proche de l'équipe (pilotage direct local) - nommer un relais sur place …"
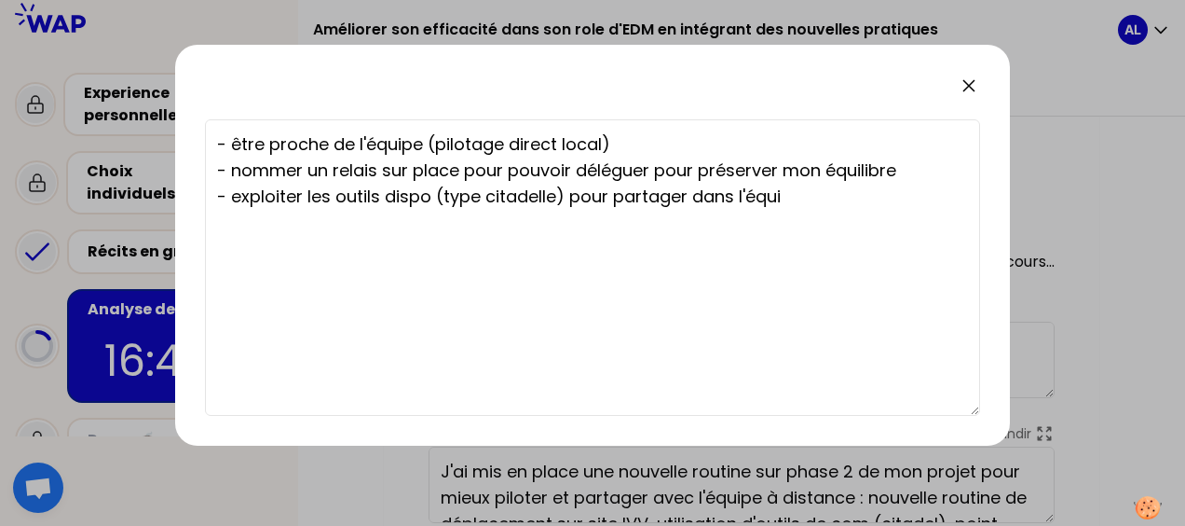
type textarea "- être proche de l'équipe (pilotage direct local) - nommer un relais sur place …"
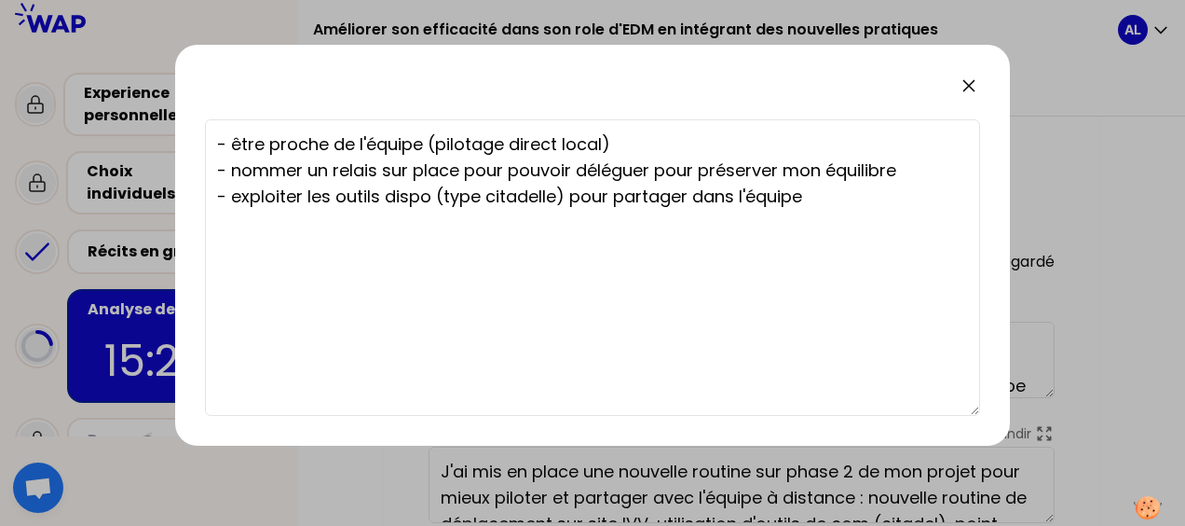
type textarea "- être proche de l'équipe (pilotage direct local) - nommer un relais sur place …"
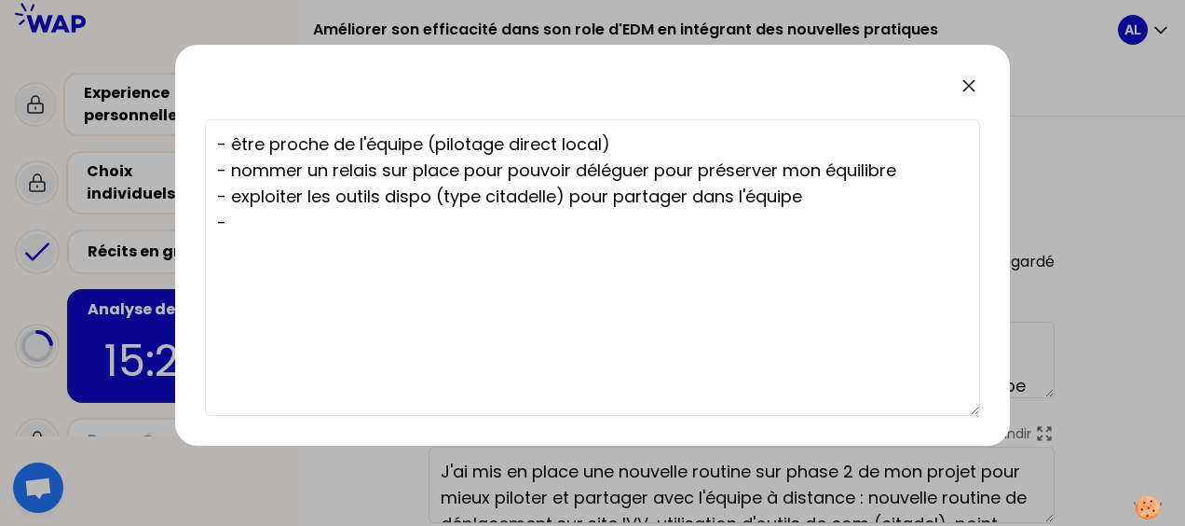
type textarea "- être proche de l'équipe (pilotage direct local) - nommer un relais sur place …"
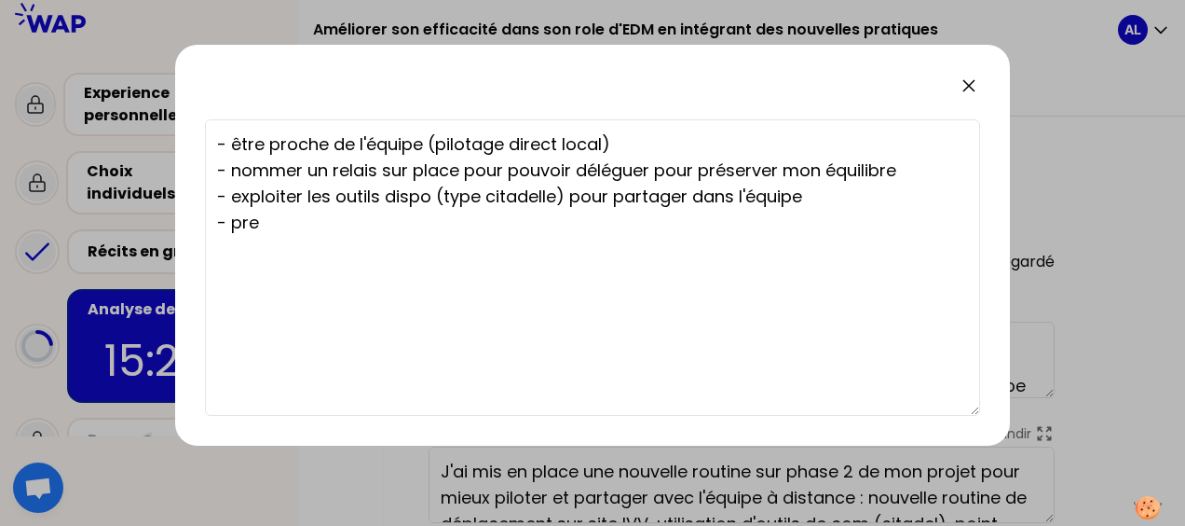
type textarea "- être proche de l'équipe (pilotage direct local) - nommer un relais sur place …"
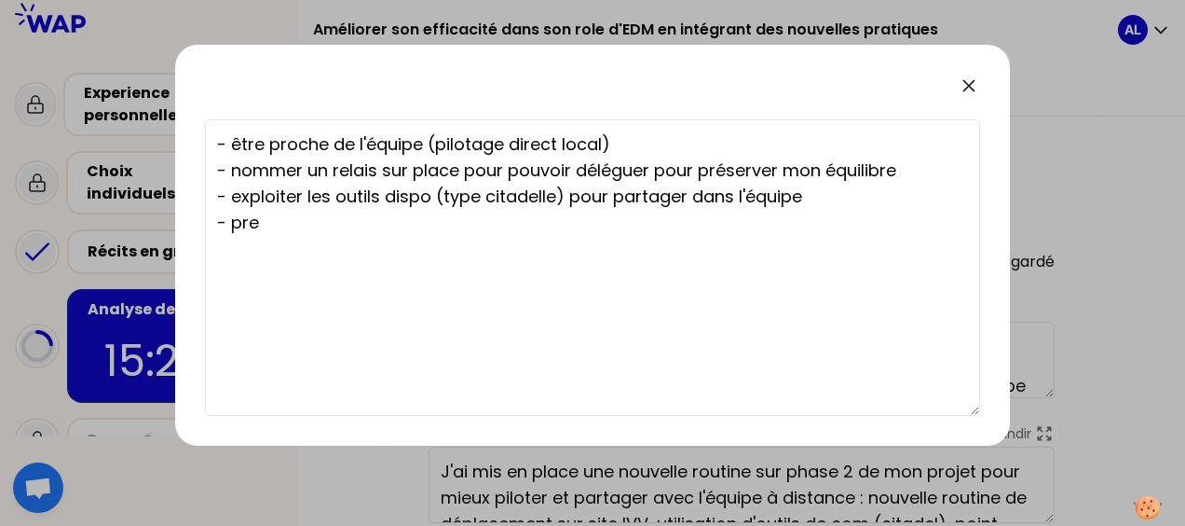
type textarea "- être proche de l'équipe (pilotage direct local) - nommer un relais sur place …"
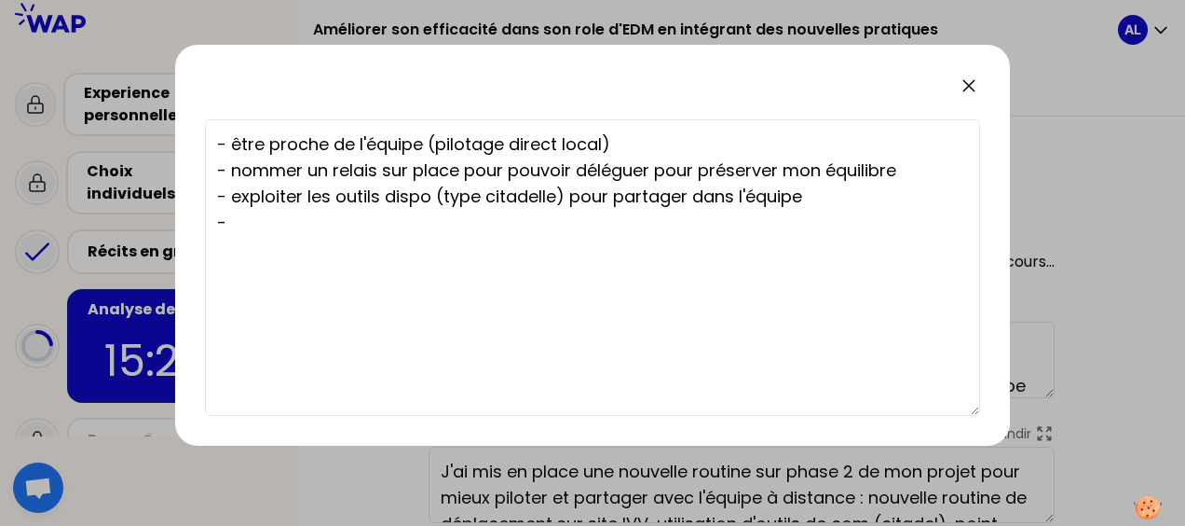
type textarea "- être proche de l'équipe (pilotage direct local) - nommer un relais sur place …"
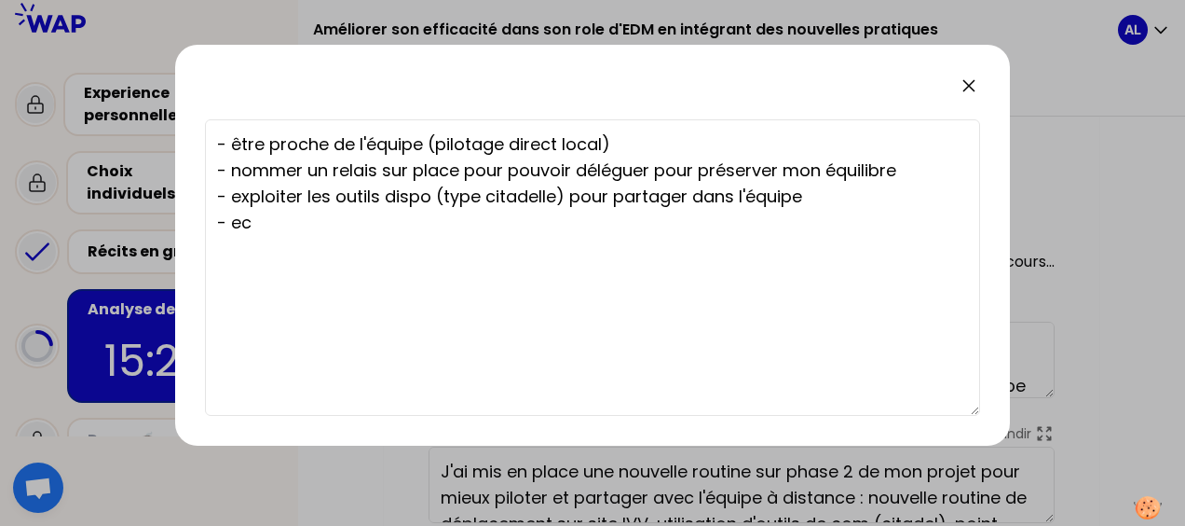
type textarea "- être proche de l'équipe (pilotage direct local) - nommer un relais sur place …"
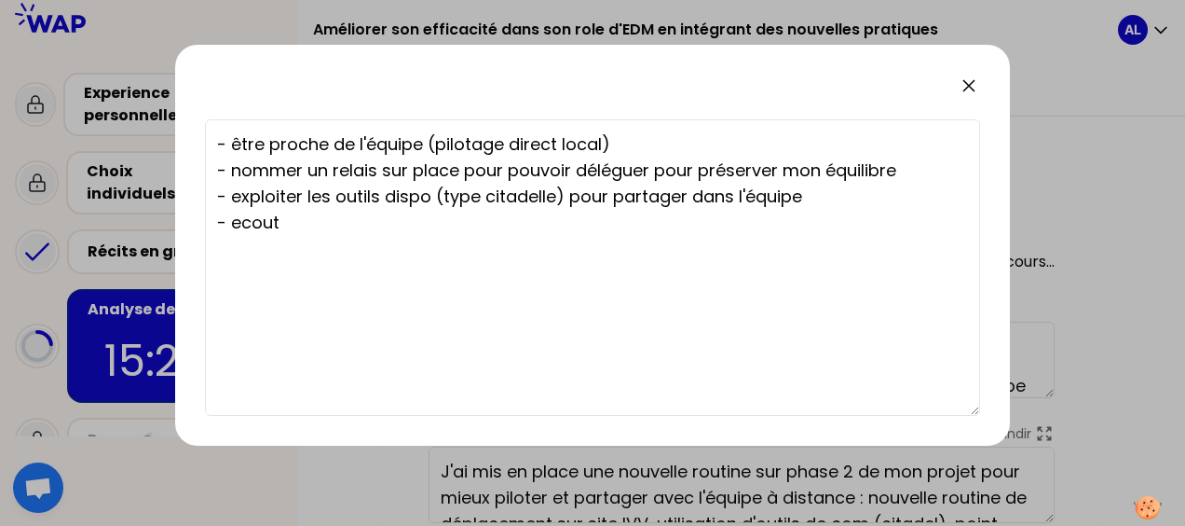
type textarea "- être proche de l'équipe (pilotage direct local) - nommer un relais sur place …"
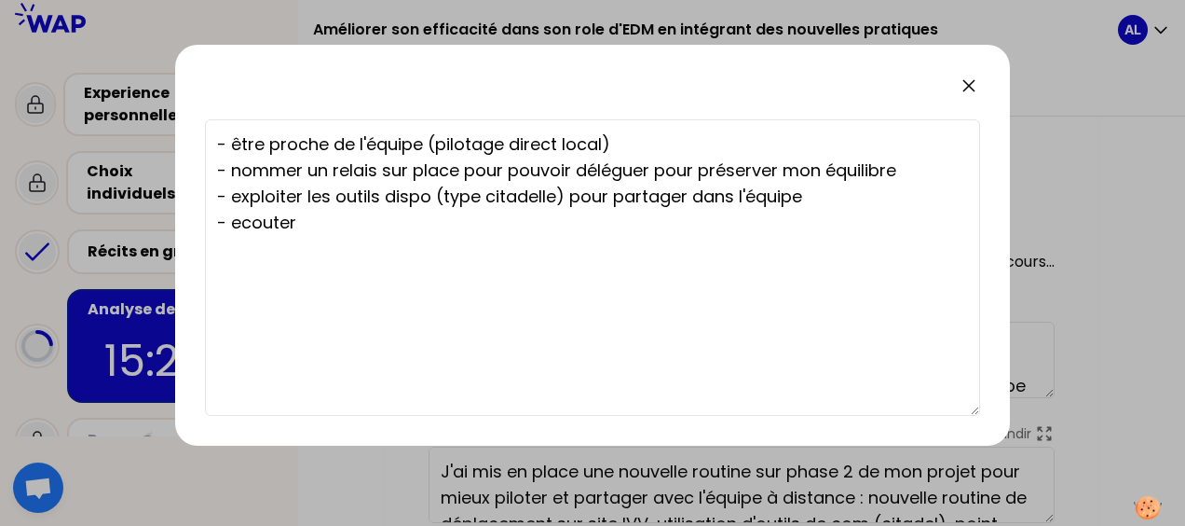
type textarea "- être proche de l'équipe (pilotage direct local) - nommer un relais sur place …"
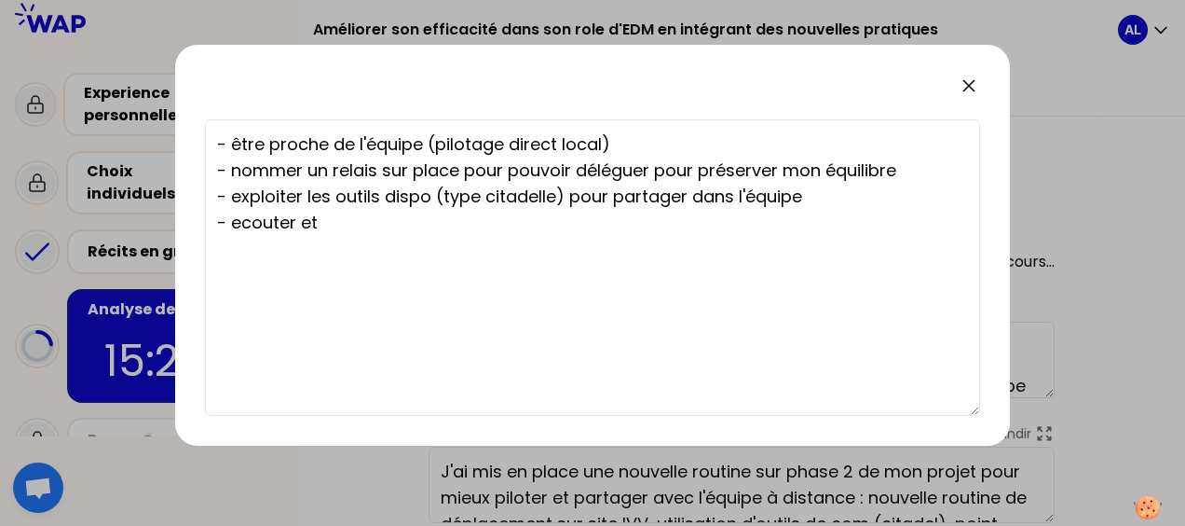
type textarea "- être proche de l'équipe (pilotage direct local) - nommer un relais sur place …"
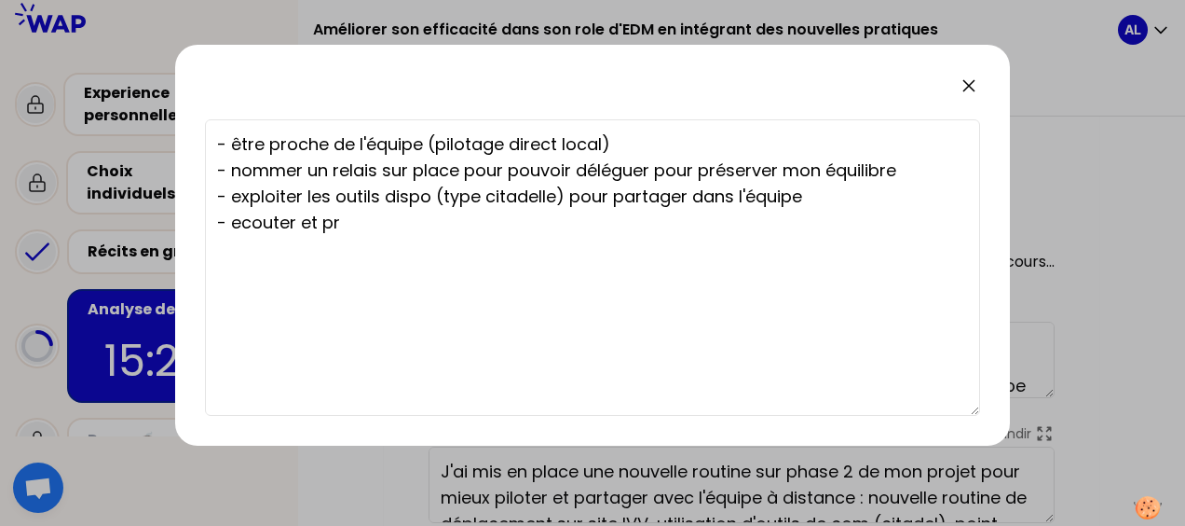
type textarea "- être proche de l'équipe (pilotage direct local) - nommer un relais sur place …"
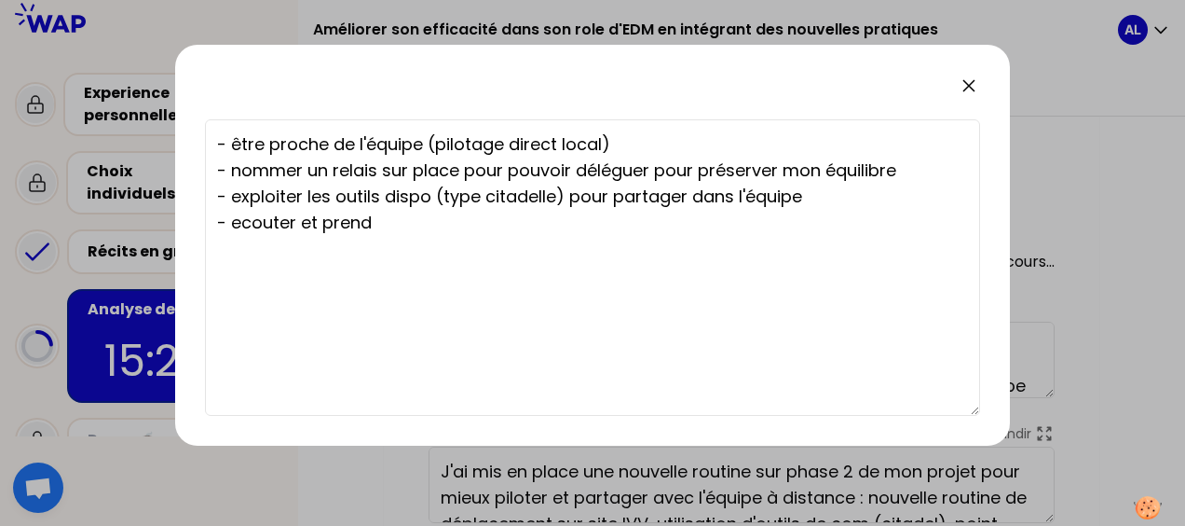
type textarea "- être proche de l'équipe (pilotage direct local) - nommer un relais sur place …"
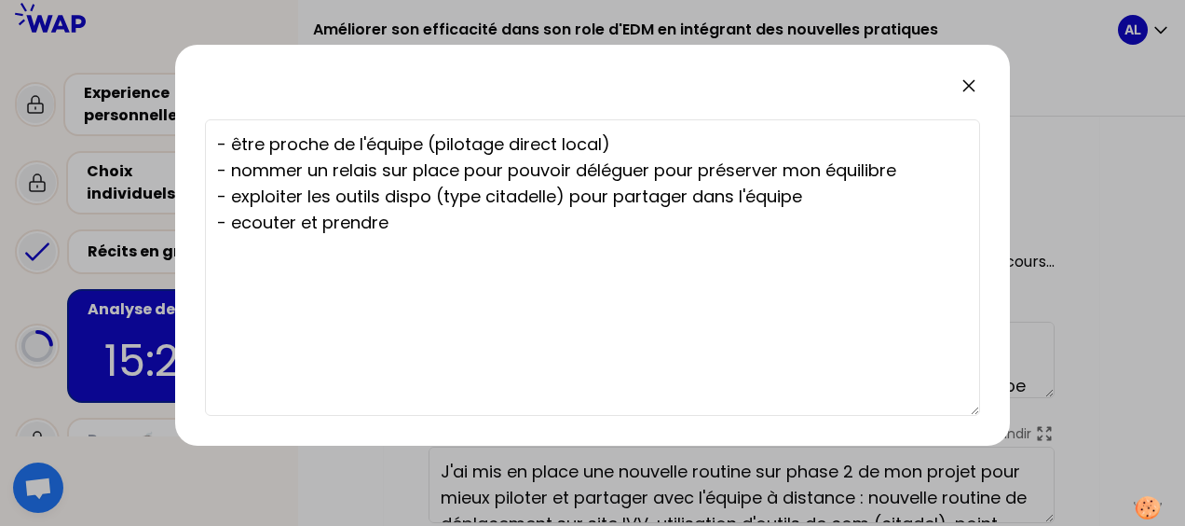
type textarea "- être proche de l'équipe (pilotage direct local) - nommer un relais sur place …"
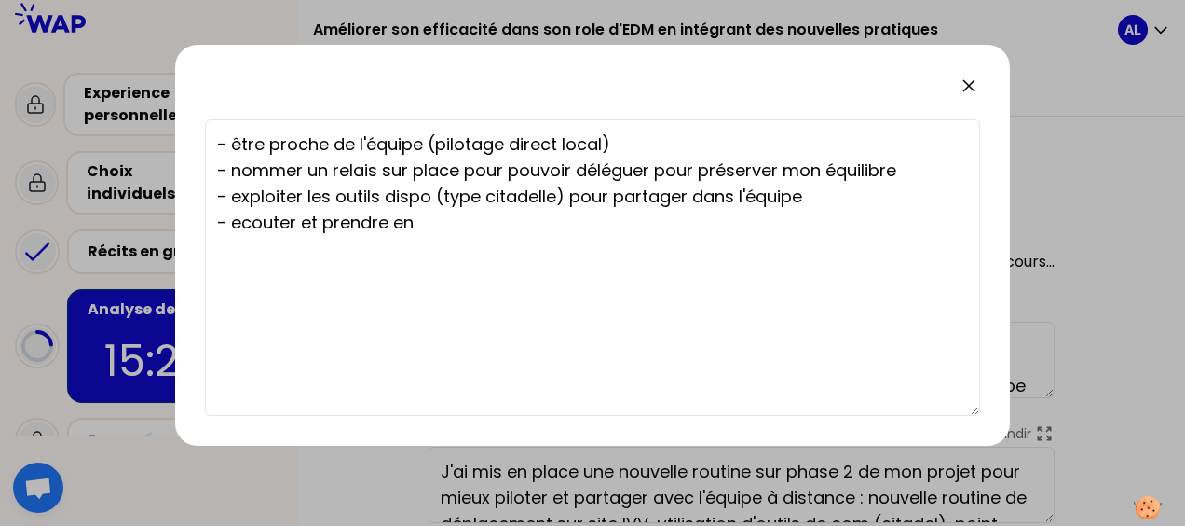
type textarea "- être proche de l'équipe (pilotage direct local) - nommer un relais sur place …"
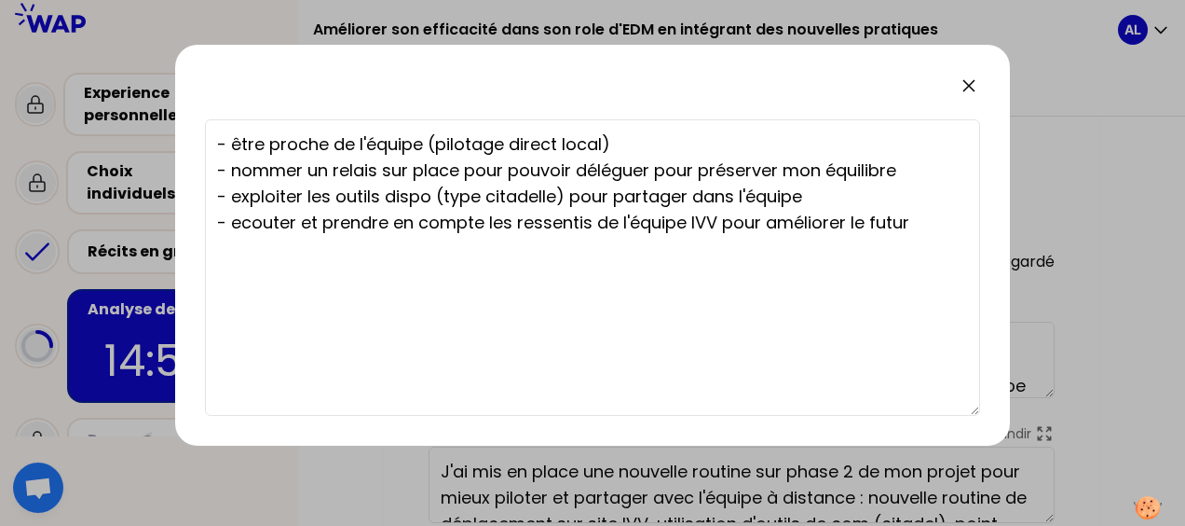
click at [240, 222] on textarea "- être proche de l'équipe (pilotage direct local) - nommer un relais sur place …" at bounding box center [592, 267] width 775 height 296
click at [973, 88] on icon at bounding box center [969, 86] width 22 height 22
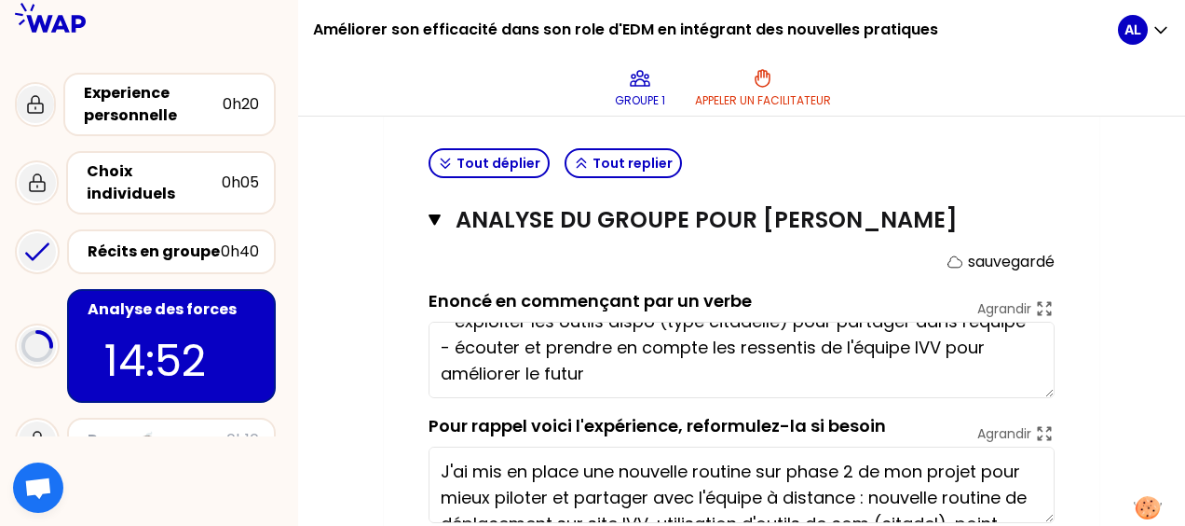
scroll to position [104, 0]
click at [434, 225] on icon "button" at bounding box center [435, 219] width 12 height 11
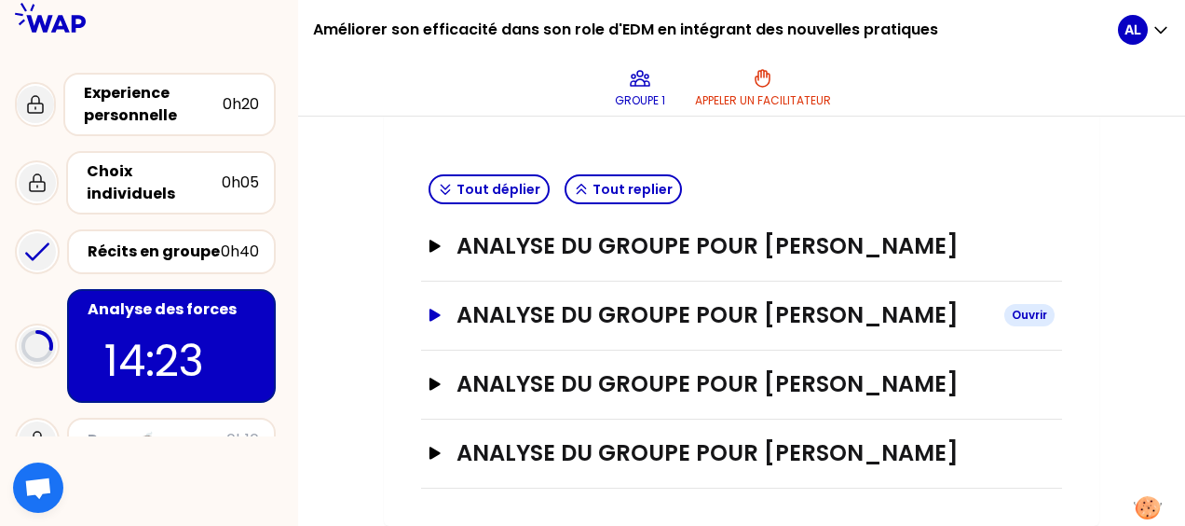
click at [428, 317] on icon "button" at bounding box center [435, 314] width 15 height 13
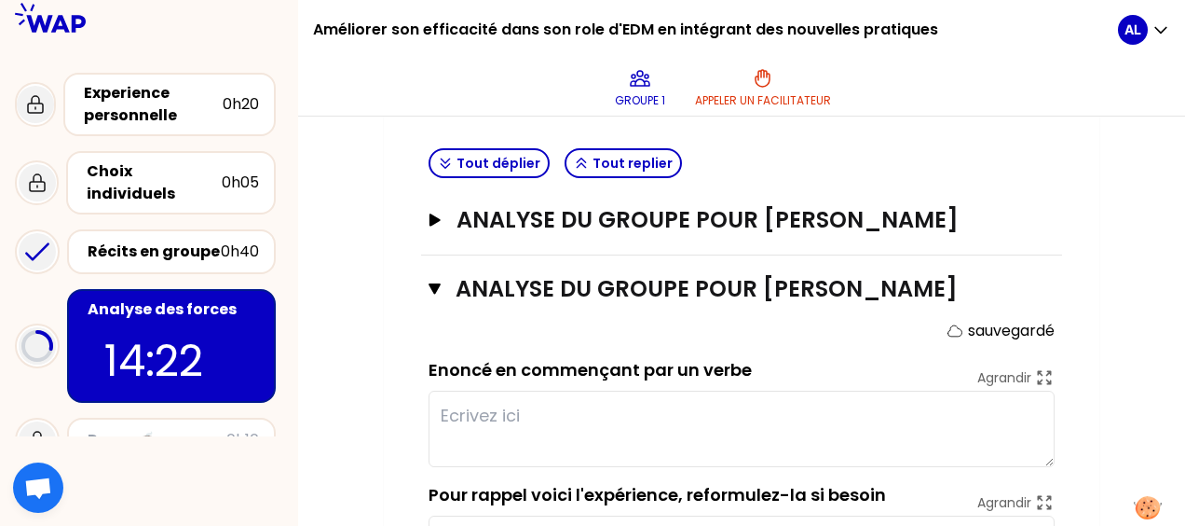
click at [427, 315] on div "Analyse du groupe pour [PERSON_NAME] Fermer sauvegardé Enoncé en commençant par…" at bounding box center [741, 440] width 641 height 371
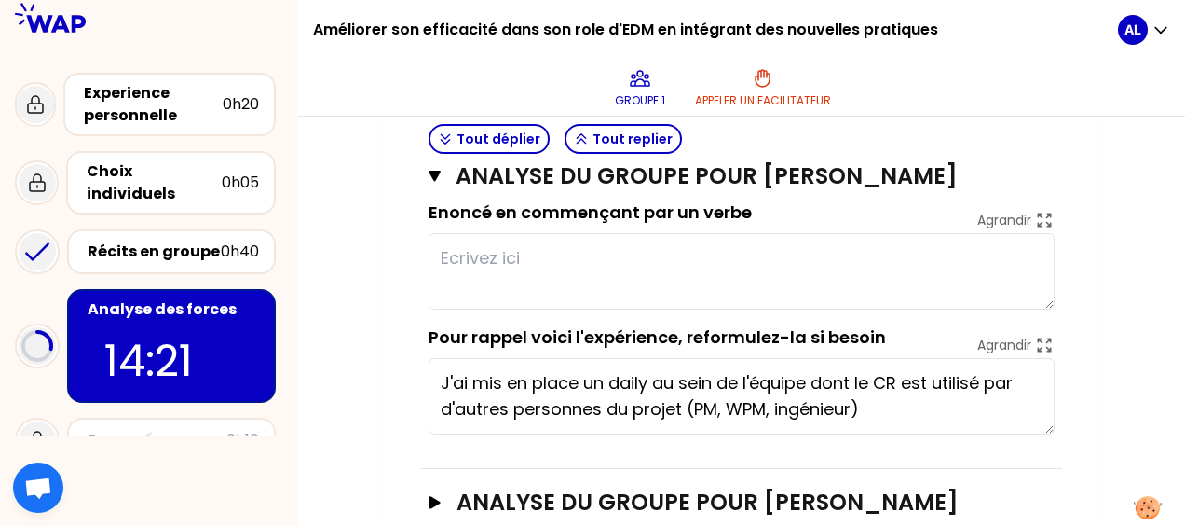
scroll to position [730, 0]
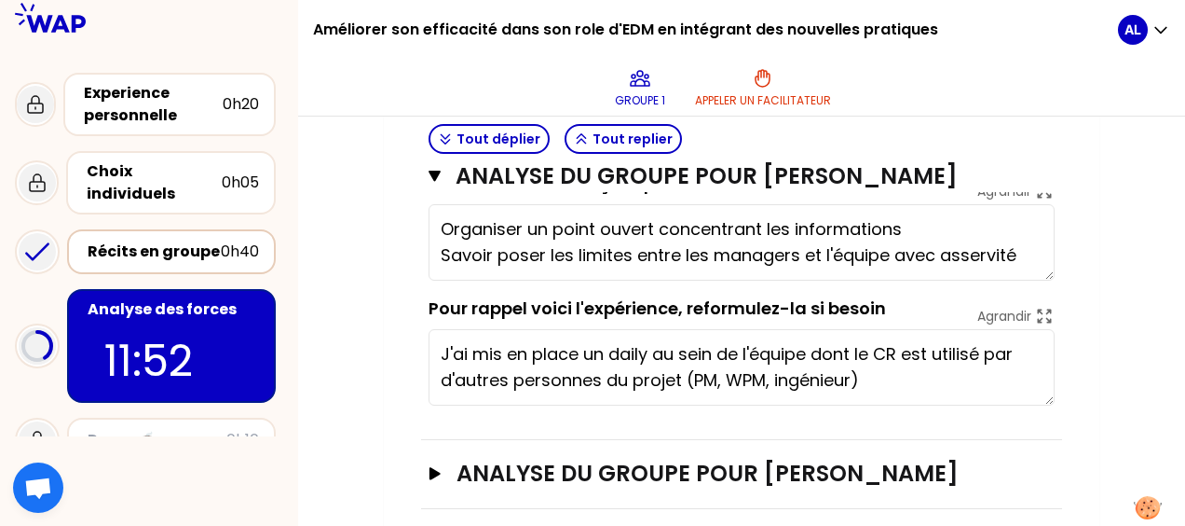
click at [210, 229] on div "Récits en groupe 0h40" at bounding box center [171, 251] width 209 height 45
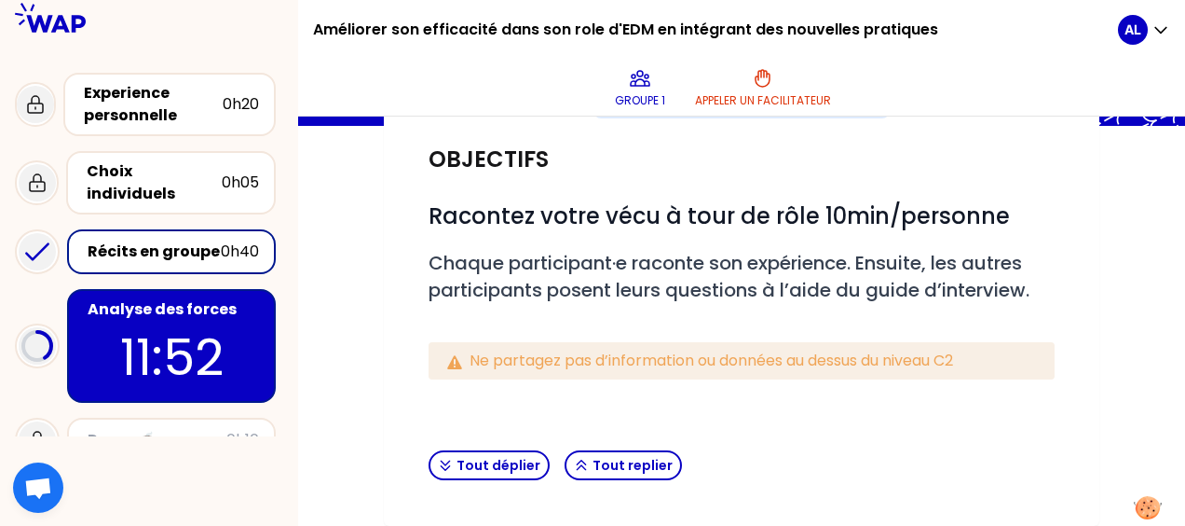
scroll to position [441, 0]
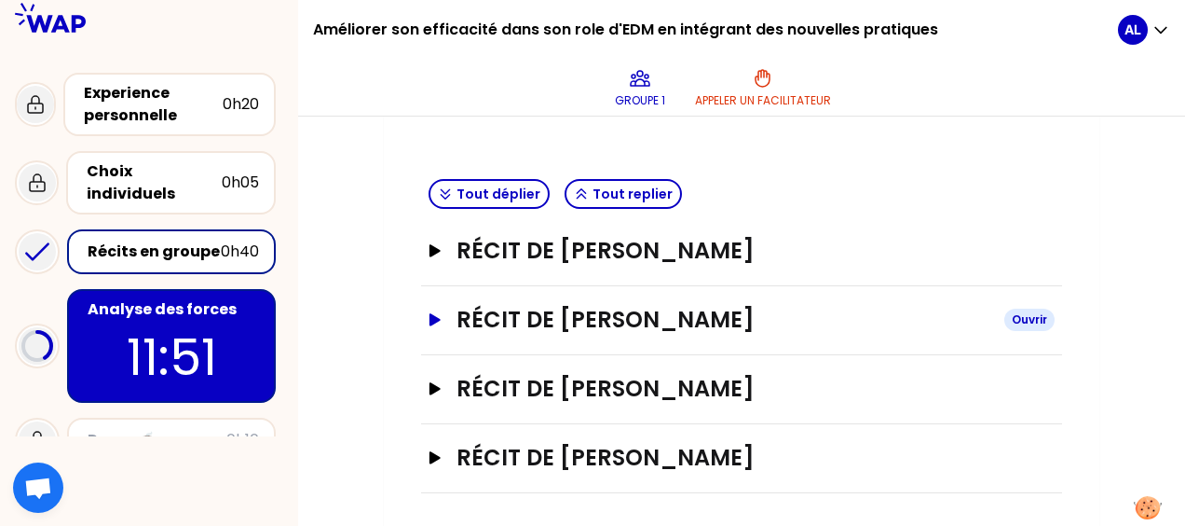
click at [587, 325] on h3 "Récit de [PERSON_NAME]" at bounding box center [723, 320] width 533 height 30
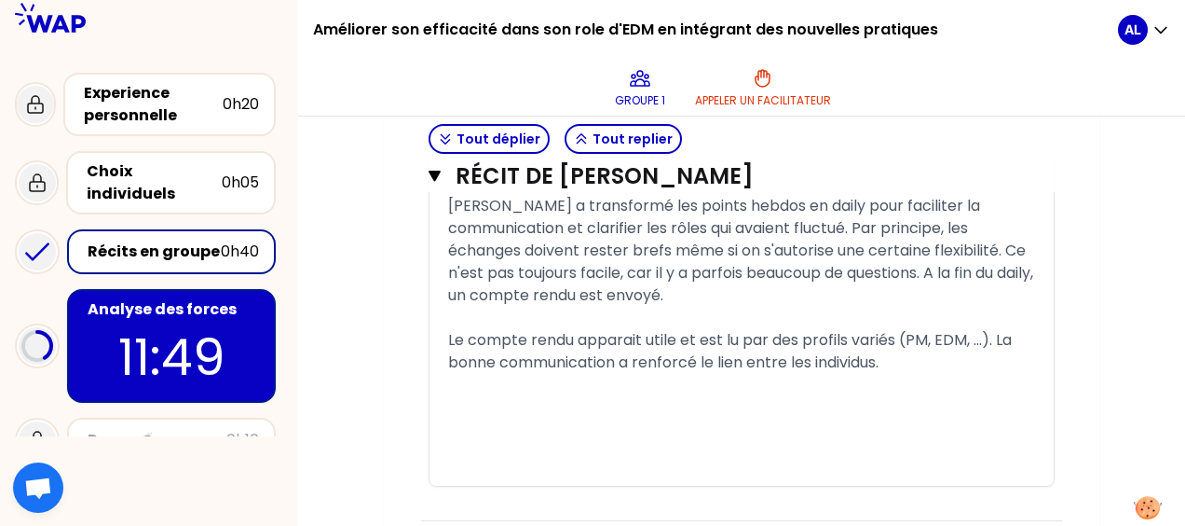
scroll to position [1479, 0]
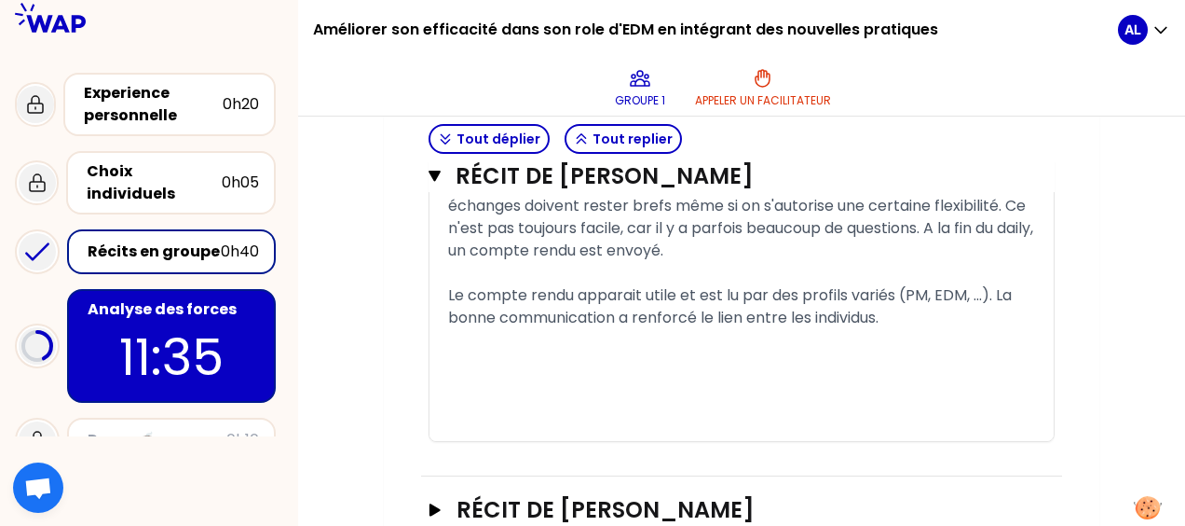
click at [143, 324] on p "11:35" at bounding box center [171, 357] width 175 height 73
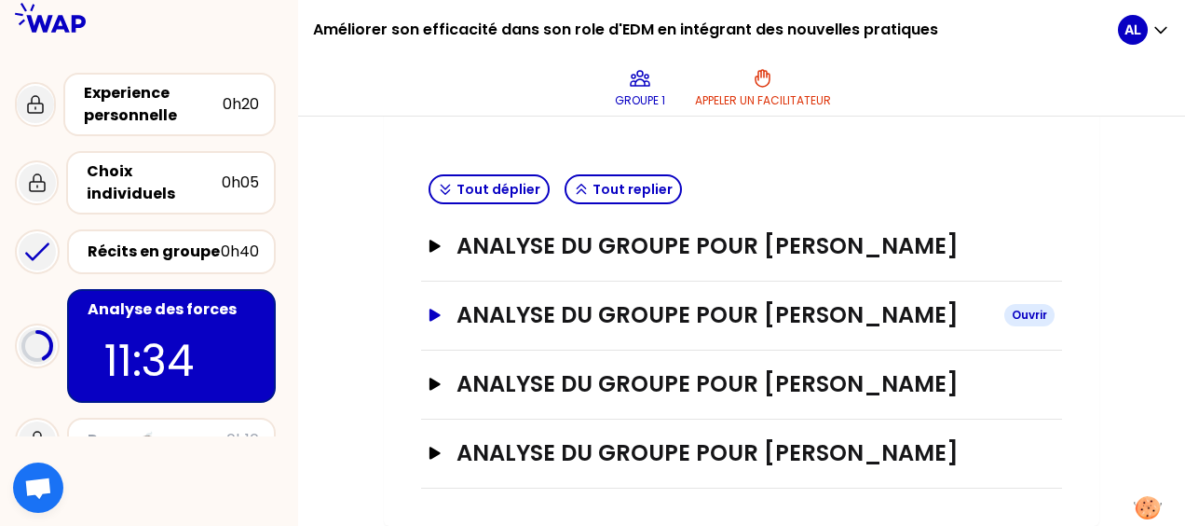
scroll to position [543, 0]
click at [183, 240] on div "Récits en groupe" at bounding box center [154, 251] width 133 height 22
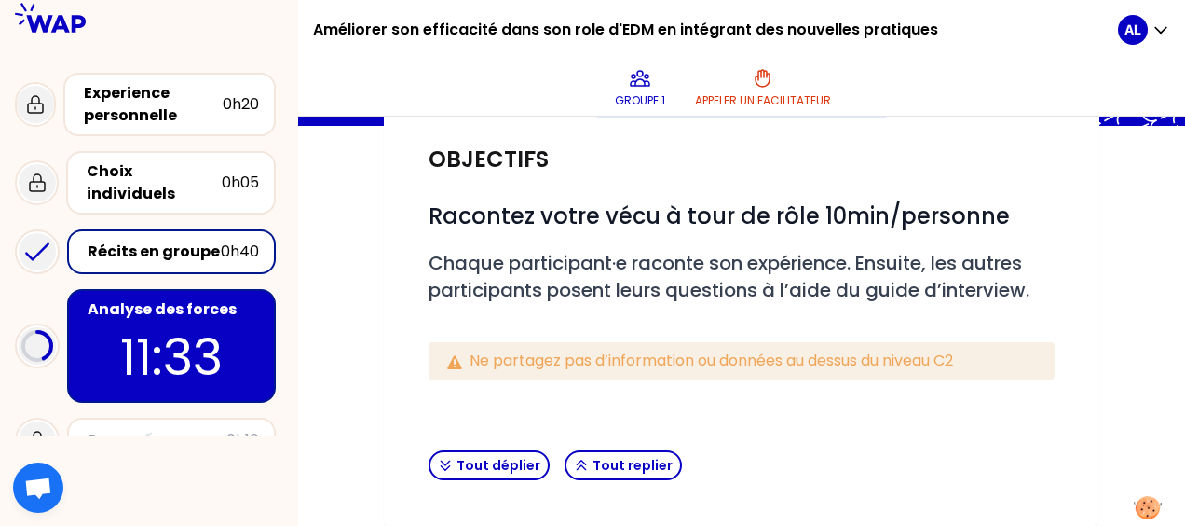
scroll to position [441, 0]
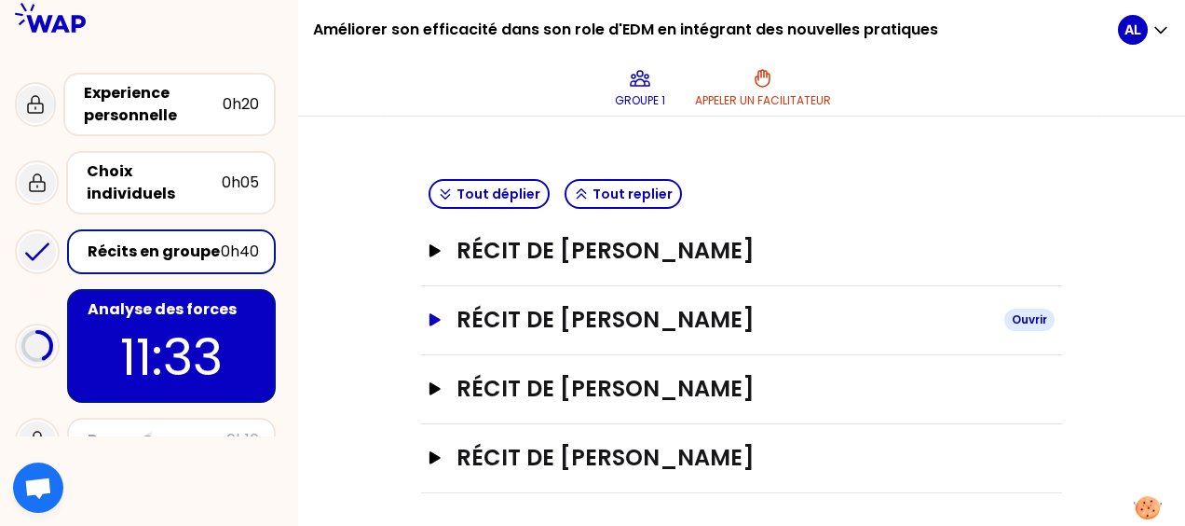
click at [639, 311] on h3 "Récit de [PERSON_NAME]" at bounding box center [723, 320] width 533 height 30
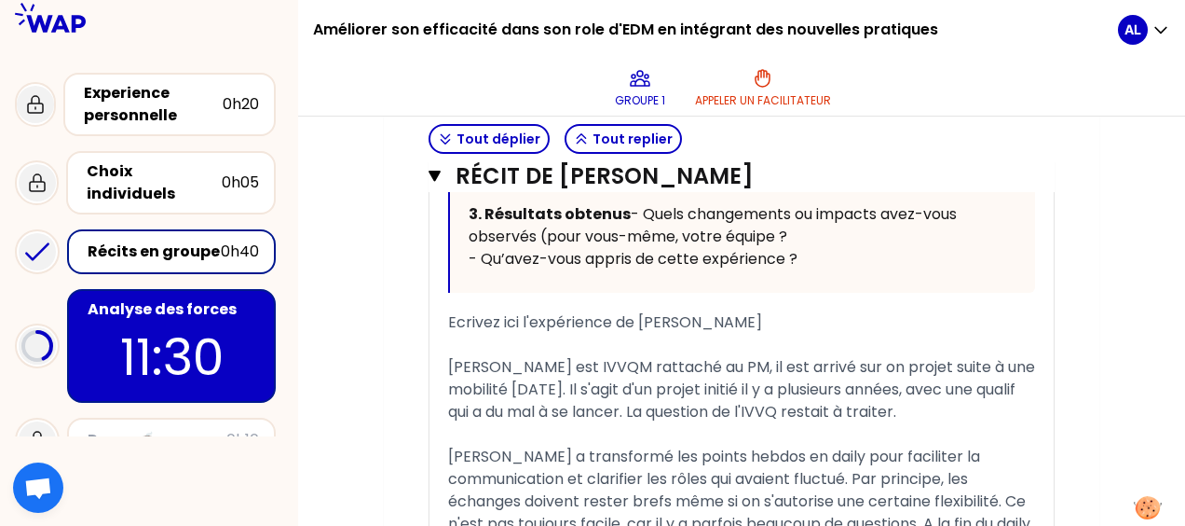
scroll to position [1186, 0]
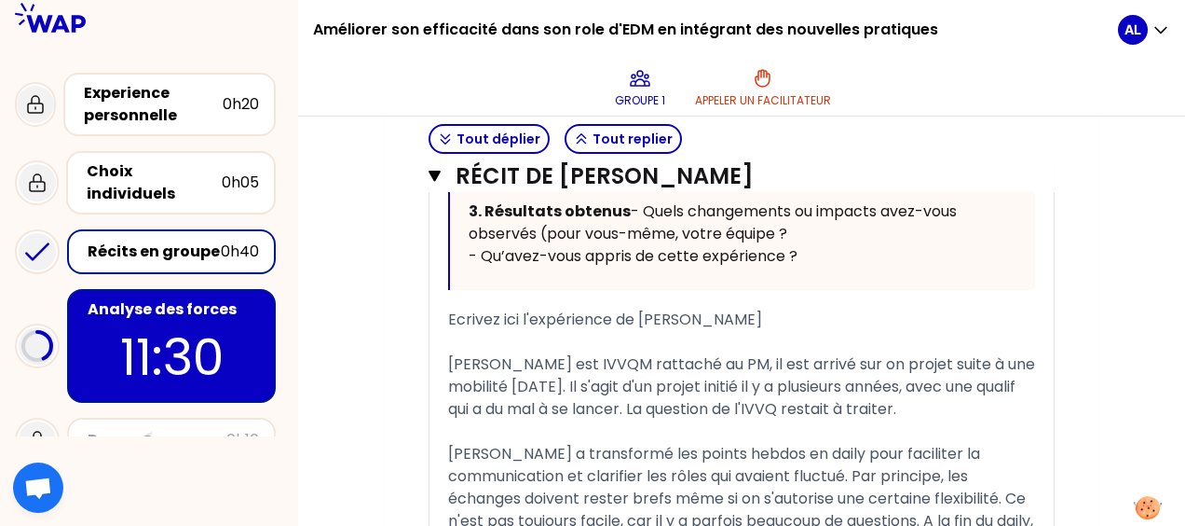
click at [192, 321] on p "11:30" at bounding box center [171, 357] width 175 height 73
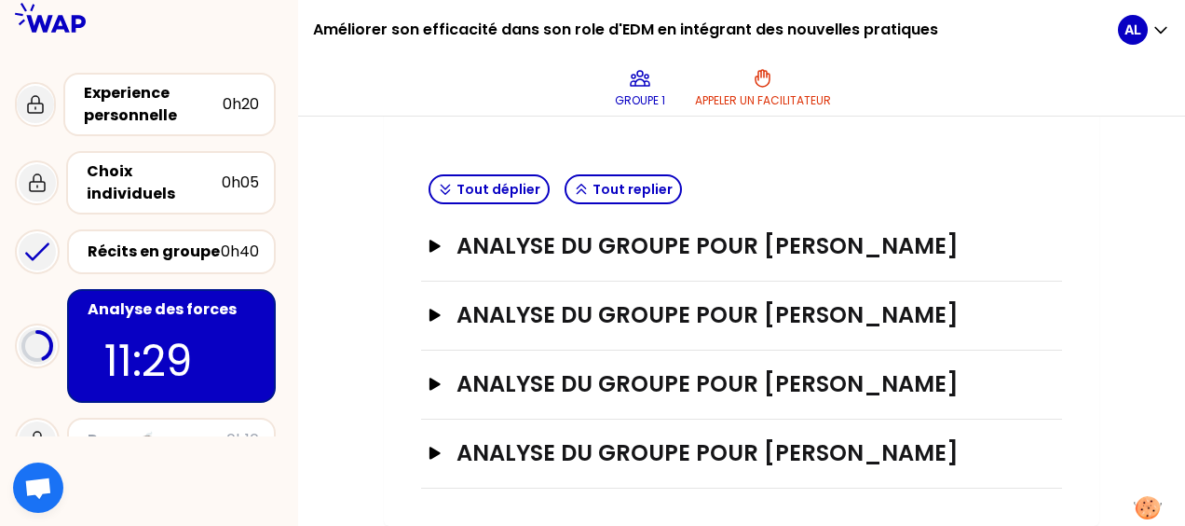
scroll to position [543, 0]
click at [437, 311] on icon "button" at bounding box center [435, 314] width 15 height 13
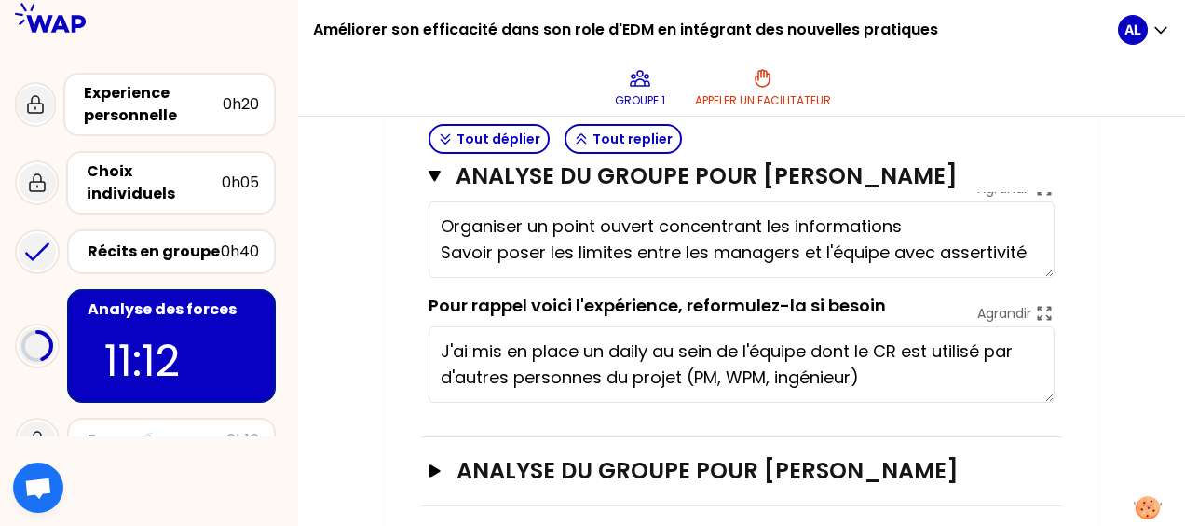
scroll to position [730, 0]
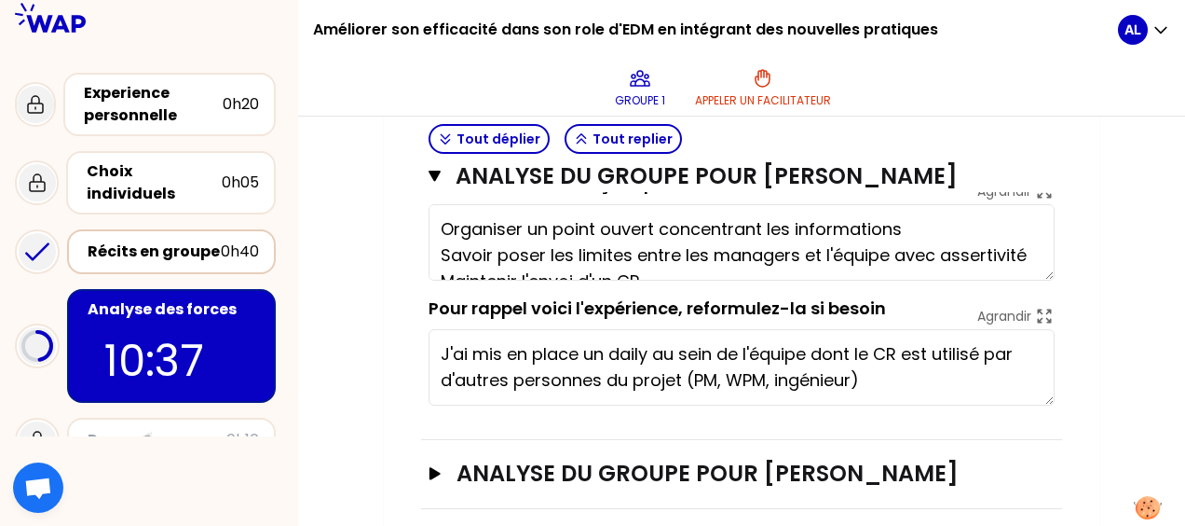
click at [201, 240] on div "Récits en groupe" at bounding box center [154, 251] width 133 height 22
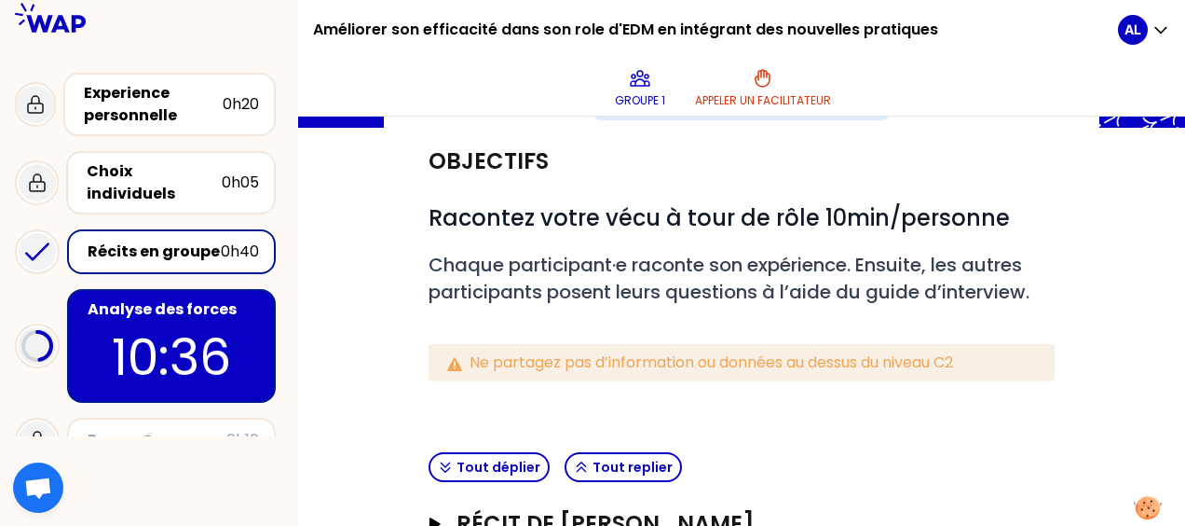
scroll to position [441, 0]
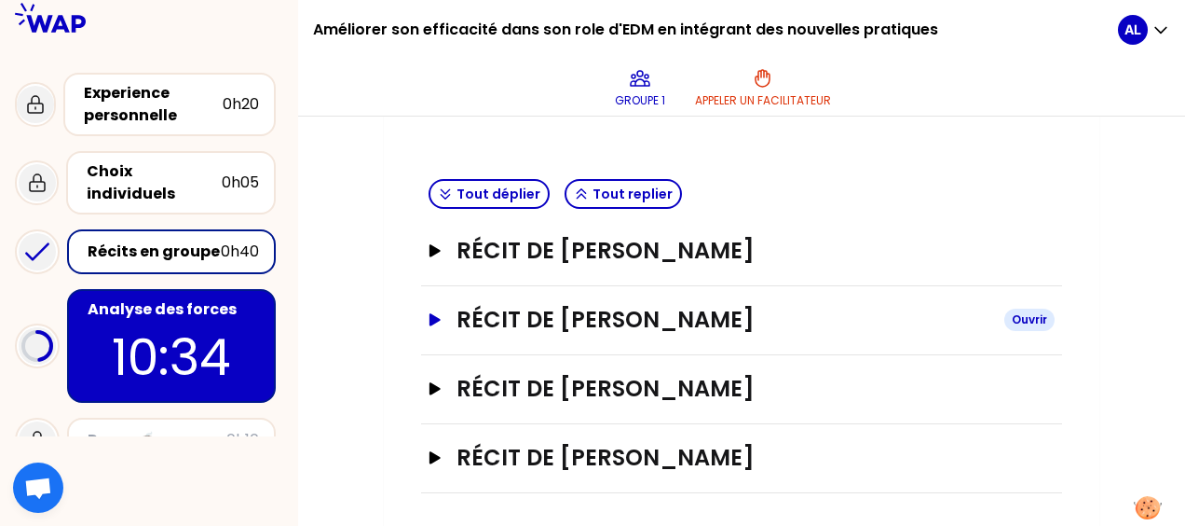
click at [529, 326] on h3 "Récit de [PERSON_NAME]" at bounding box center [723, 320] width 533 height 30
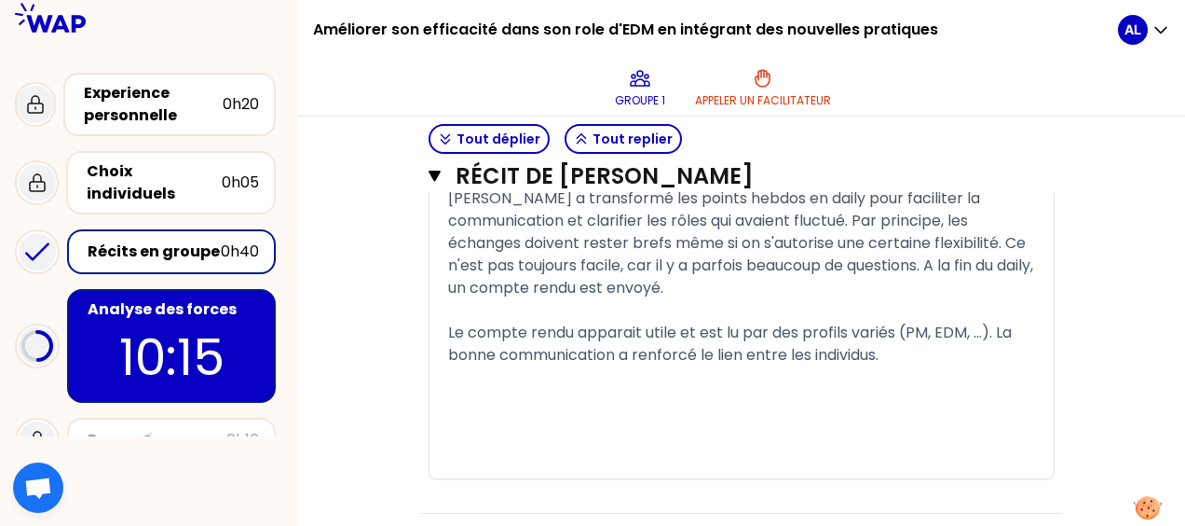
scroll to position [1453, 0]
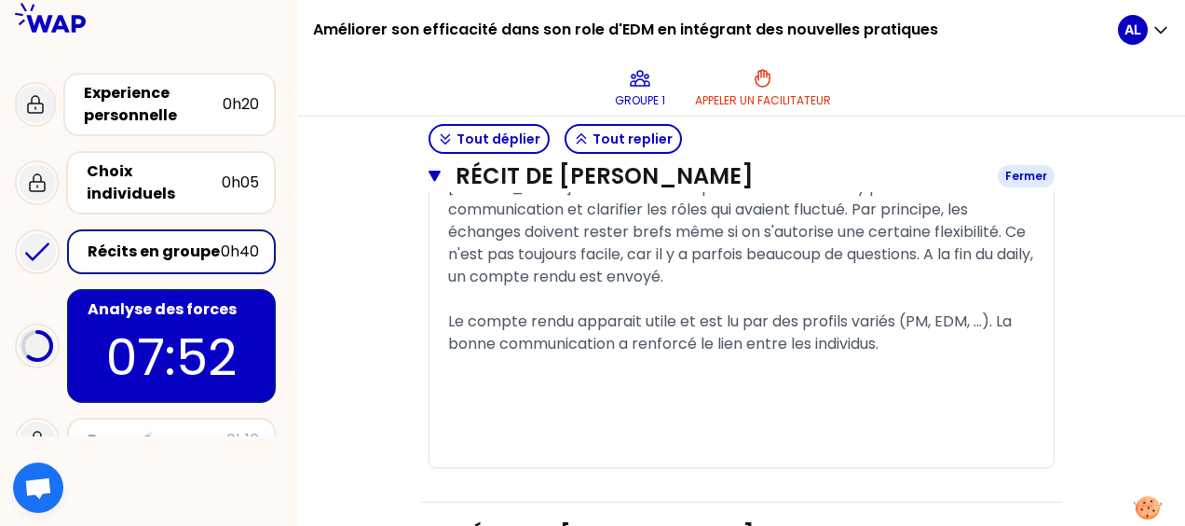
click at [436, 169] on icon "button" at bounding box center [435, 176] width 12 height 15
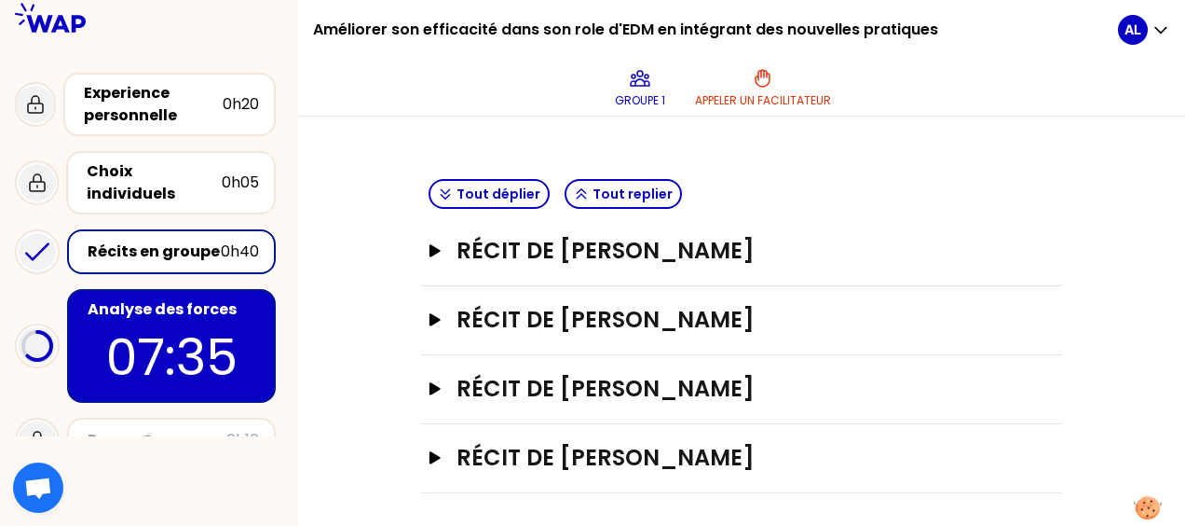
click at [177, 240] on div "Récits en groupe" at bounding box center [154, 251] width 133 height 22
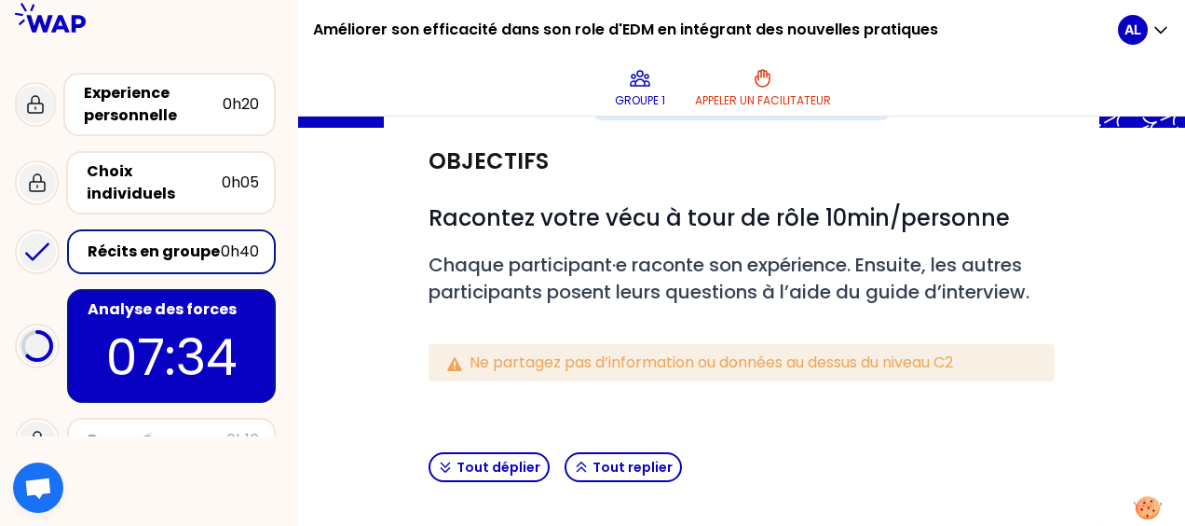
scroll to position [441, 0]
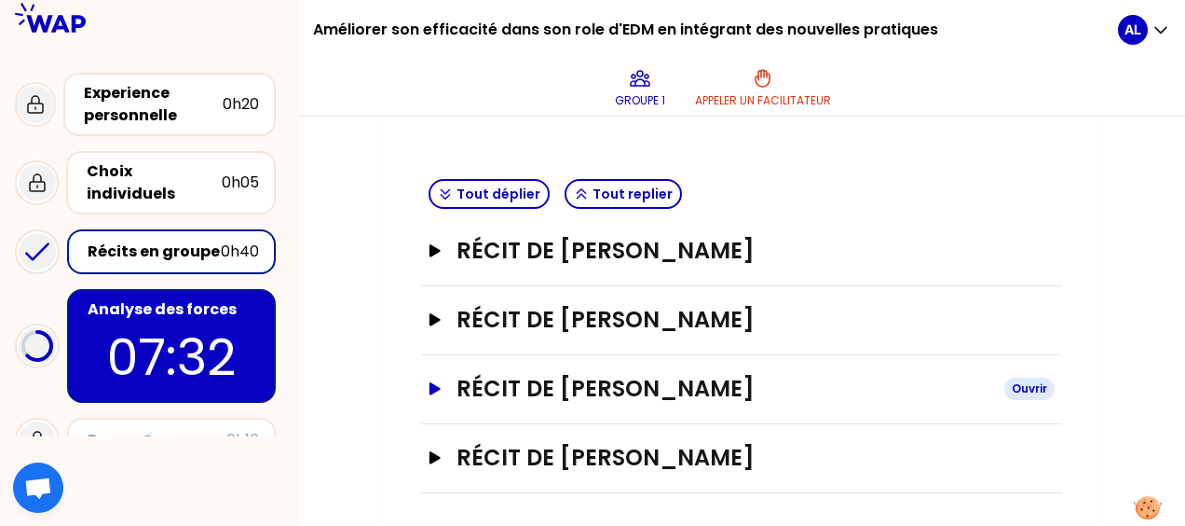
click at [438, 380] on button "Récit de [PERSON_NAME]" at bounding box center [742, 389] width 626 height 30
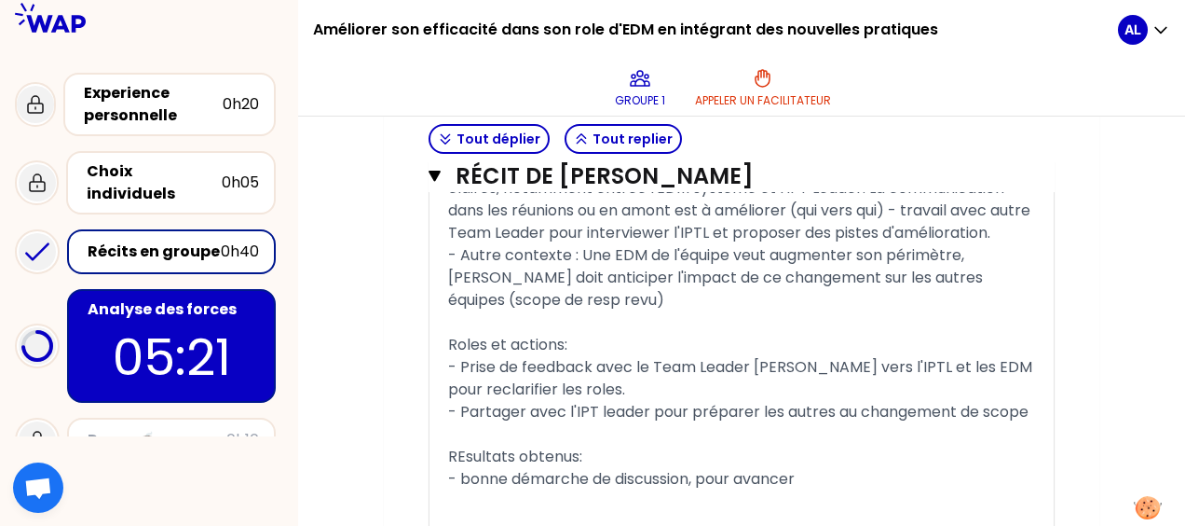
scroll to position [1419, 0]
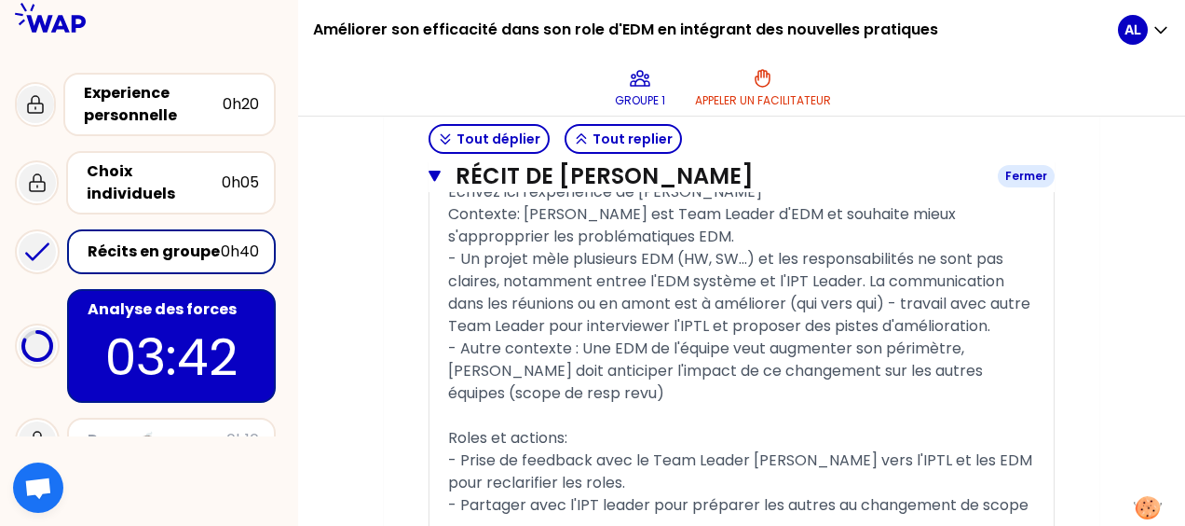
click at [434, 169] on icon "button" at bounding box center [435, 176] width 12 height 15
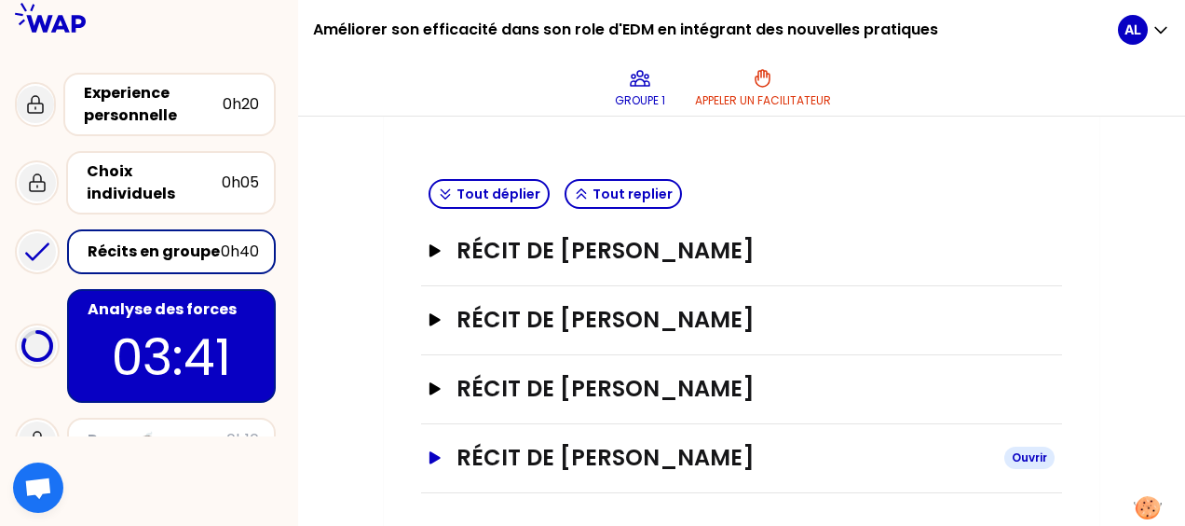
click at [436, 453] on icon "button" at bounding box center [435, 457] width 11 height 12
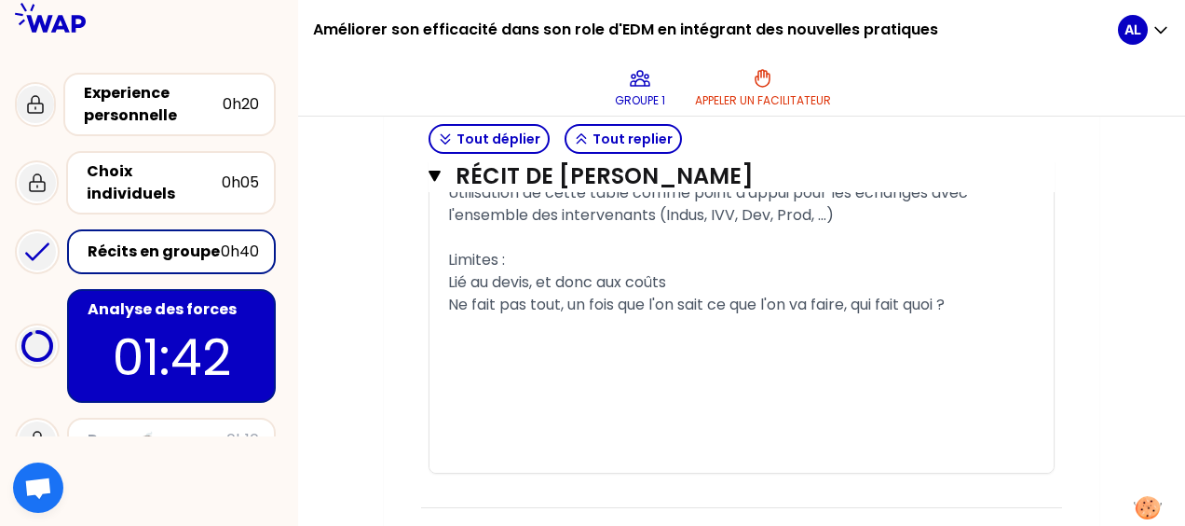
scroll to position [1578, 0]
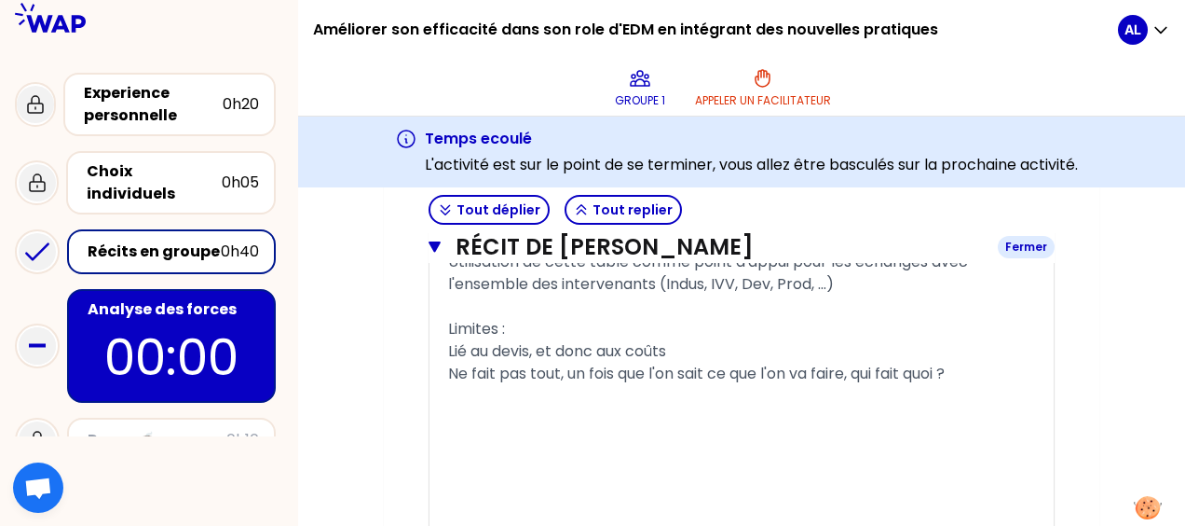
click at [434, 244] on icon "button" at bounding box center [435, 246] width 12 height 11
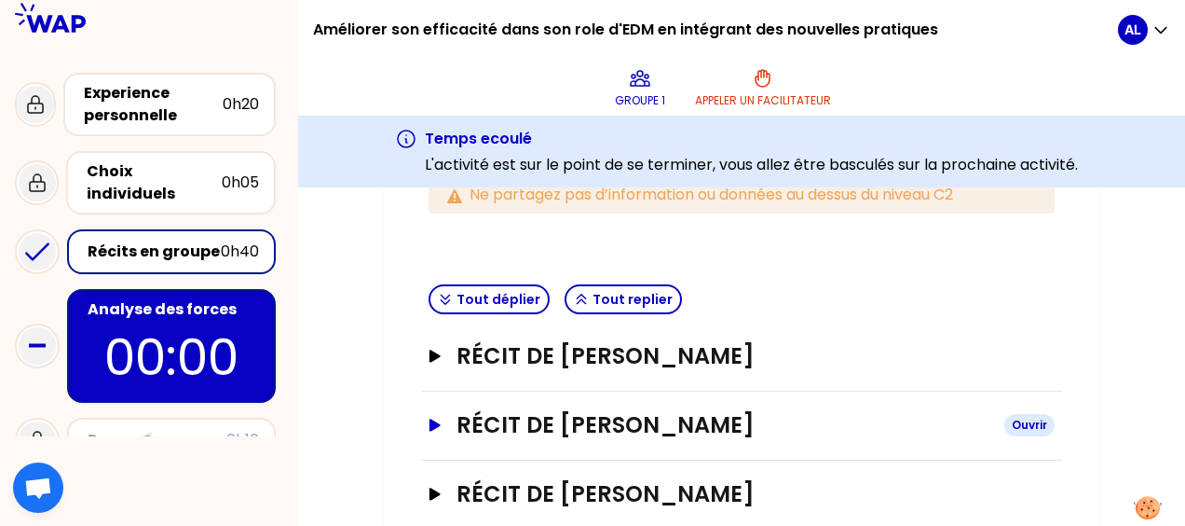
scroll to position [512, 0]
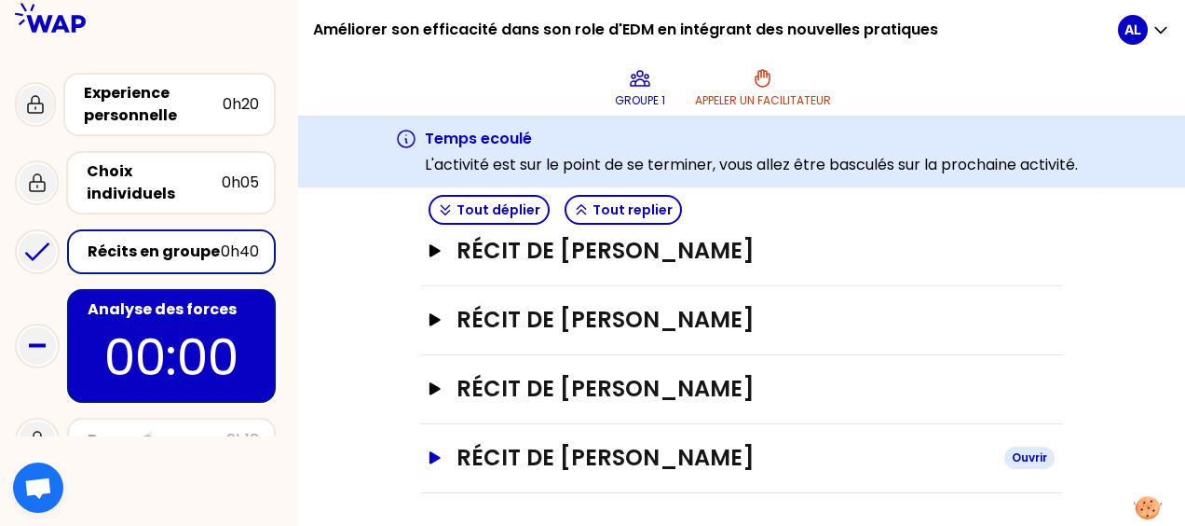
click at [438, 454] on icon "button" at bounding box center [435, 457] width 11 height 12
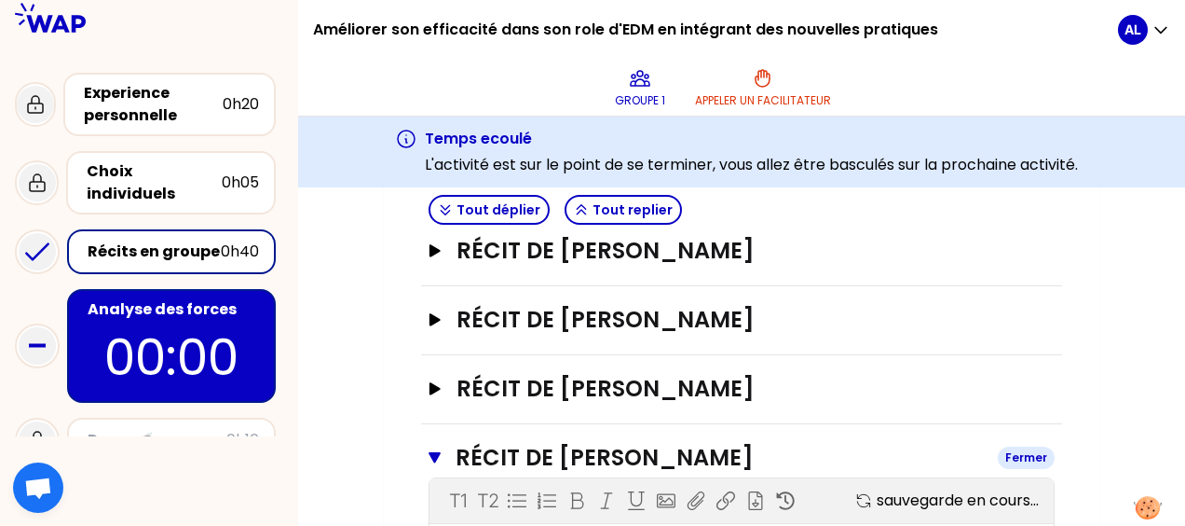
click at [438, 453] on icon "button" at bounding box center [435, 457] width 12 height 11
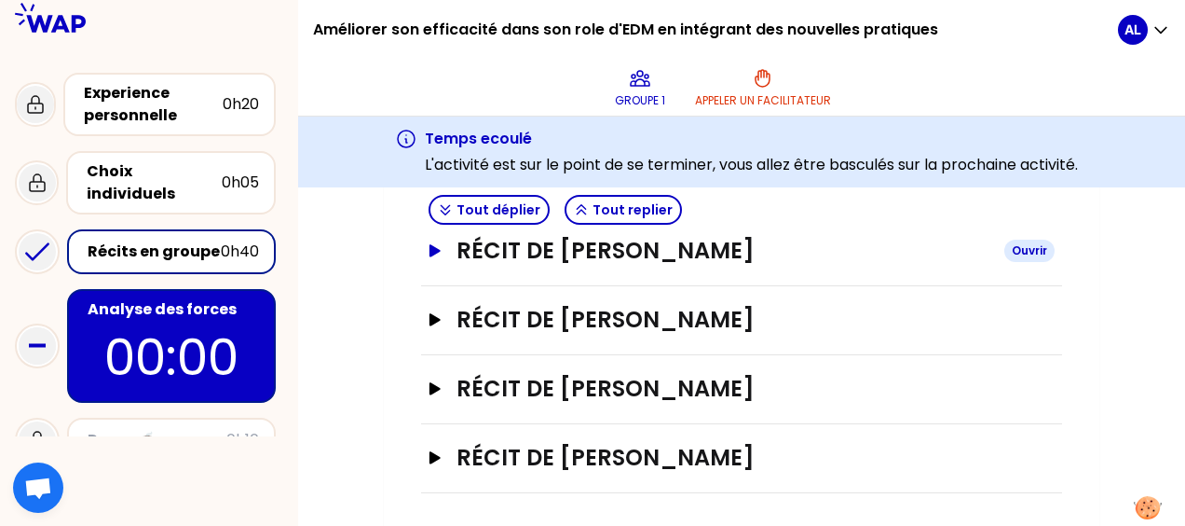
click at [442, 250] on icon "button" at bounding box center [435, 250] width 15 height 13
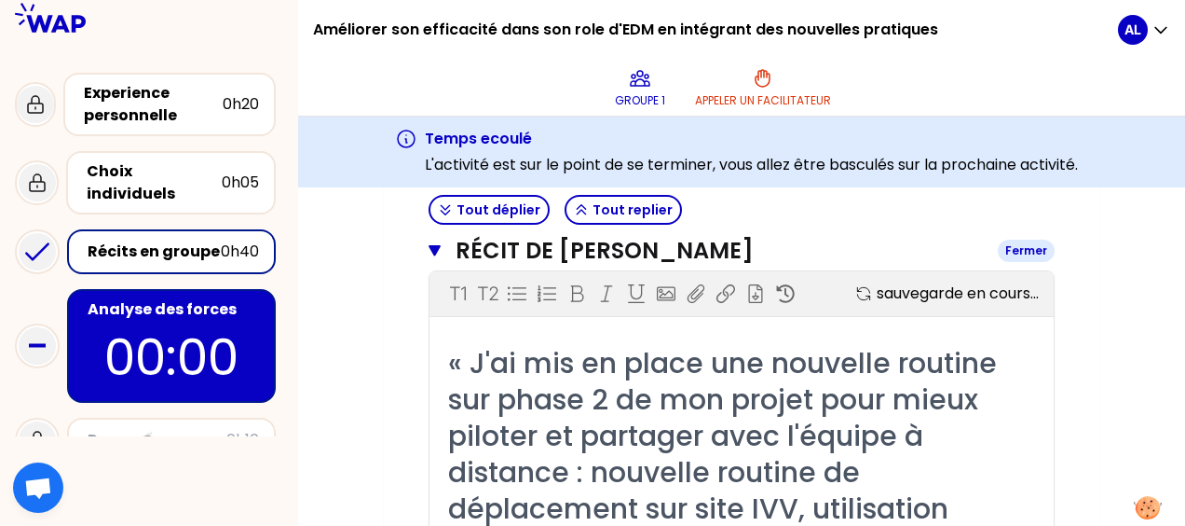
click at [442, 250] on button "Récit de [PERSON_NAME] LE BELLER Fermer" at bounding box center [742, 251] width 626 height 30
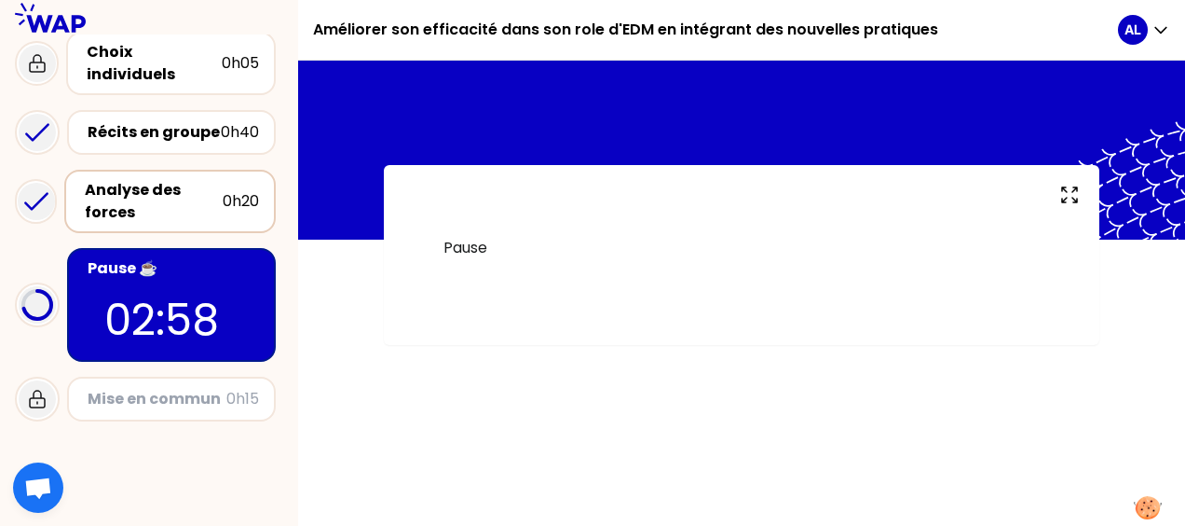
scroll to position [186, 0]
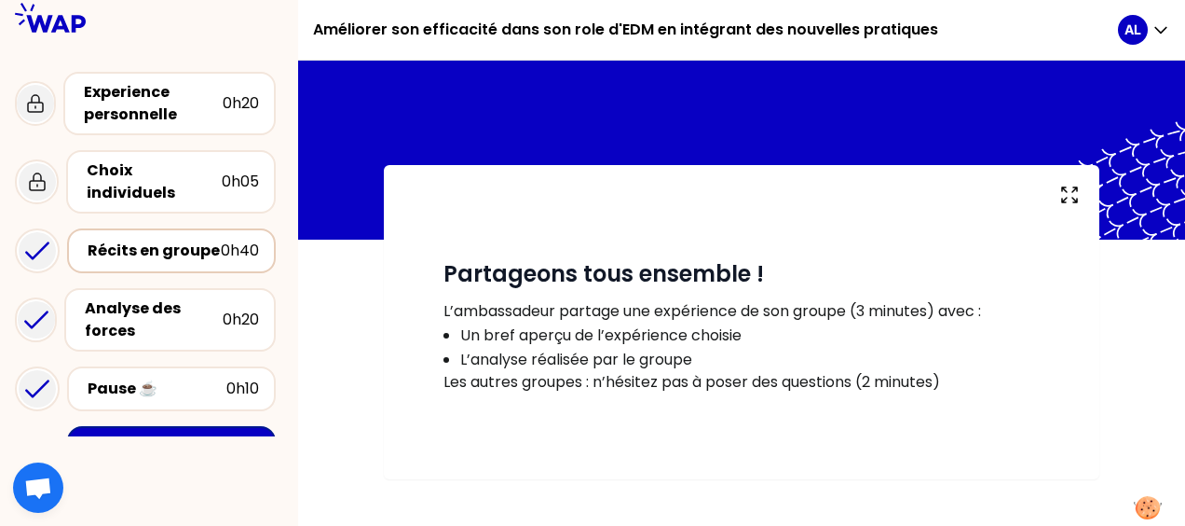
click at [194, 239] on div "Récits en groupe" at bounding box center [154, 250] width 133 height 22
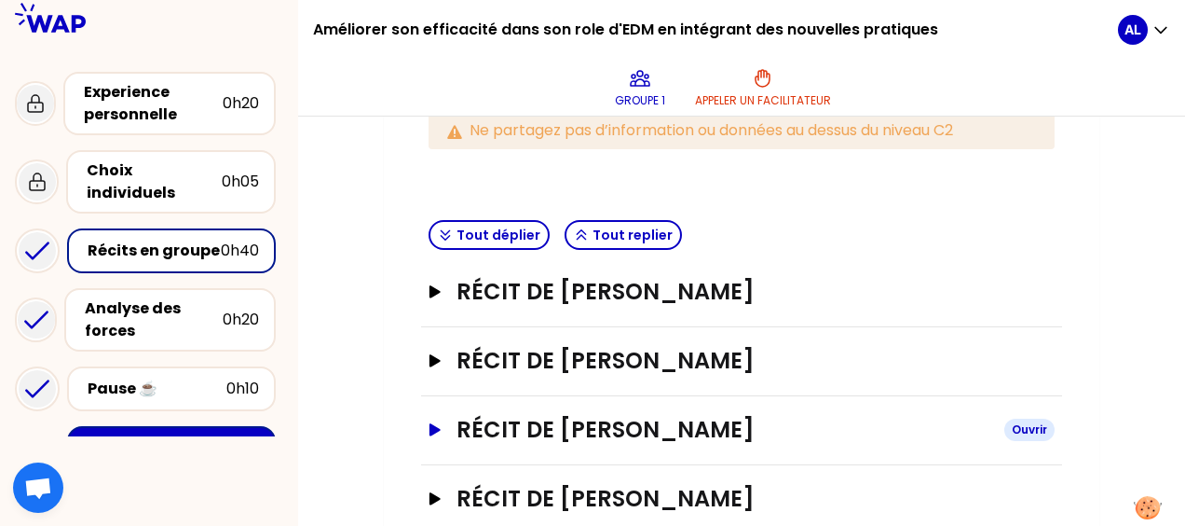
scroll to position [441, 0]
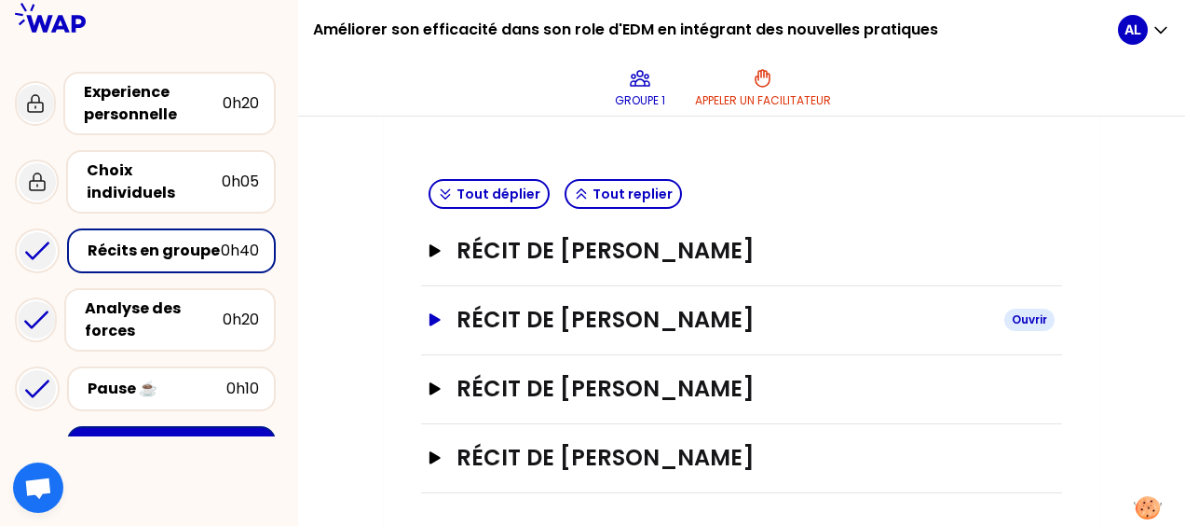
click at [432, 315] on icon "button" at bounding box center [435, 319] width 11 height 12
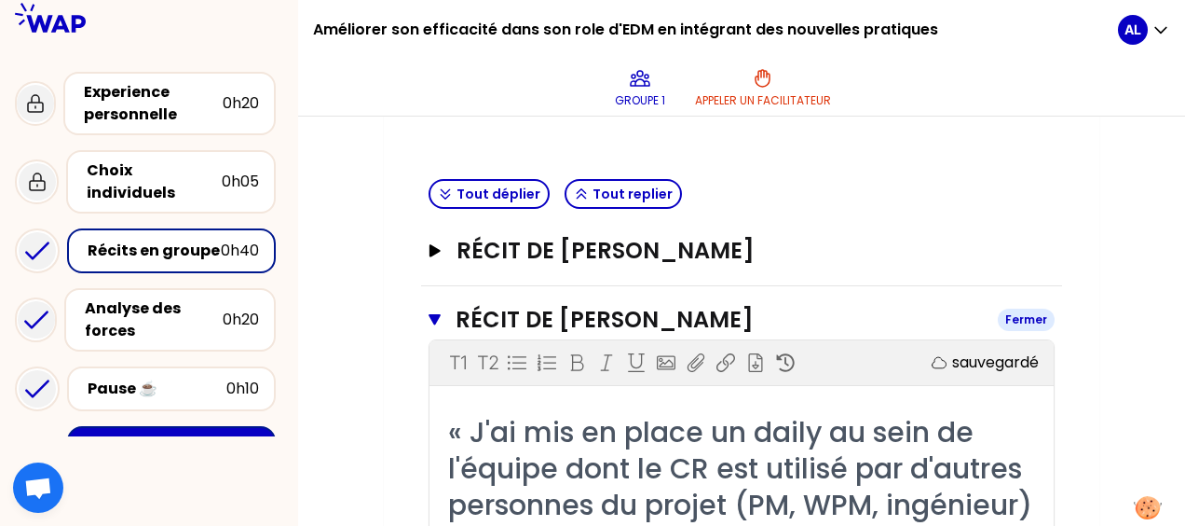
click at [434, 314] on icon "button" at bounding box center [435, 319] width 12 height 11
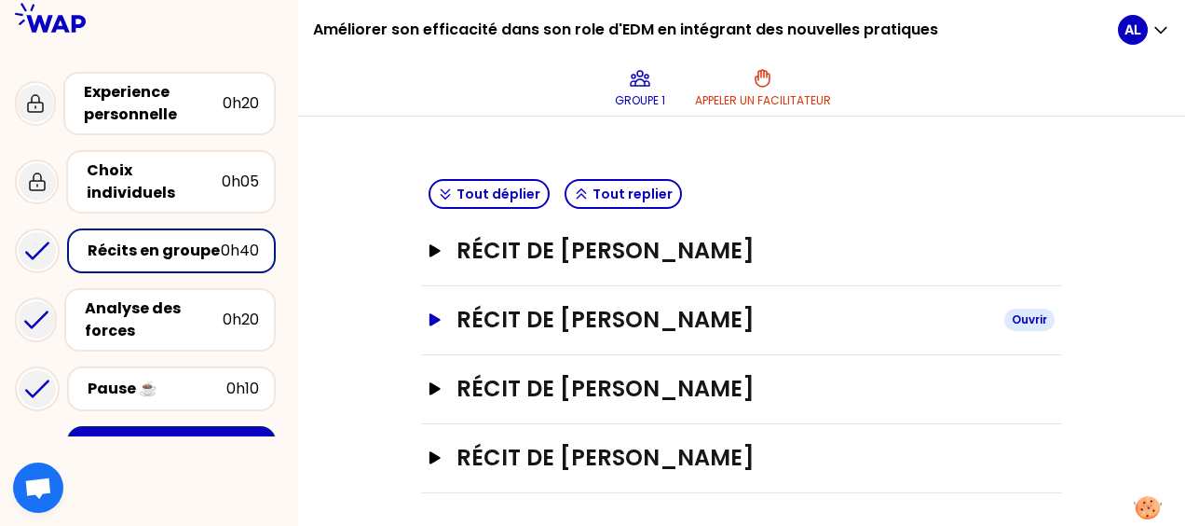
click at [436, 315] on icon "button" at bounding box center [435, 319] width 11 height 12
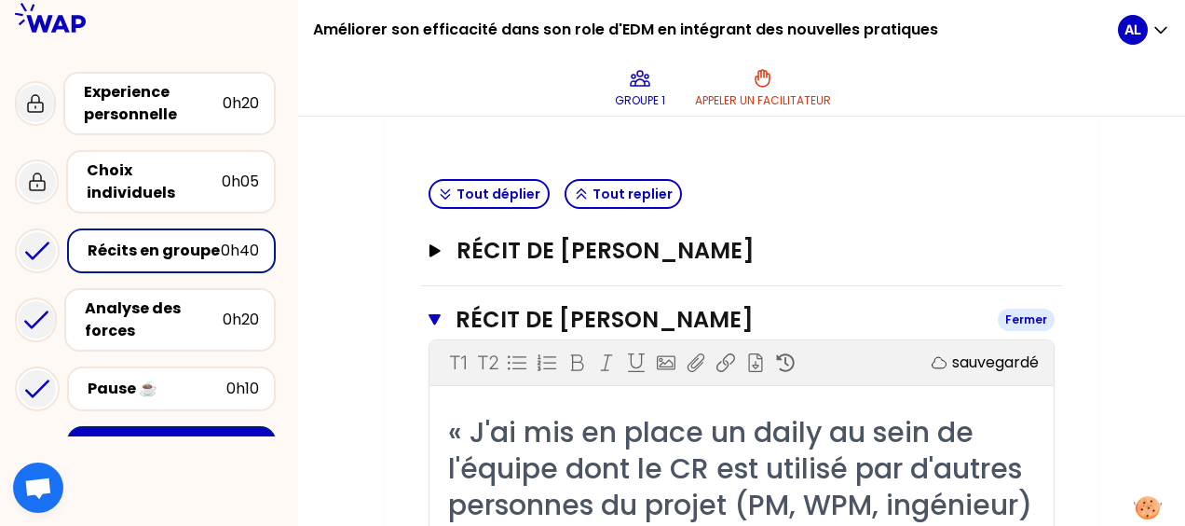
click at [436, 315] on icon "button" at bounding box center [435, 319] width 12 height 11
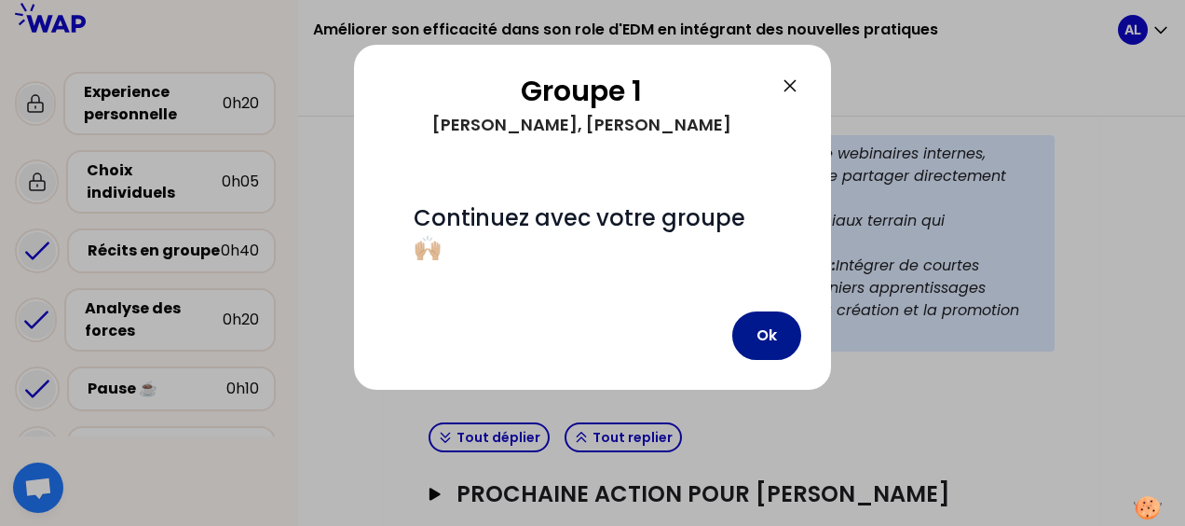
click at [773, 344] on button "Ok" at bounding box center [766, 335] width 69 height 48
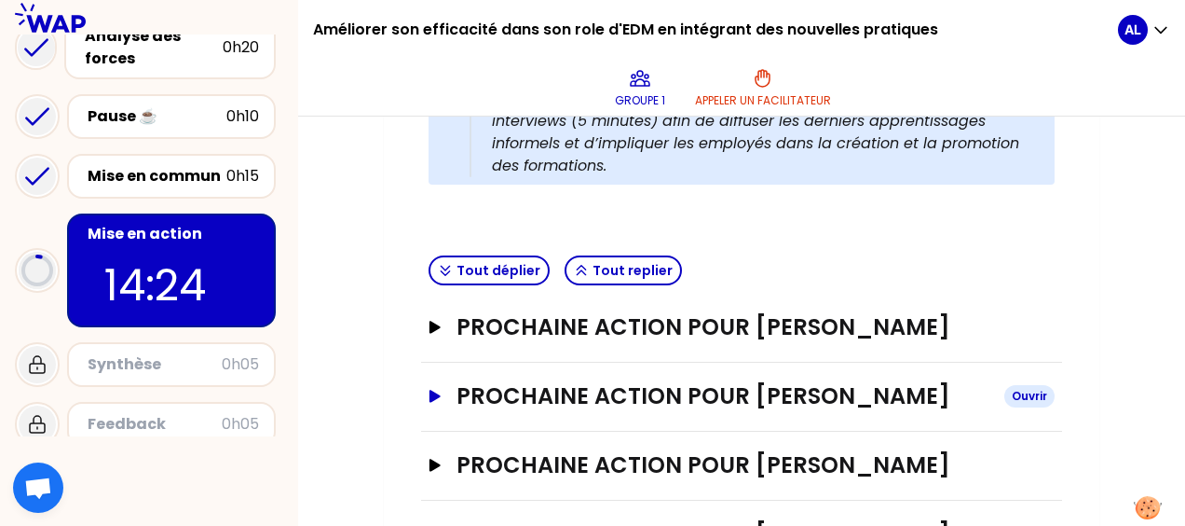
scroll to position [715, 0]
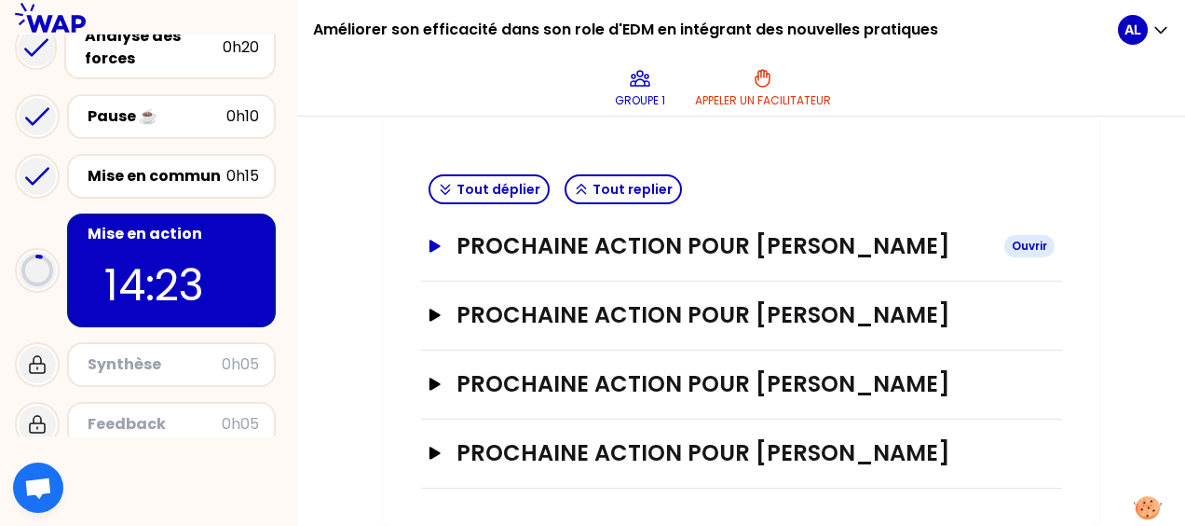
click at [435, 239] on icon "button" at bounding box center [435, 245] width 11 height 12
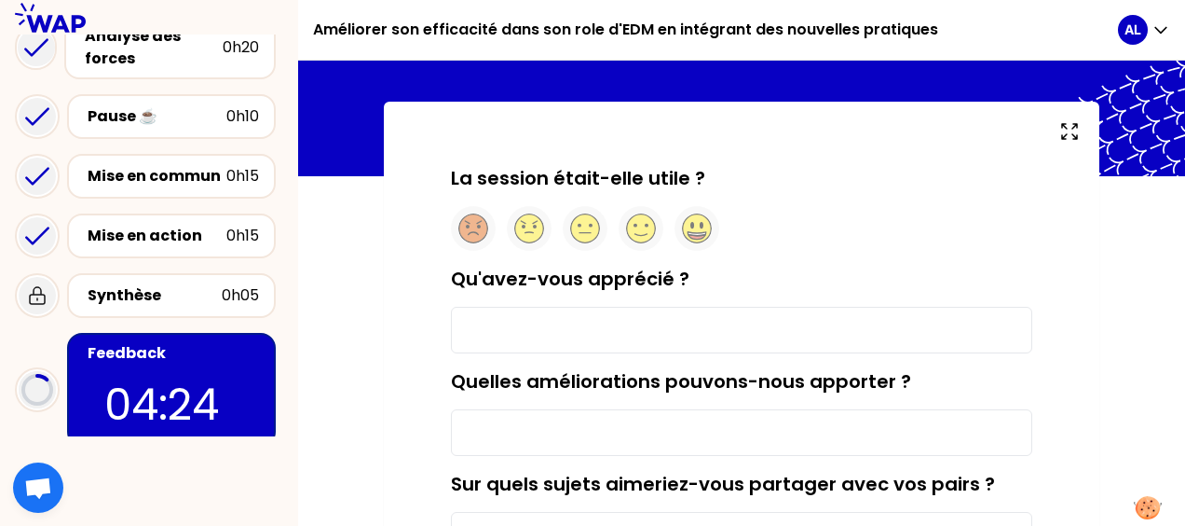
scroll to position [93, 0]
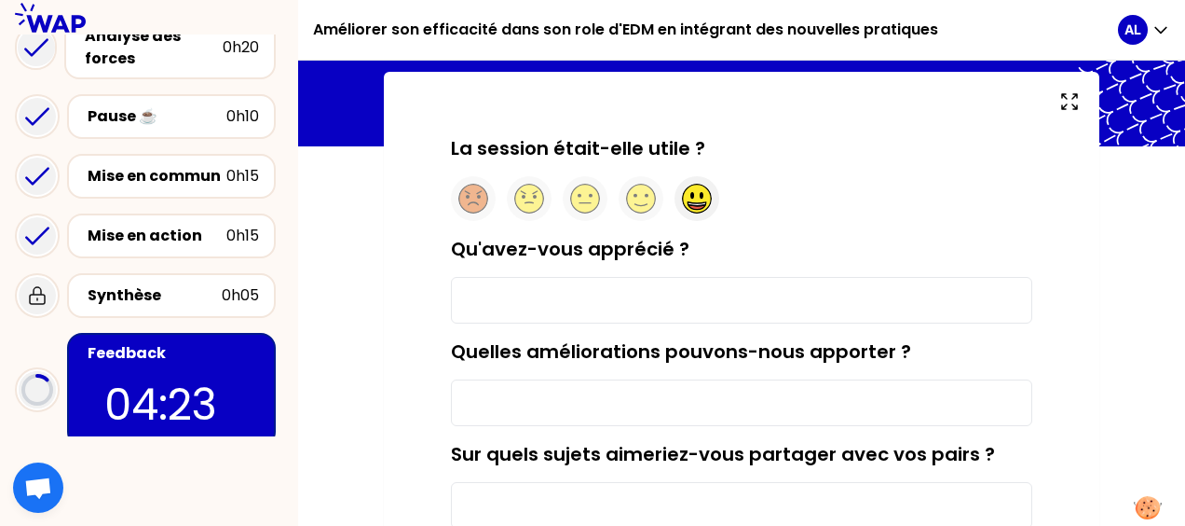
click at [695, 199] on circle at bounding box center [697, 198] width 29 height 29
click at [544, 304] on input "Qu'avez-vous apprécié ?" at bounding box center [741, 300] width 581 height 47
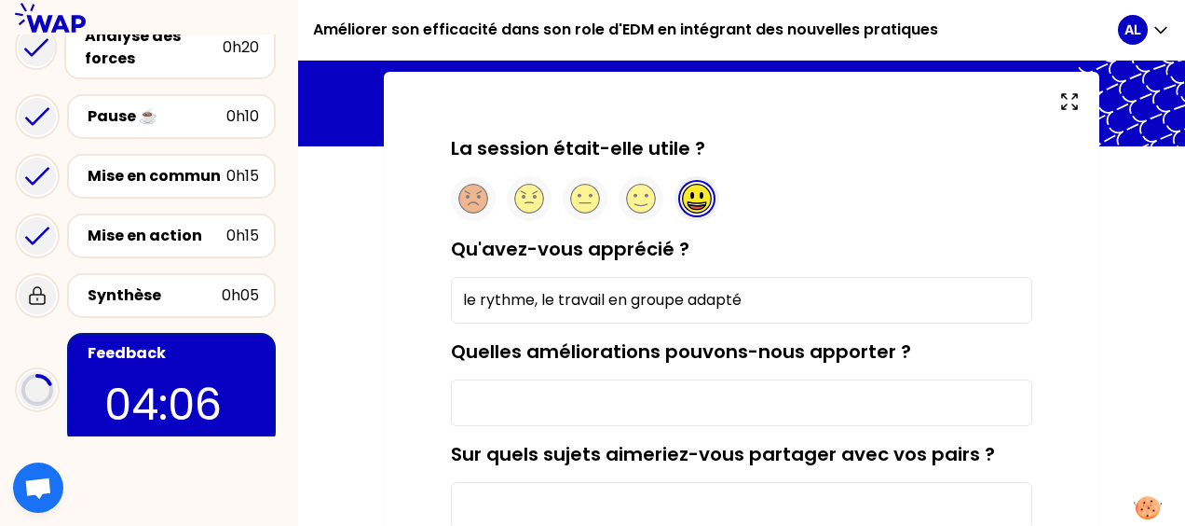
click at [650, 391] on input "Quelles améliorations pouvons-nous apporter ?" at bounding box center [741, 402] width 581 height 47
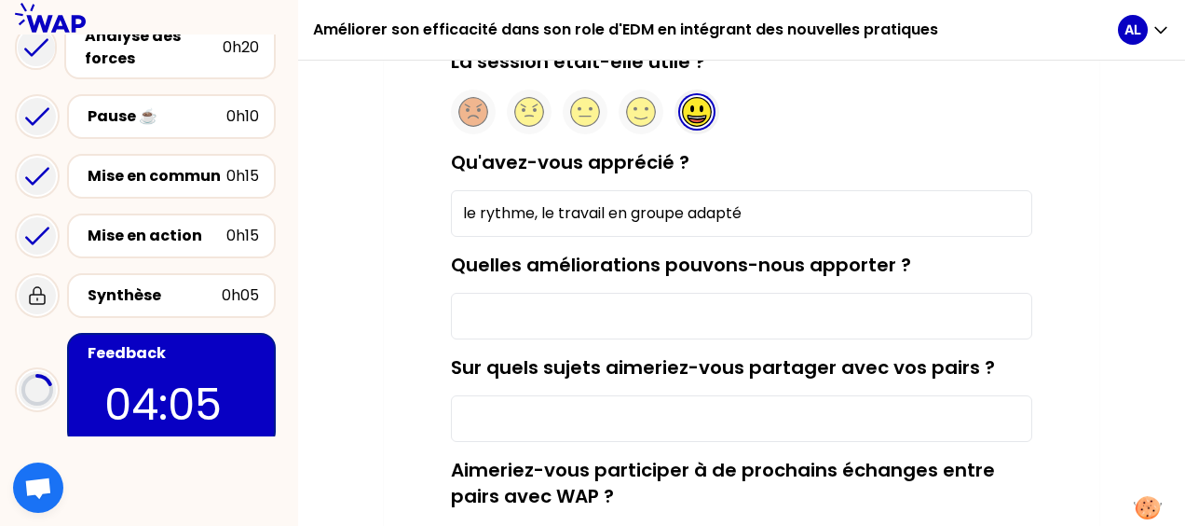
scroll to position [280, 0]
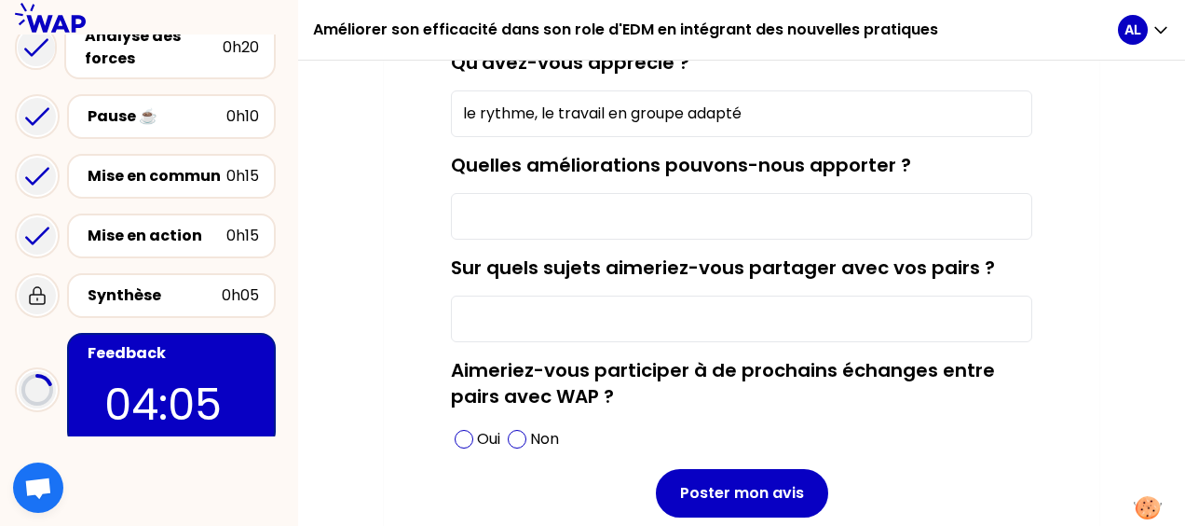
click at [646, 325] on input "Sur quels sujets aimeriez-vous partager avec vos pairs ?" at bounding box center [741, 318] width 581 height 47
click at [468, 432] on span at bounding box center [464, 439] width 19 height 19
click at [546, 234] on input "Quelles améliorations pouvons-nous apporter ?" at bounding box center [741, 216] width 581 height 47
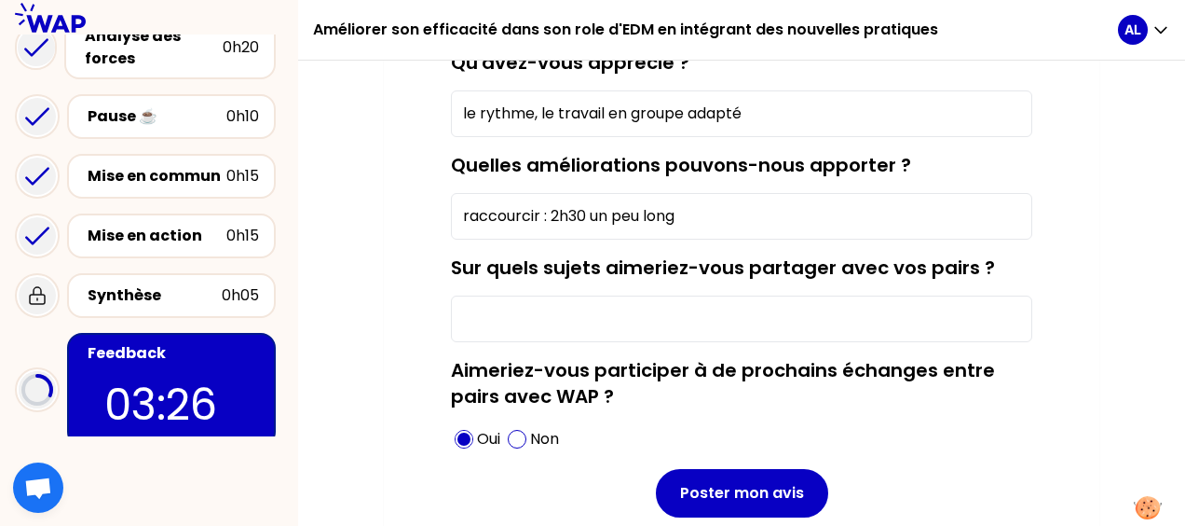
click at [575, 328] on input "Sur quels sujets aimeriez-vous partager avec vos pairs ?" at bounding box center [741, 318] width 581 height 47
click at [643, 323] on input "Sur quels sujets aimeriez-vous partager avec vos pairs ?" at bounding box center [741, 318] width 581 height 47
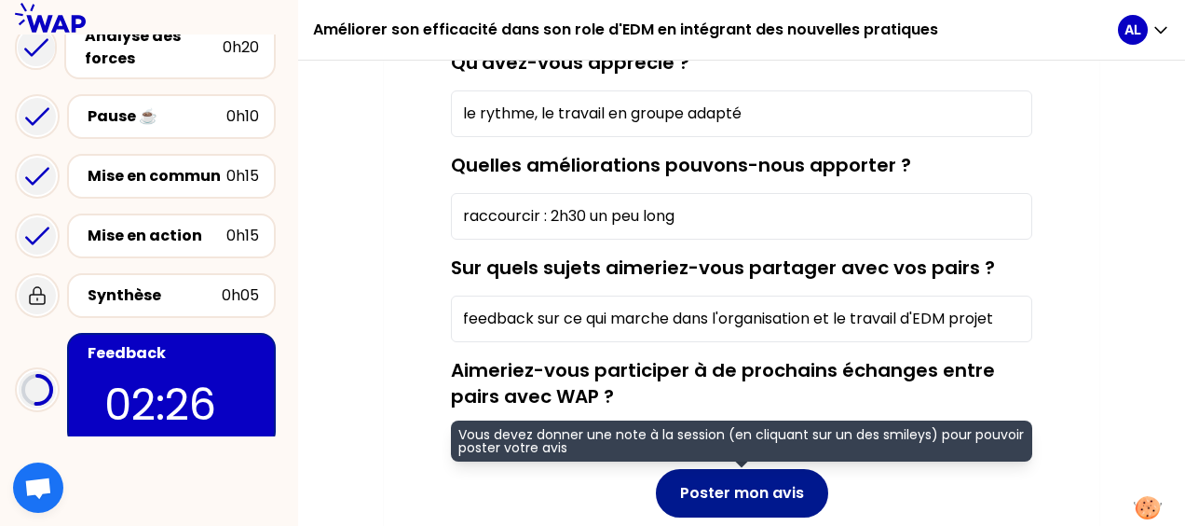
click at [714, 485] on button "Poster mon avis" at bounding box center [742, 493] width 172 height 48
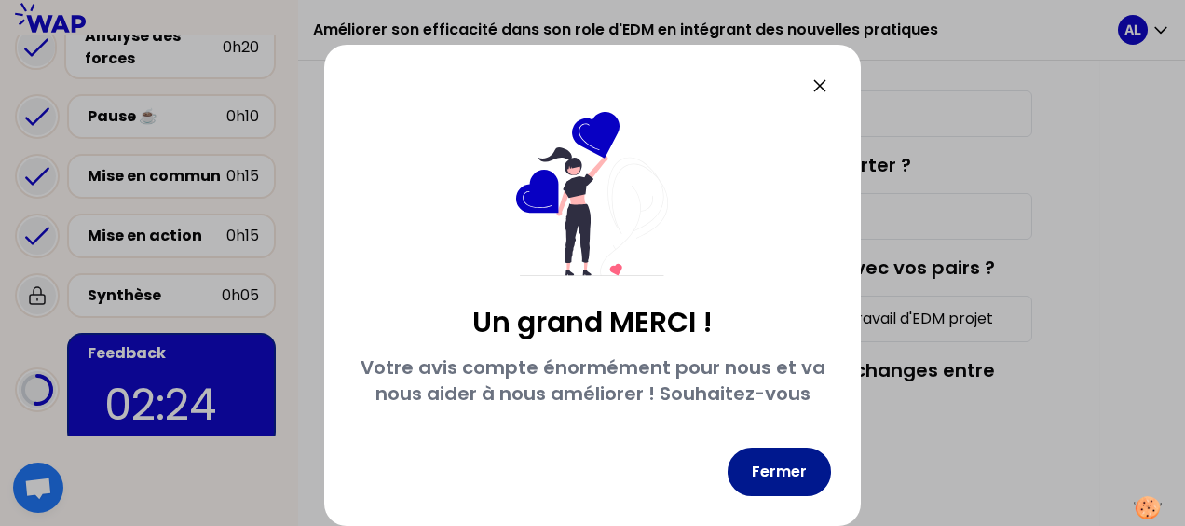
click at [792, 468] on button "Fermer" at bounding box center [779, 471] width 103 height 48
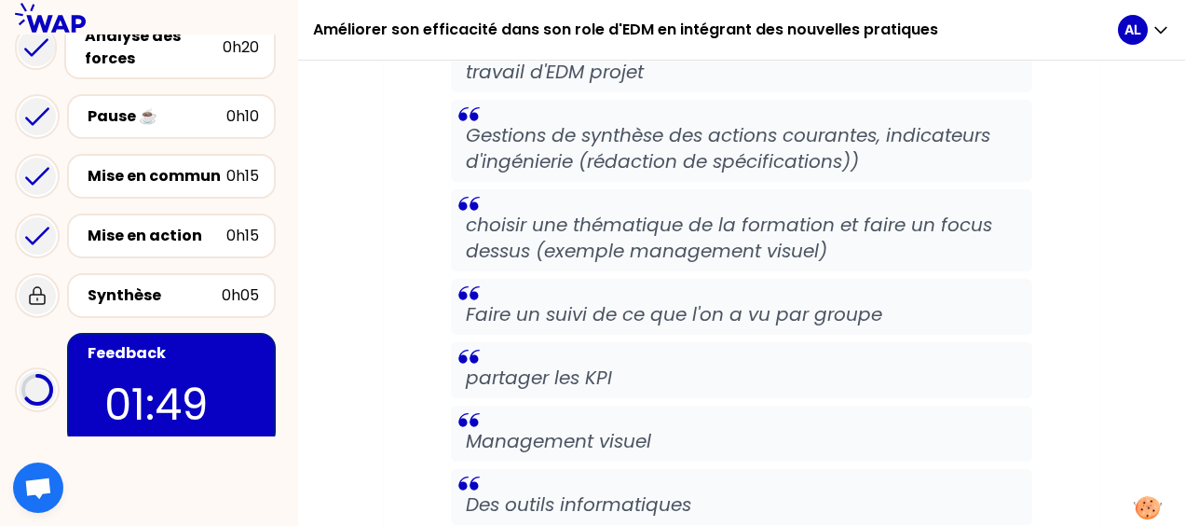
scroll to position [2982, 0]
